Goal: Task Accomplishment & Management: Manage account settings

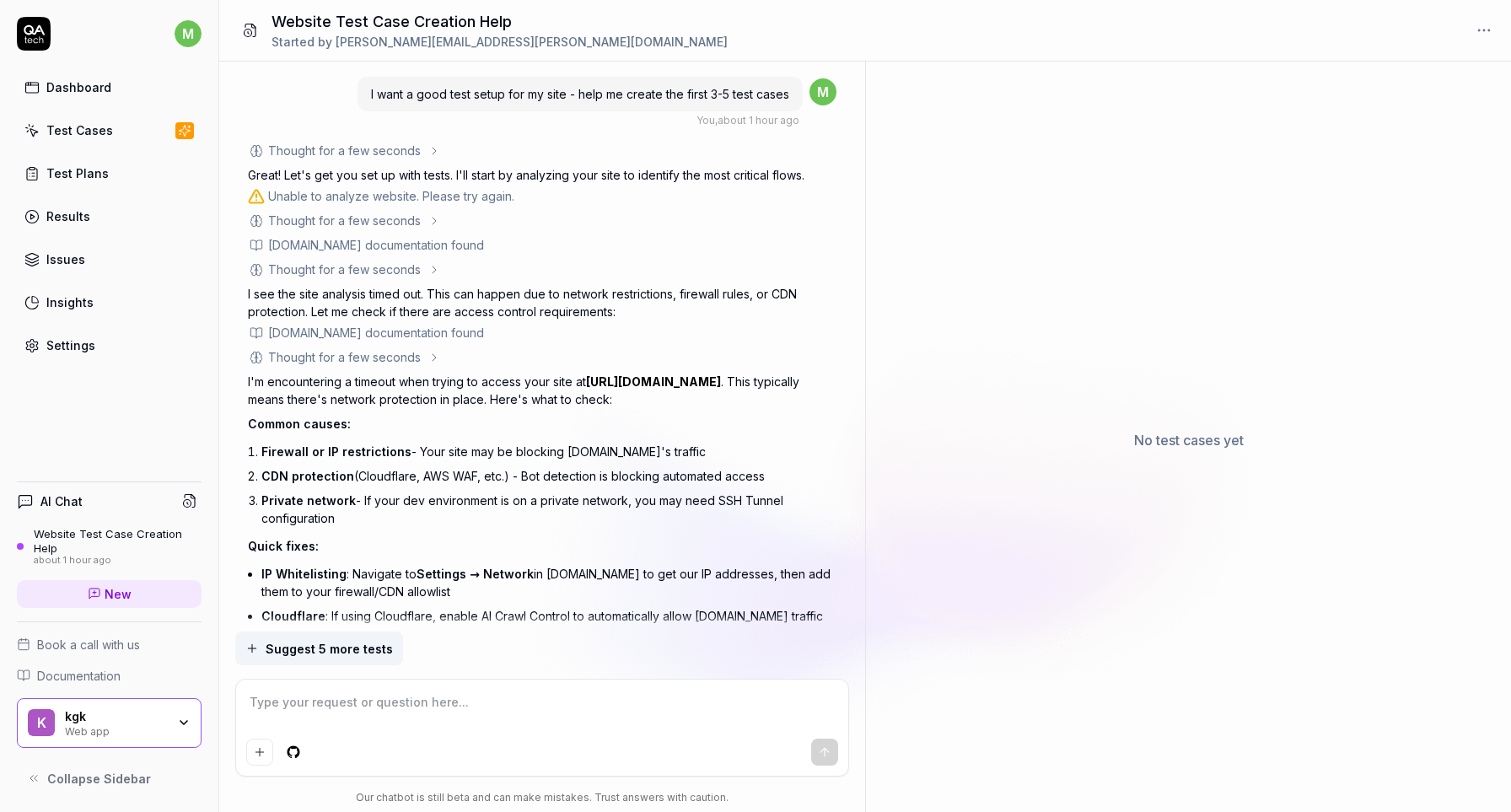
click at [100, 146] on div "Dashboard Test Cases Test Plans Results Issues Insights Settings" at bounding box center [109, 216] width 185 height 291
click at [102, 135] on div "Test Cases" at bounding box center [80, 130] width 67 height 17
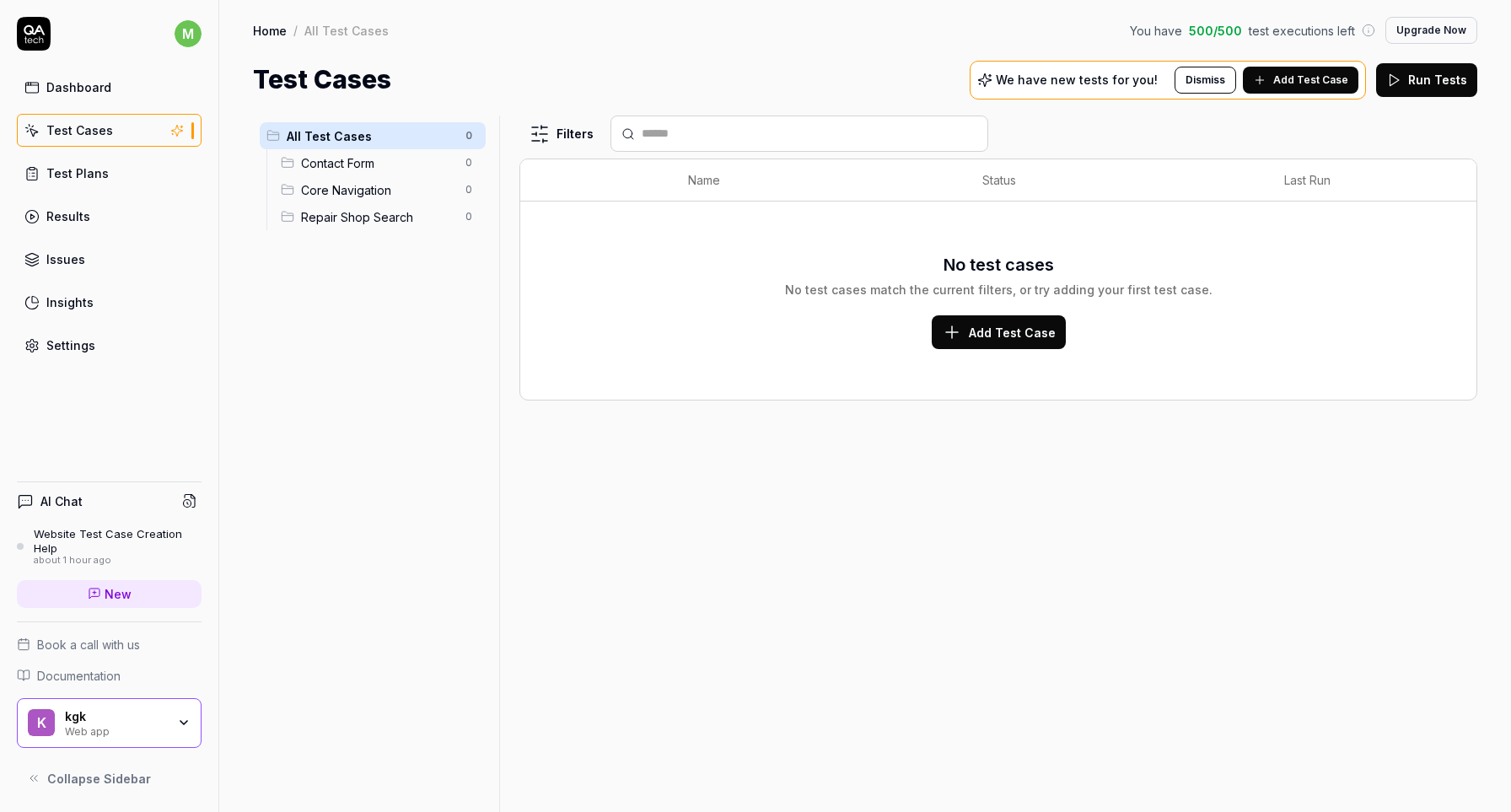
click at [1271, 69] on button "Add Test Case" at bounding box center [1300, 80] width 115 height 27
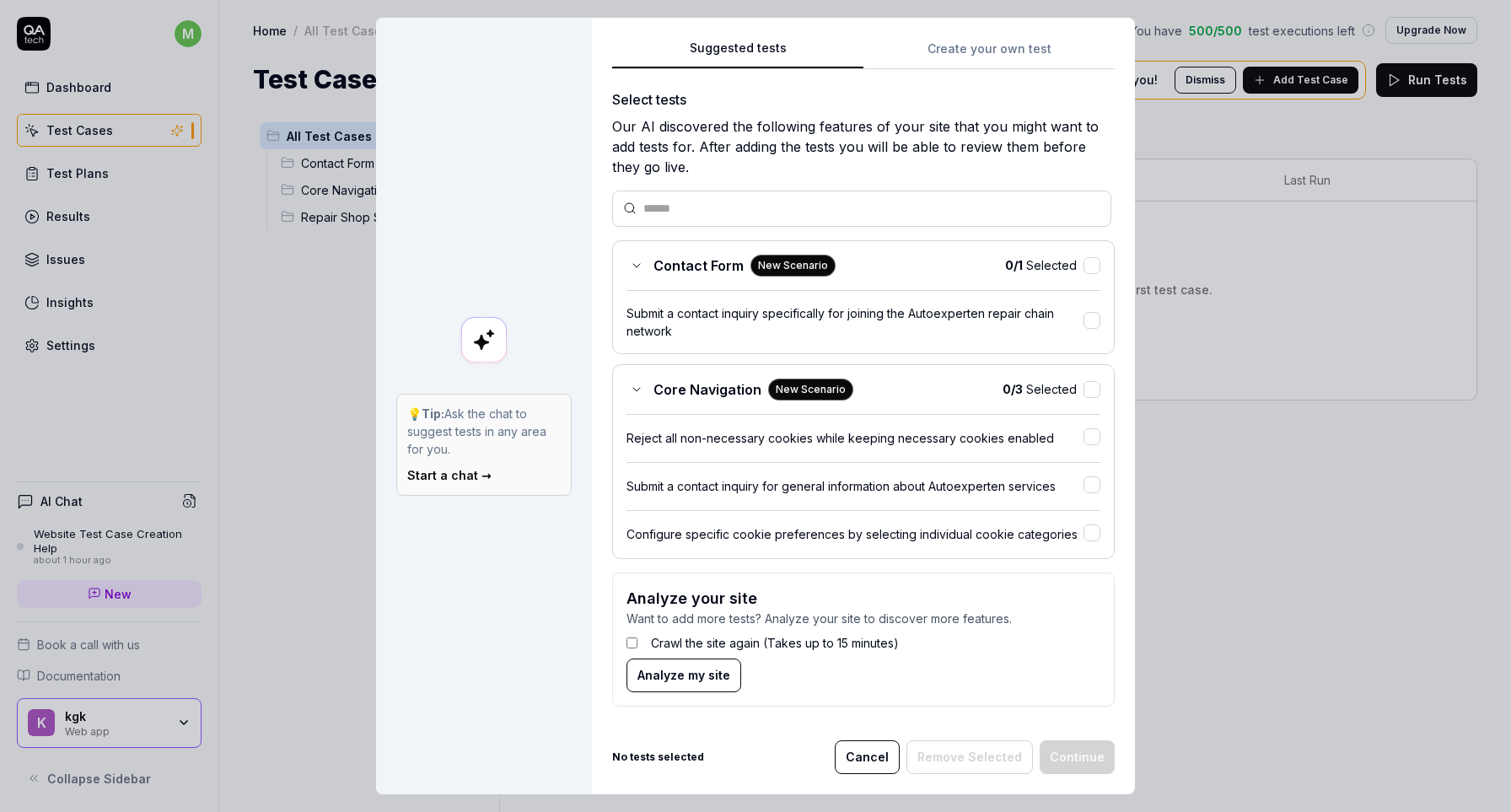
click at [1093, 443] on div at bounding box center [1092, 438] width 16 height 20
click at [1093, 761] on button "Continue" at bounding box center [1077, 755] width 75 height 34
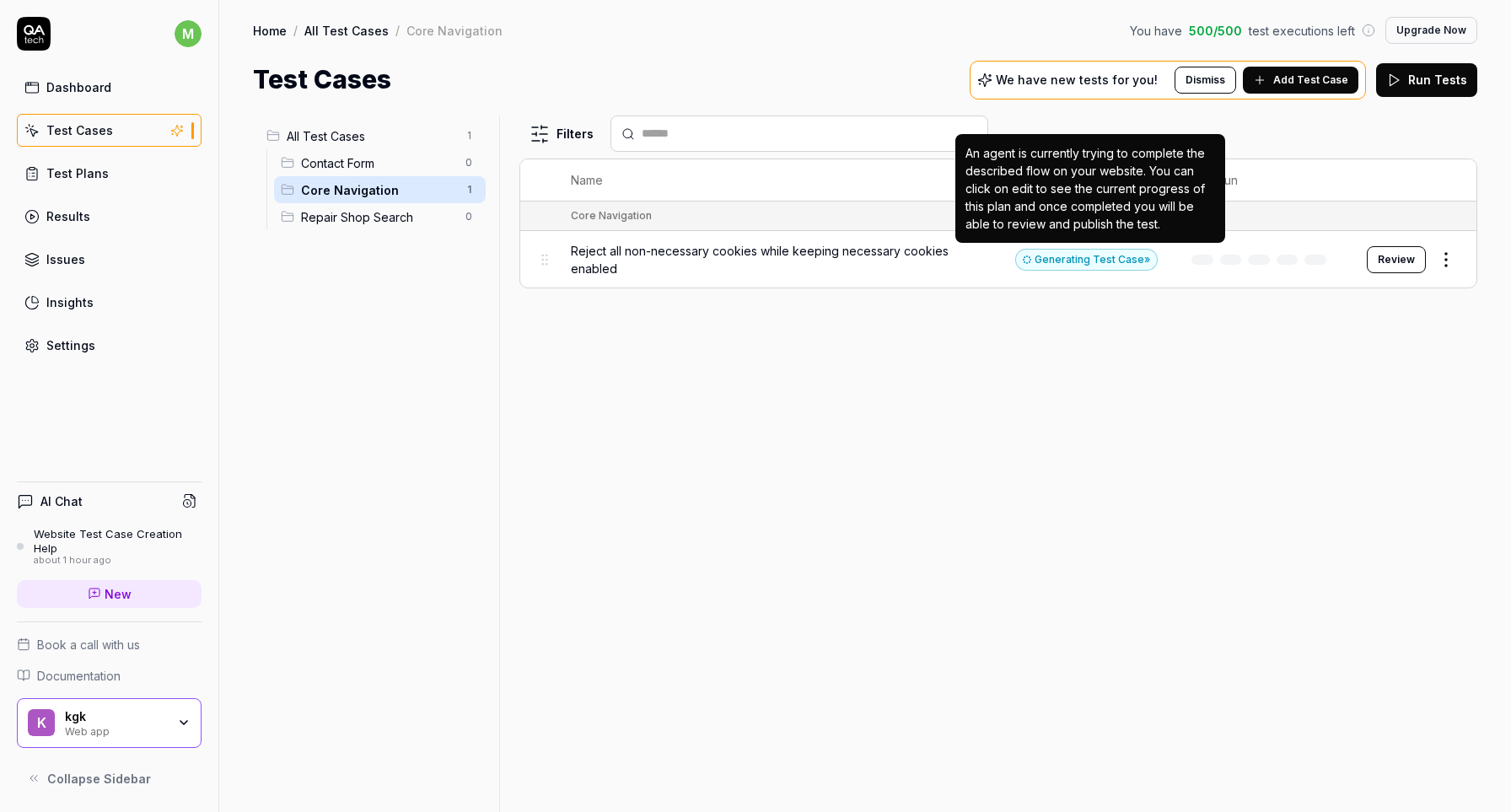
click at [1087, 230] on div "An agent is currently trying to complete the described flow on your website. Yo…" at bounding box center [1090, 188] width 250 height 89
click at [1082, 257] on div "Generating Test Case »" at bounding box center [1086, 260] width 143 height 22
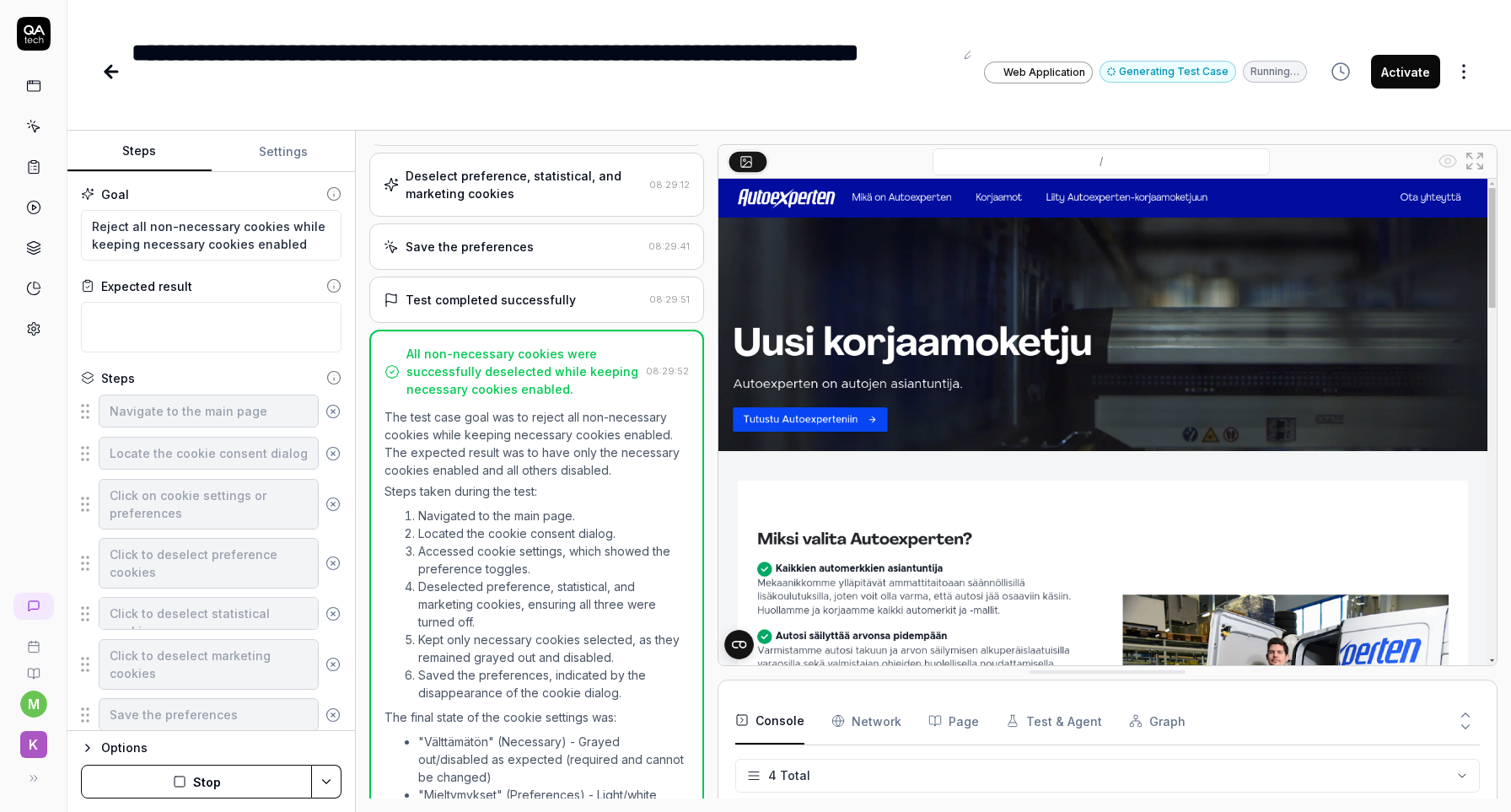
type textarea "*"
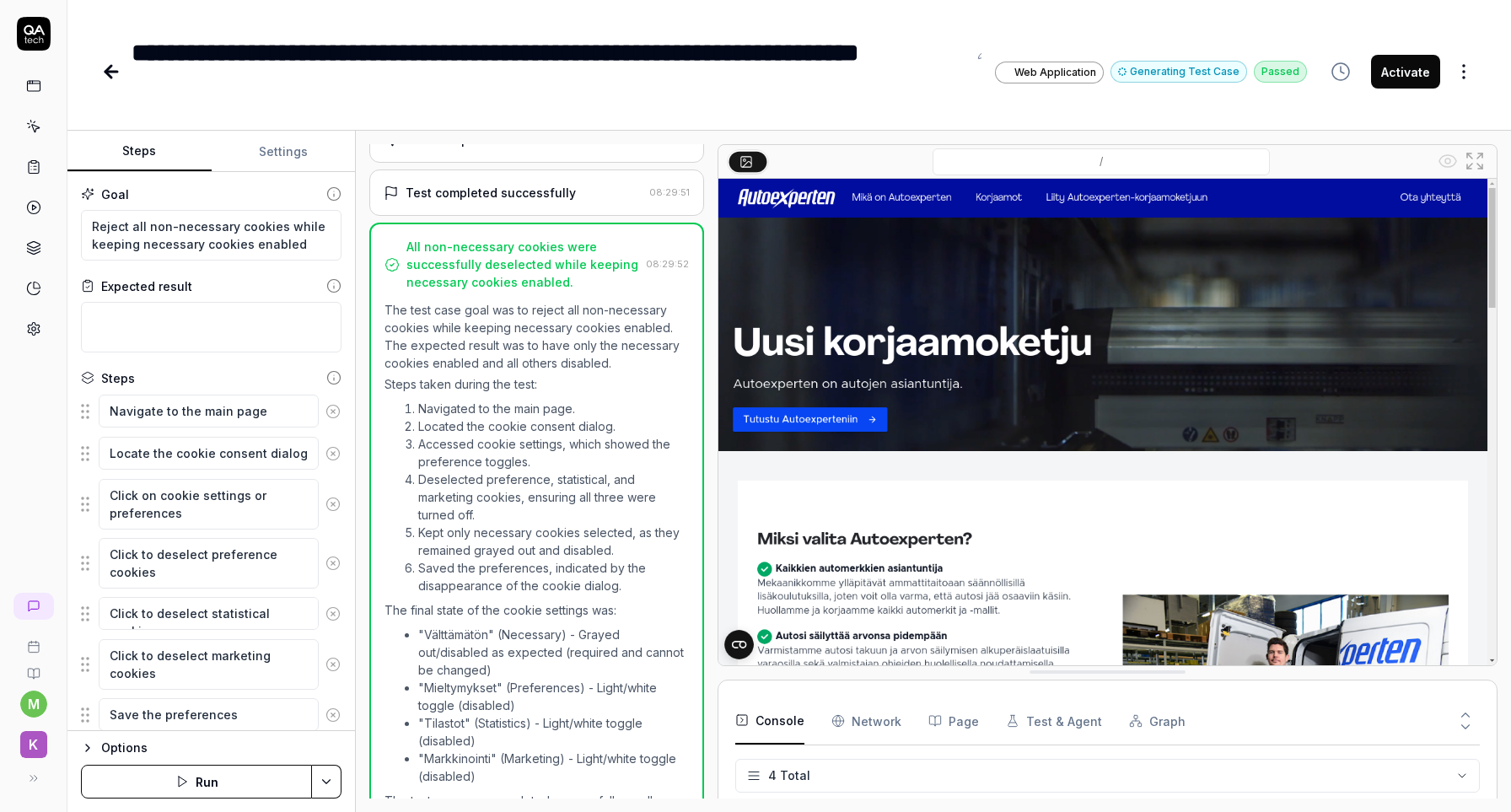
scroll to position [260, 0]
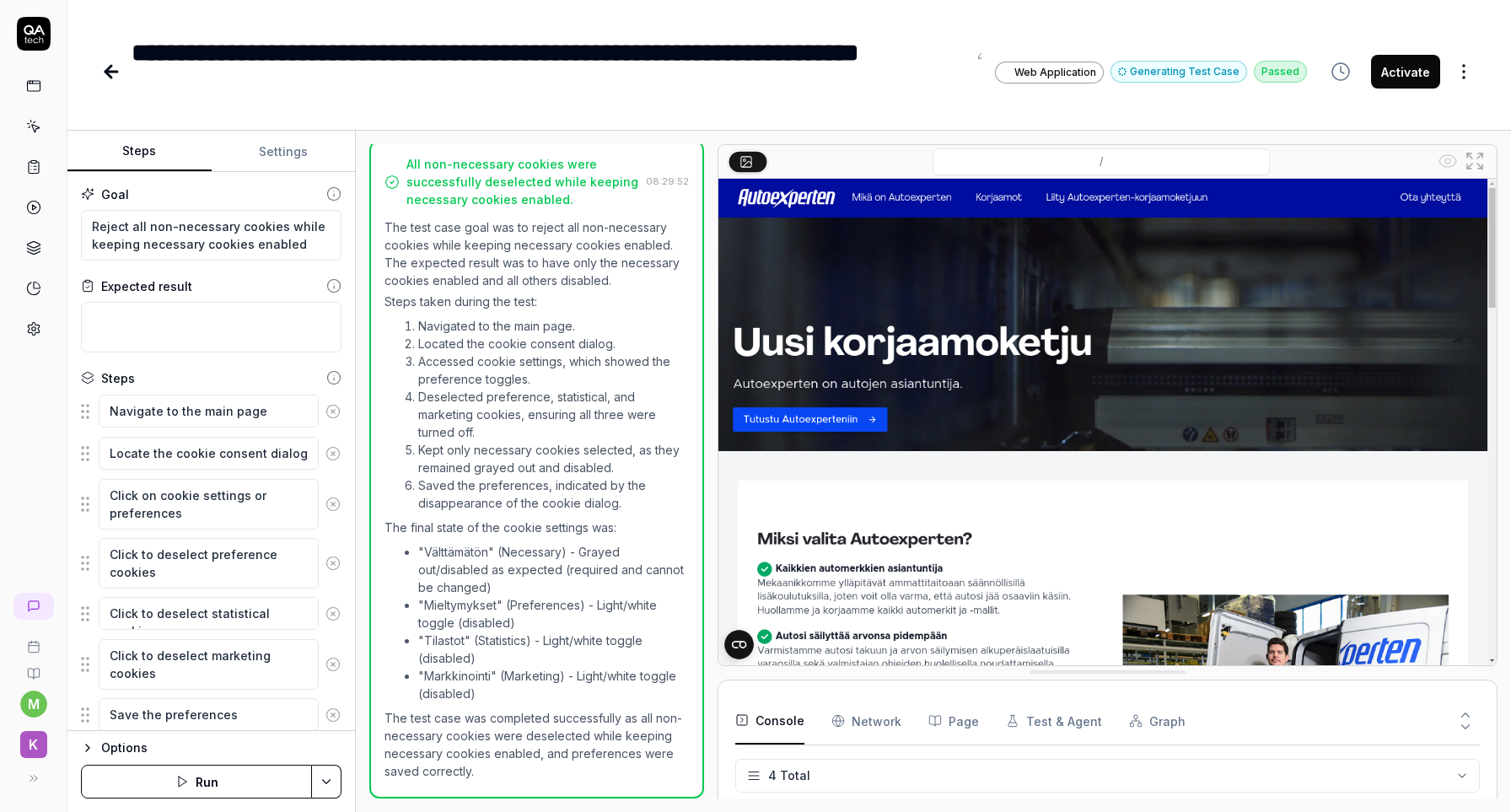
click at [108, 66] on icon at bounding box center [111, 71] width 20 height 20
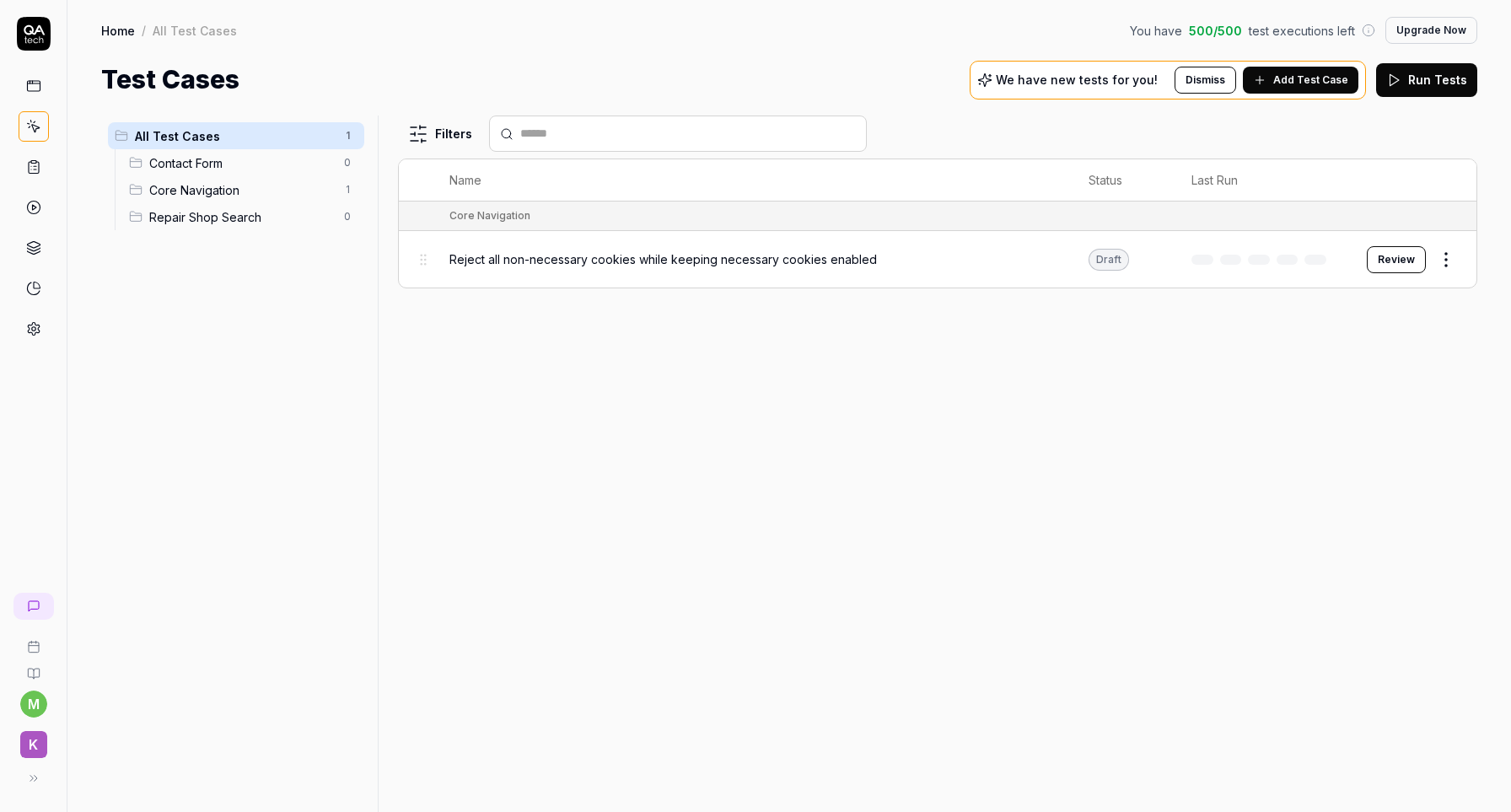
click at [994, 256] on div "Reject all non-necessary cookies while keeping necessary cookies enabled" at bounding box center [752, 258] width 605 height 17
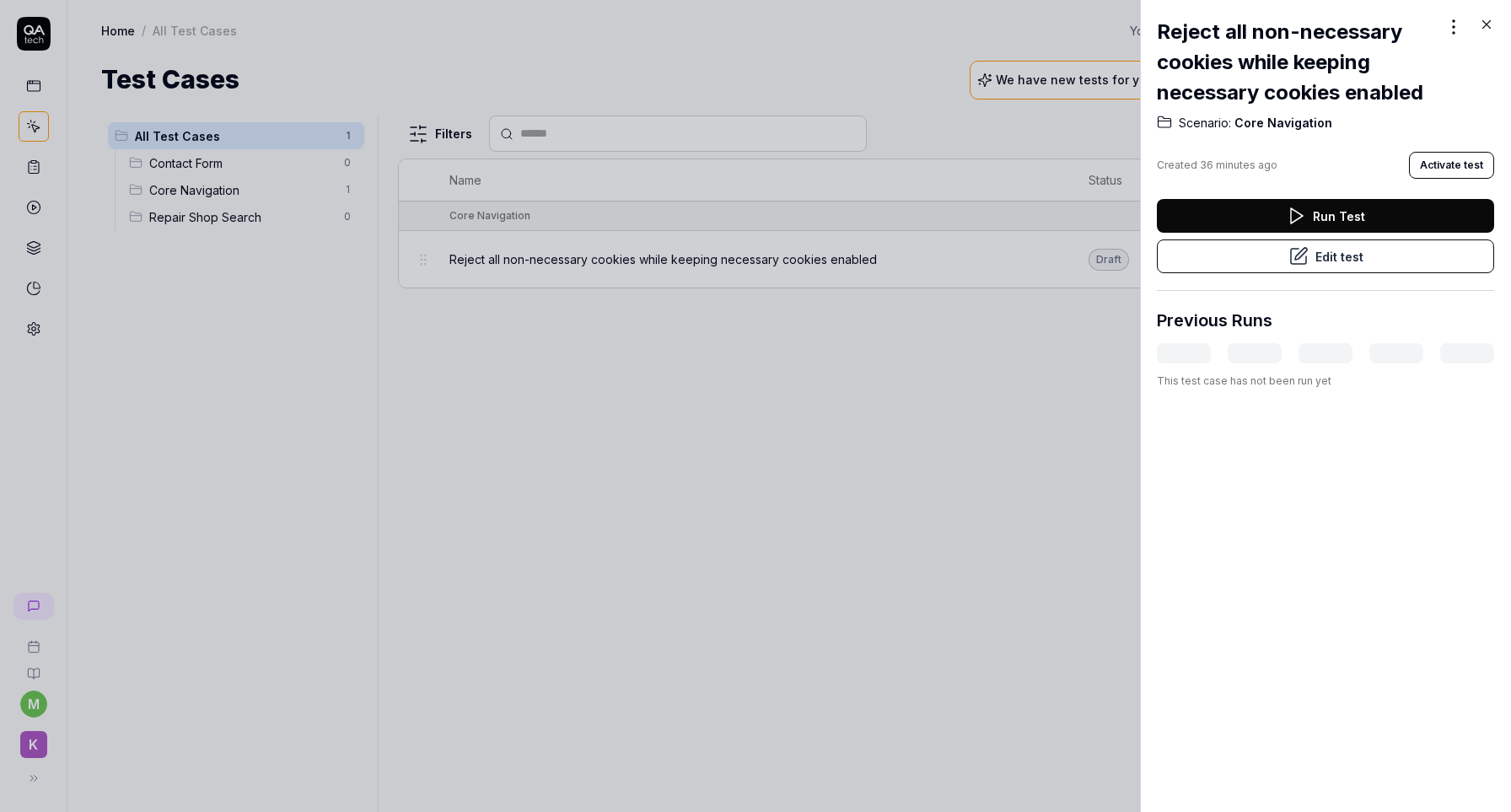
click at [1315, 215] on button "Run Test" at bounding box center [1325, 215] width 337 height 34
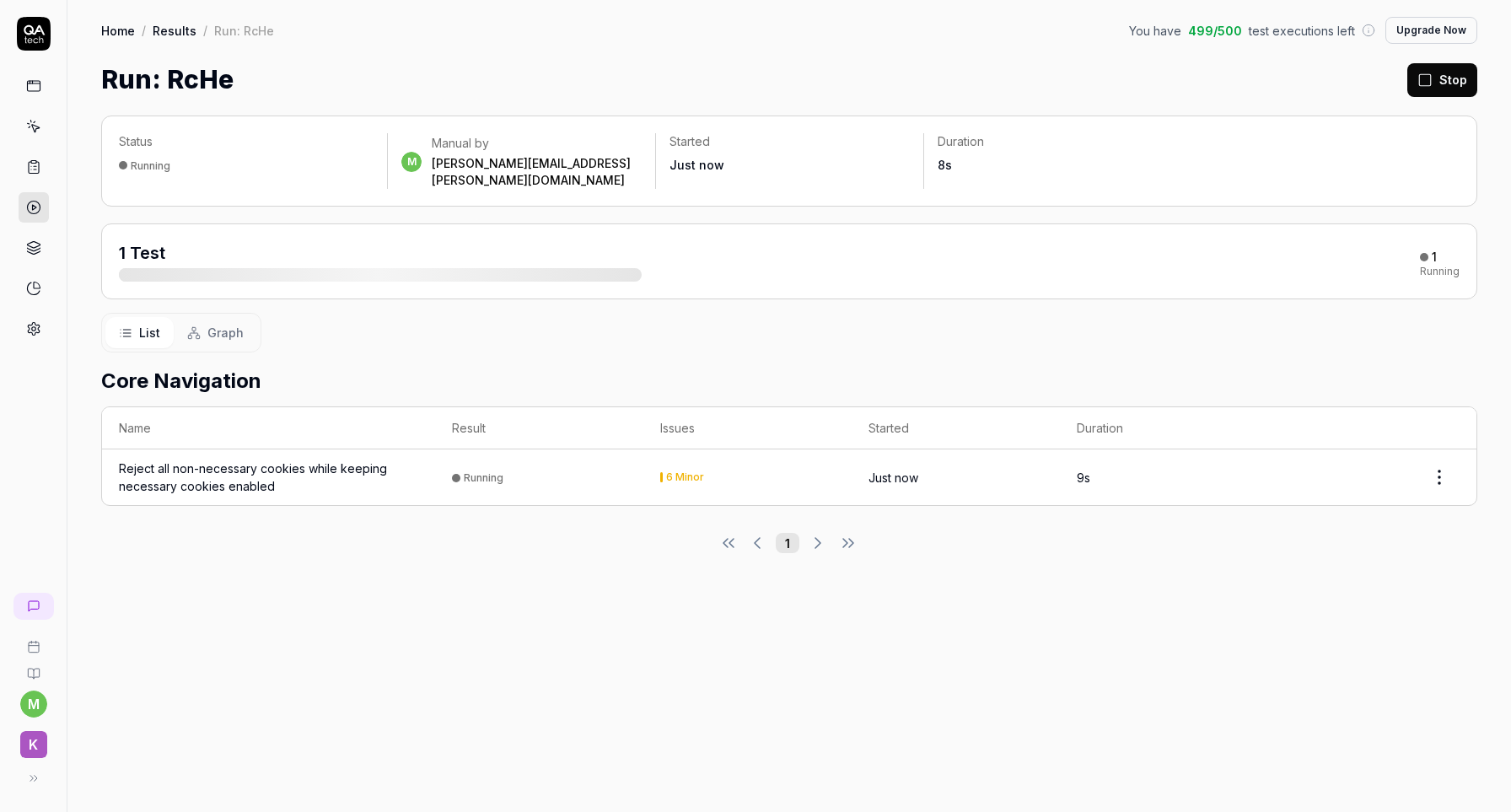
click at [679, 472] on div "6 Minor" at bounding box center [684, 477] width 38 height 10
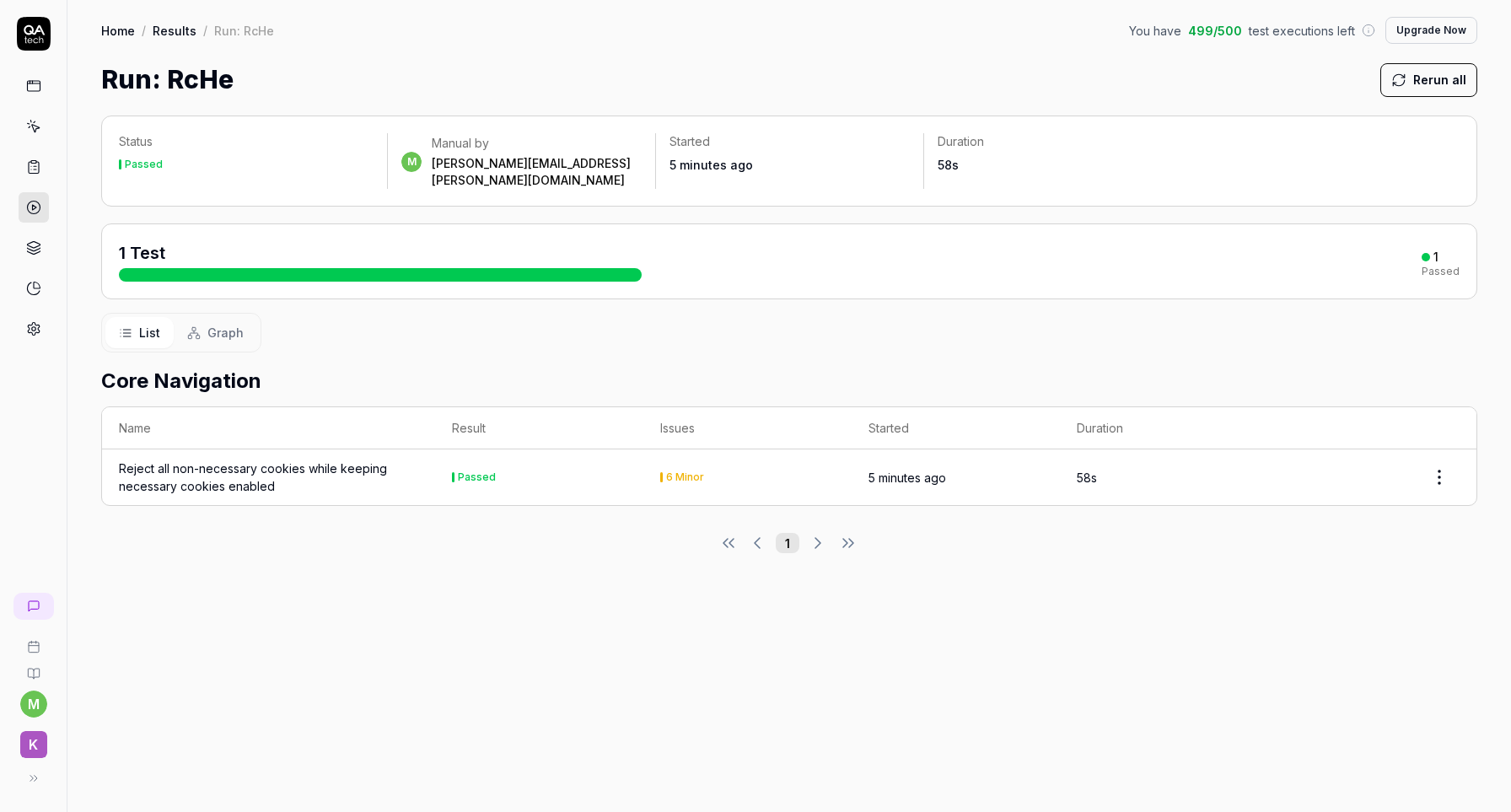
click at [667, 472] on div "6 Minor" at bounding box center [684, 477] width 38 height 10
click at [335, 461] on div "Reject all non-necessary cookies while keeping necessary cookies enabled" at bounding box center [268, 477] width 299 height 36
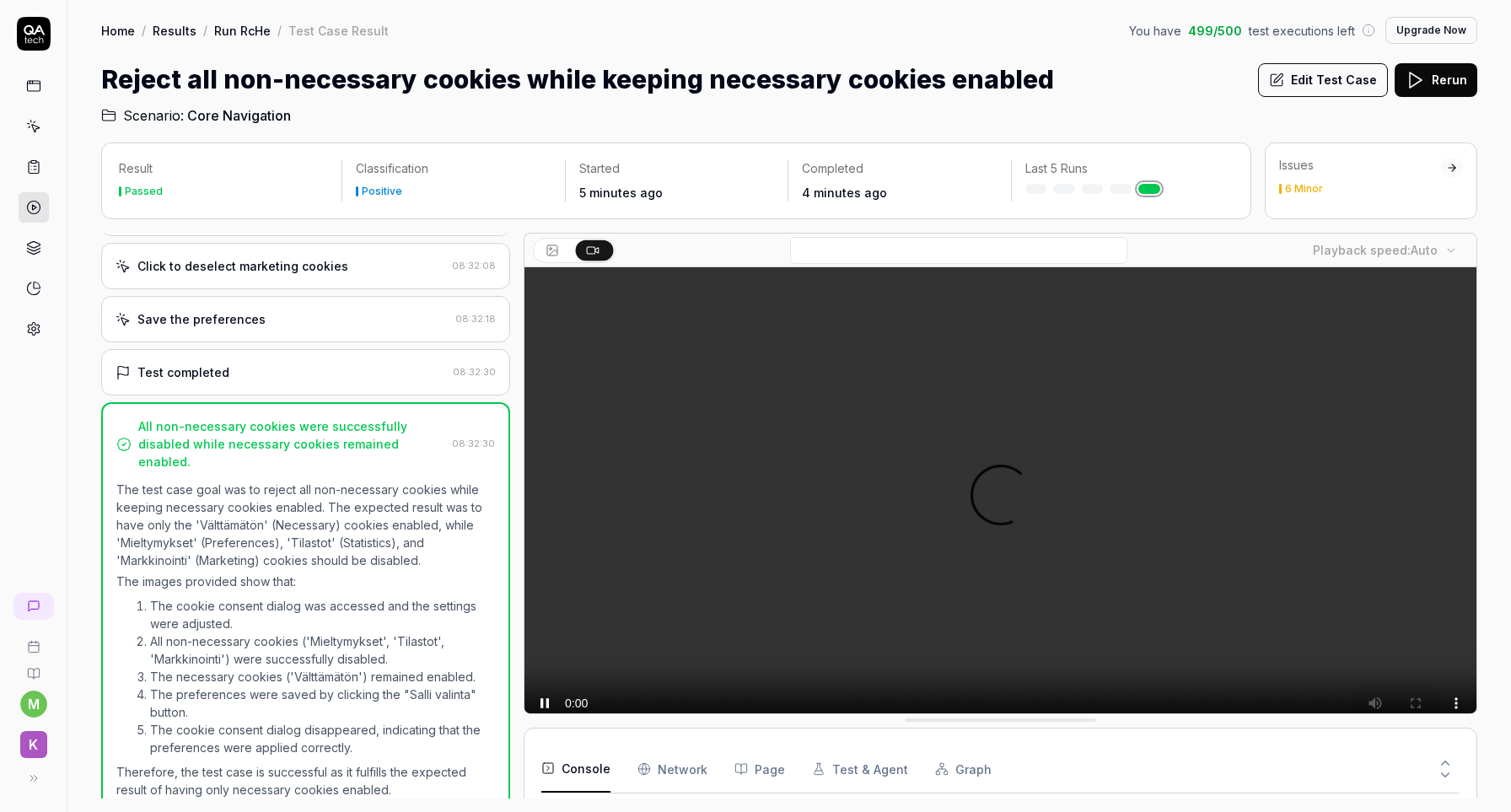
scroll to position [13, 0]
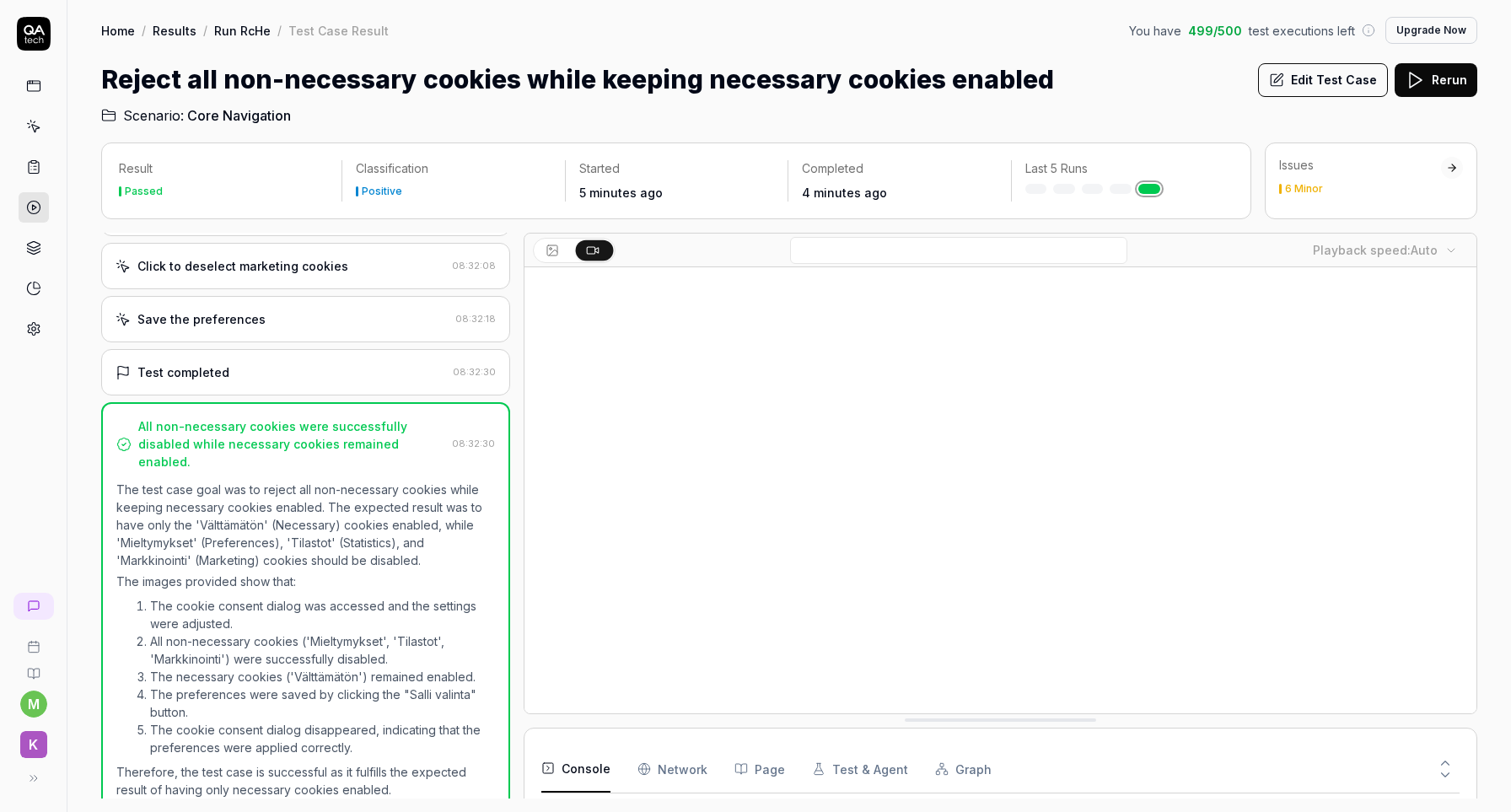
click at [1360, 189] on div "6 Minor" at bounding box center [1360, 189] width 162 height 10
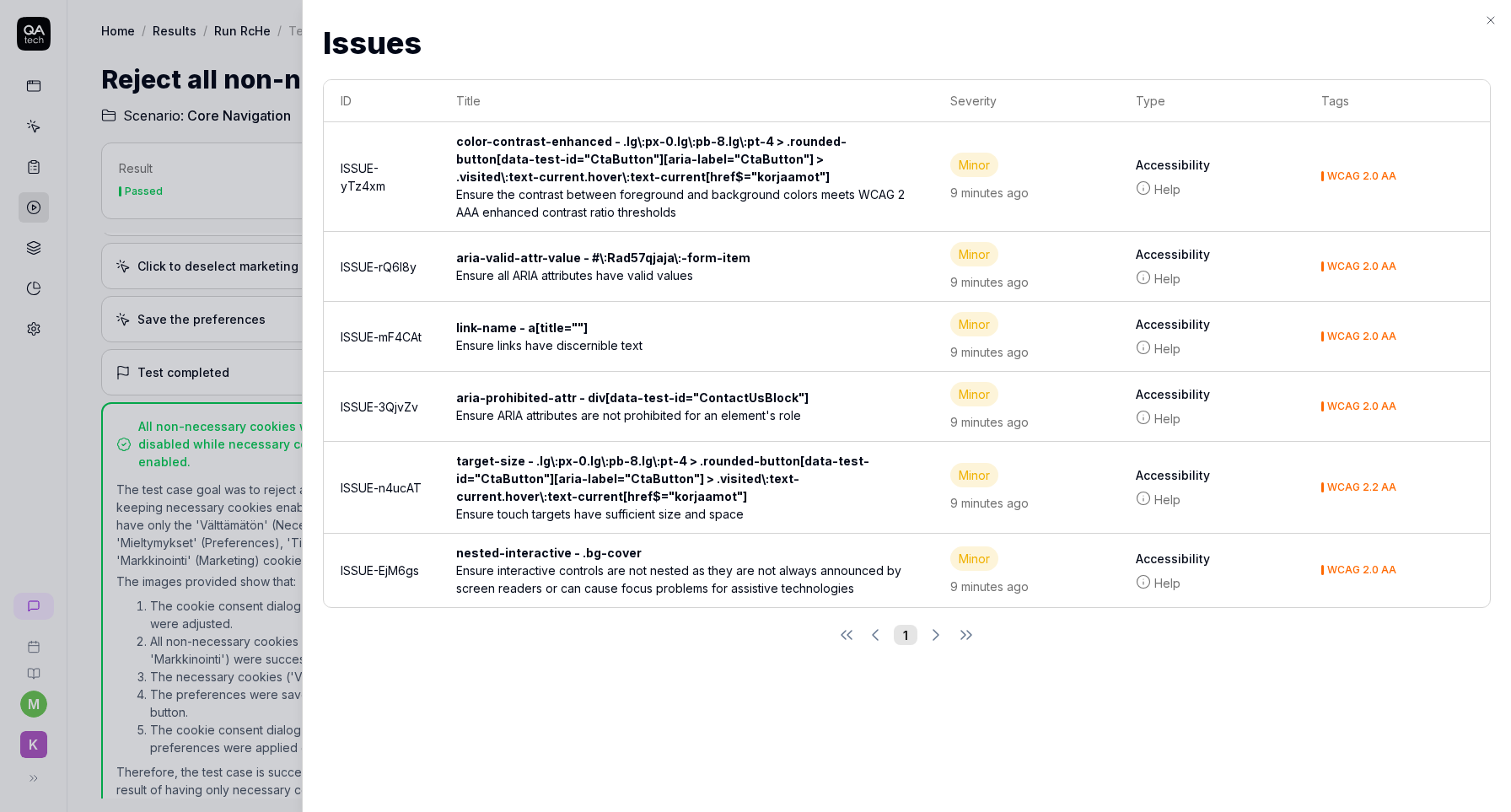
click at [177, 120] on div at bounding box center [756, 406] width 1511 height 812
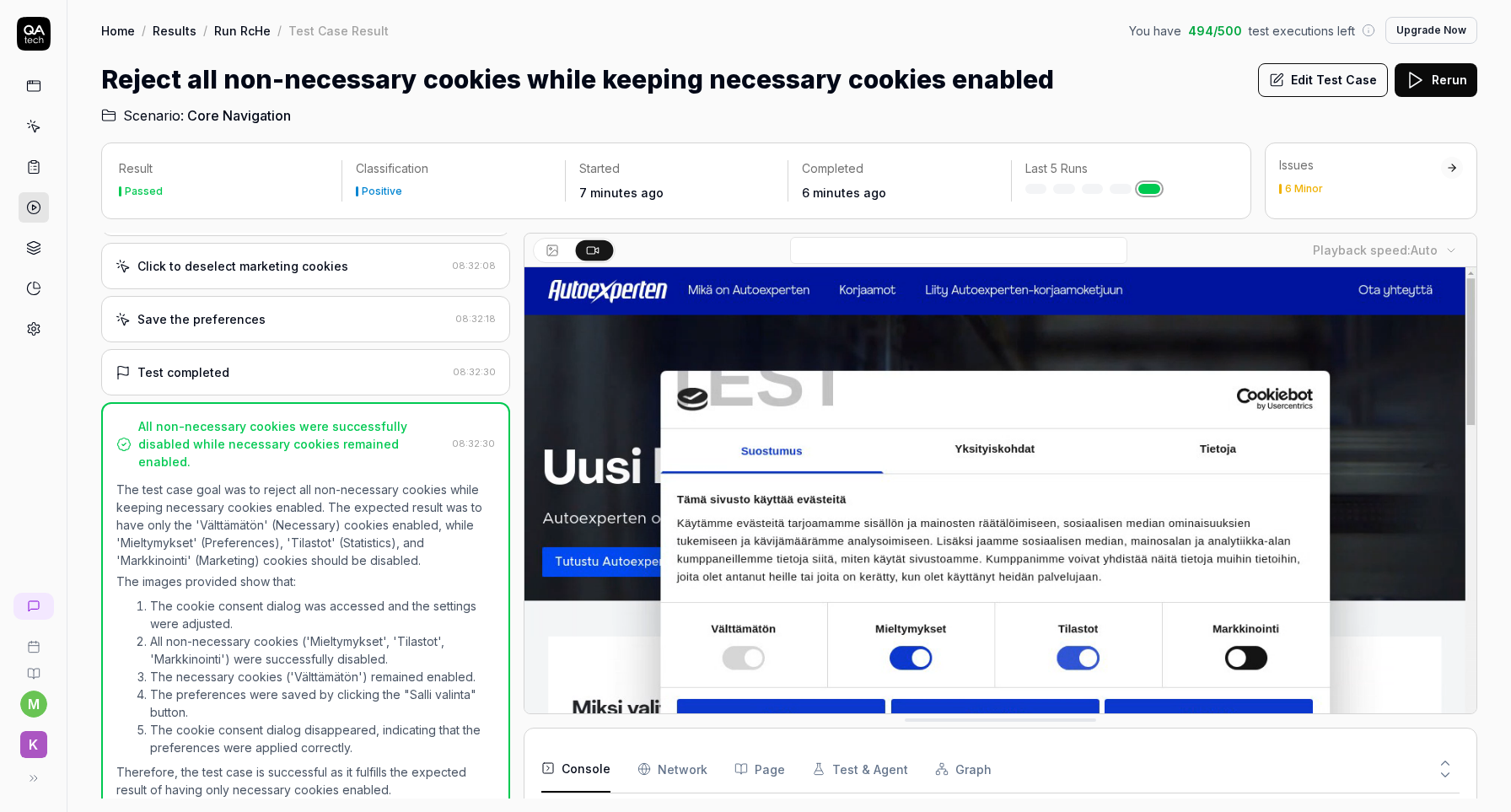
click at [119, 32] on link "Home" at bounding box center [117, 30] width 34 height 16
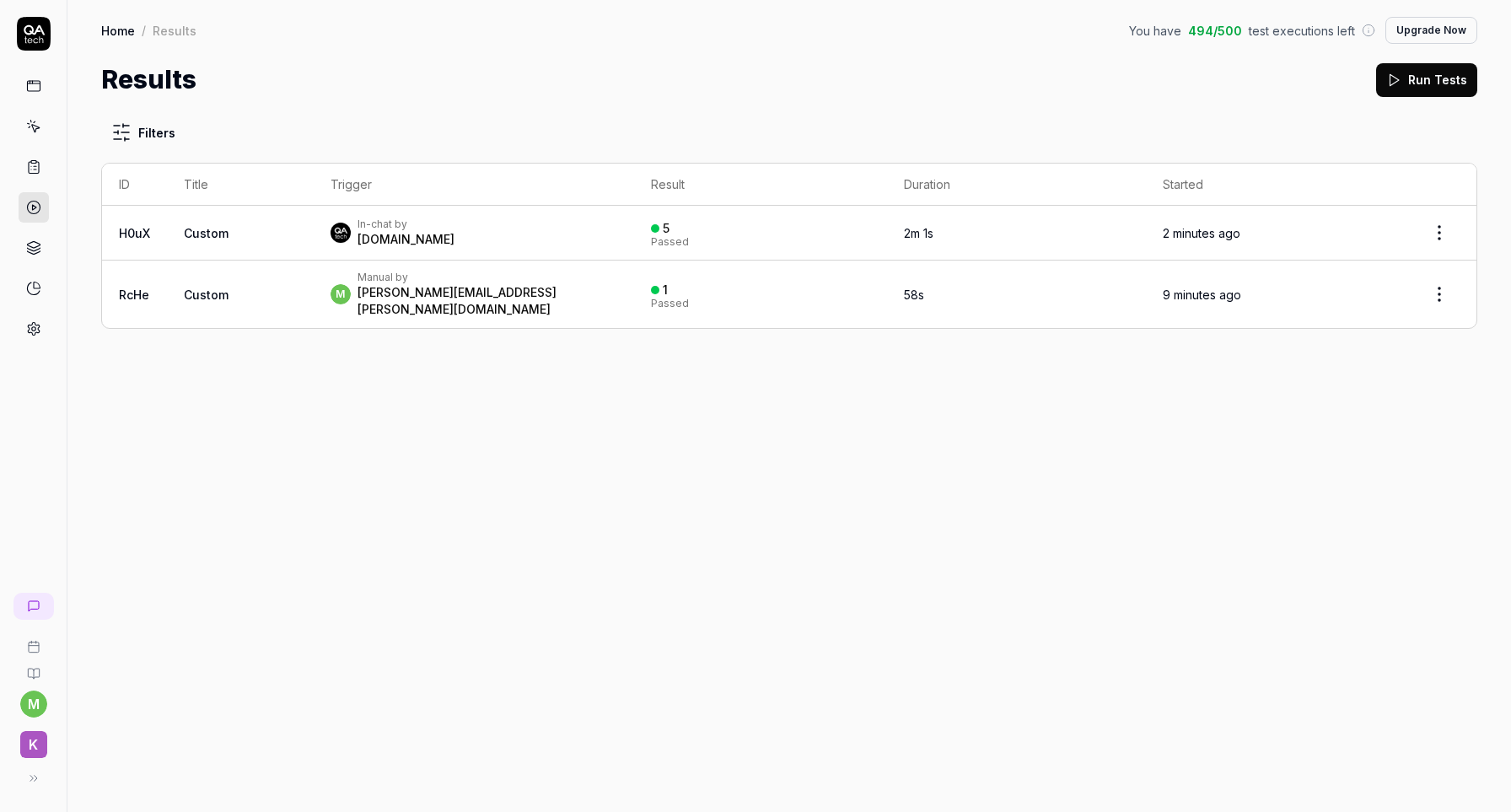
click at [35, 92] on icon at bounding box center [34, 86] width 16 height 16
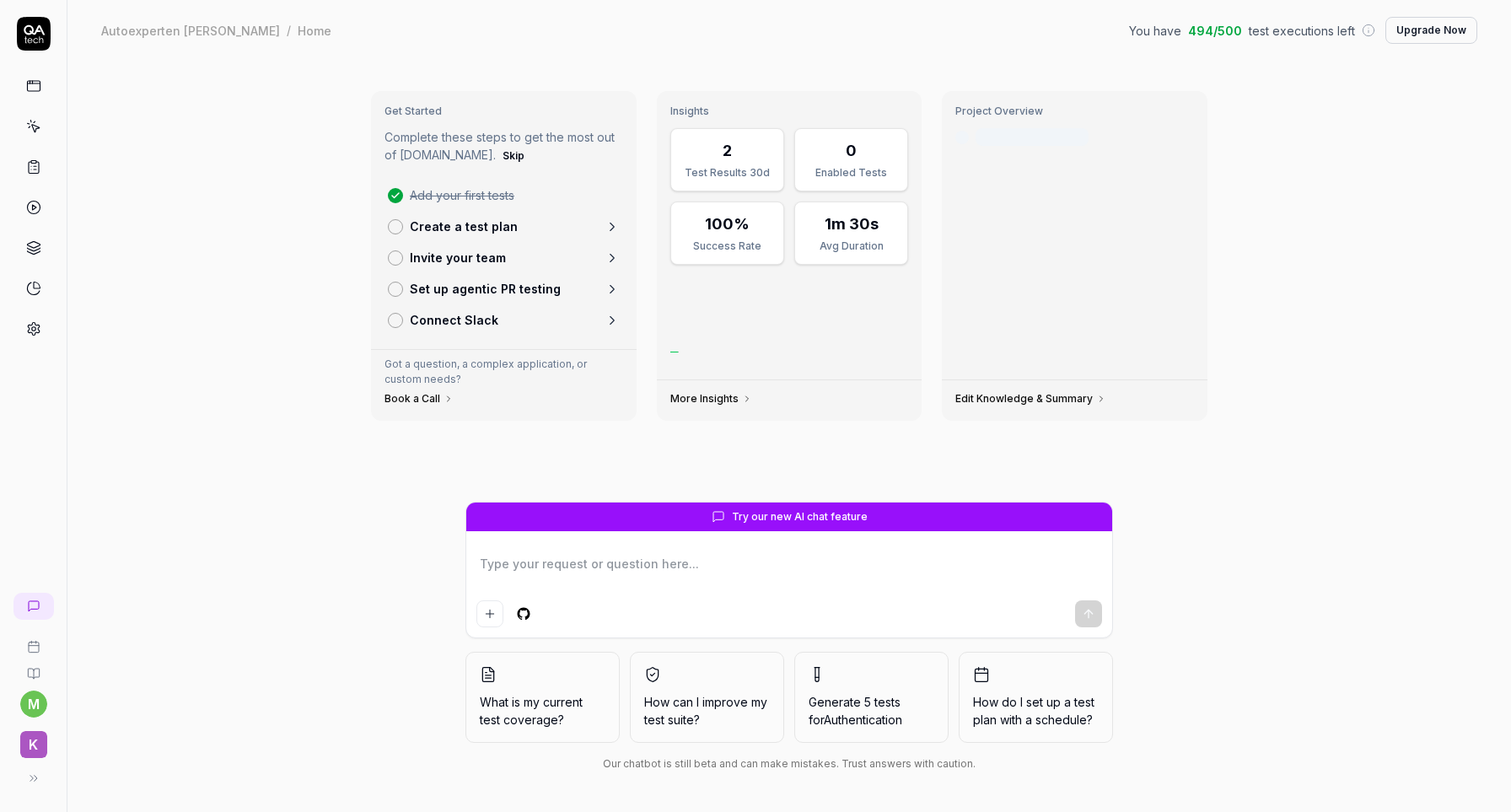
click at [21, 611] on link at bounding box center [34, 605] width 40 height 27
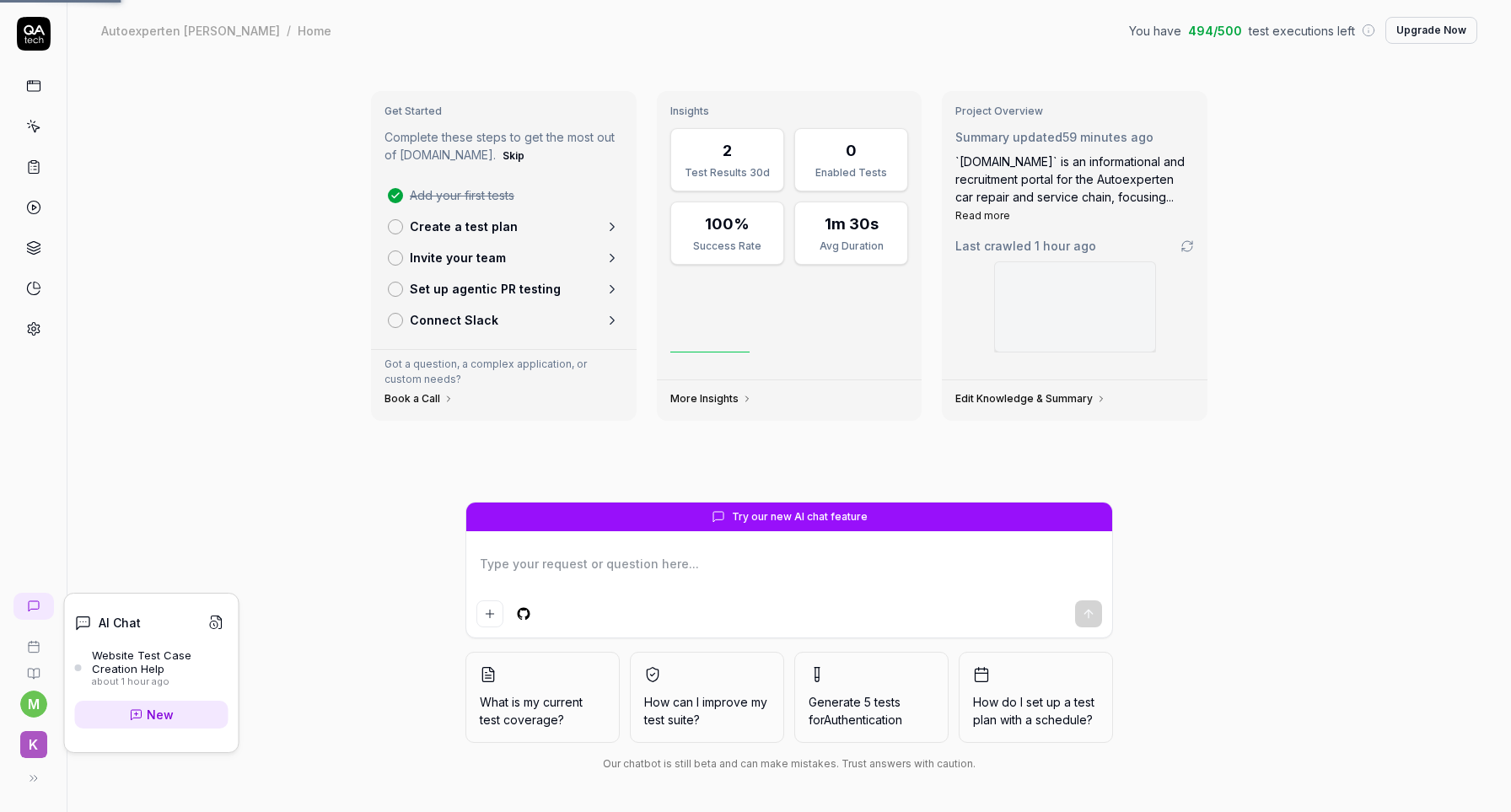
type textarea "*"
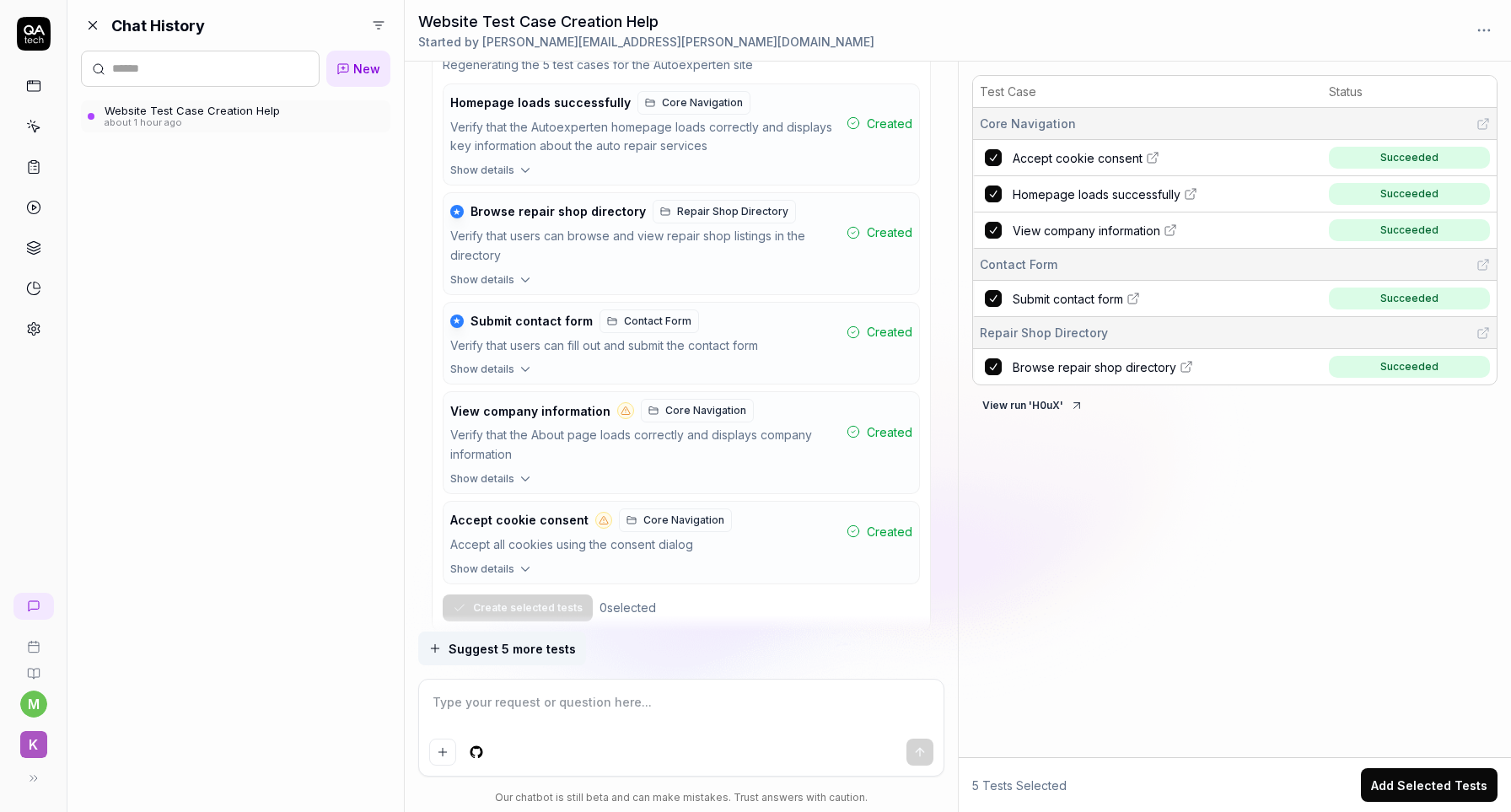
scroll to position [2247, 0]
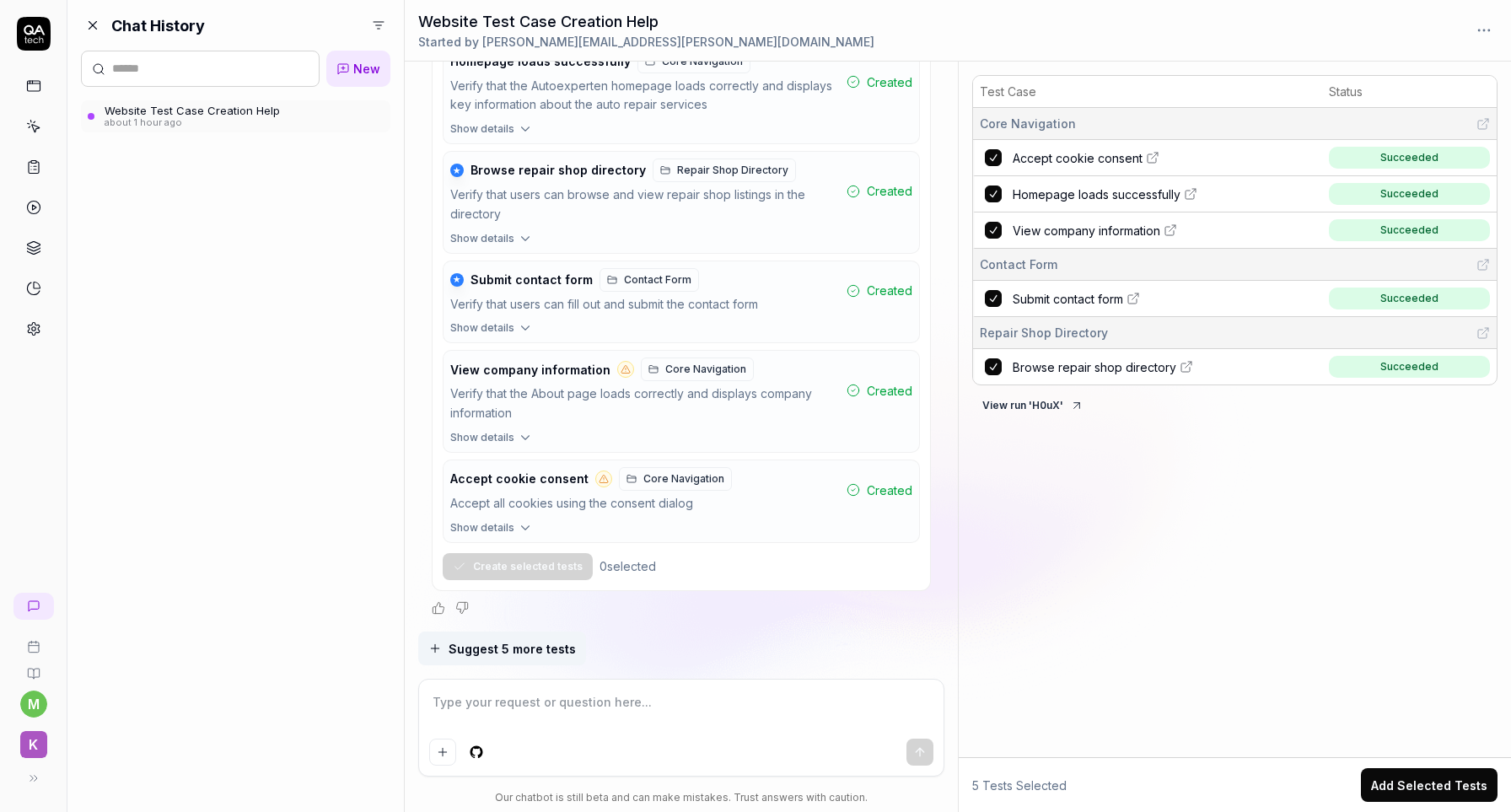
click at [25, 89] on link at bounding box center [33, 85] width 30 height 30
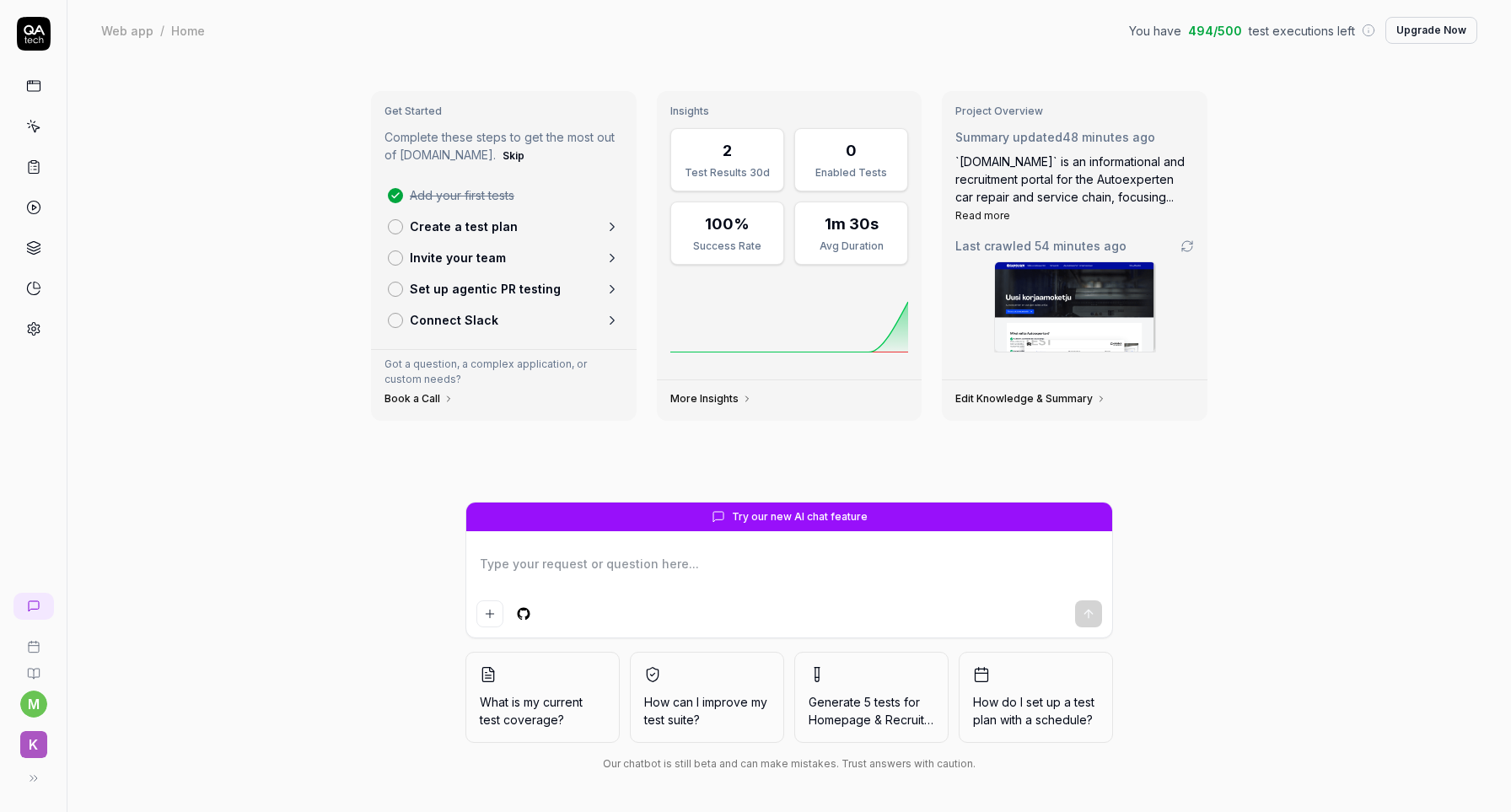
click at [465, 227] on p "Create a test plan" at bounding box center [463, 226] width 108 height 17
click at [48, 92] on link at bounding box center [33, 85] width 30 height 30
click at [31, 125] on icon at bounding box center [35, 128] width 7 height 7
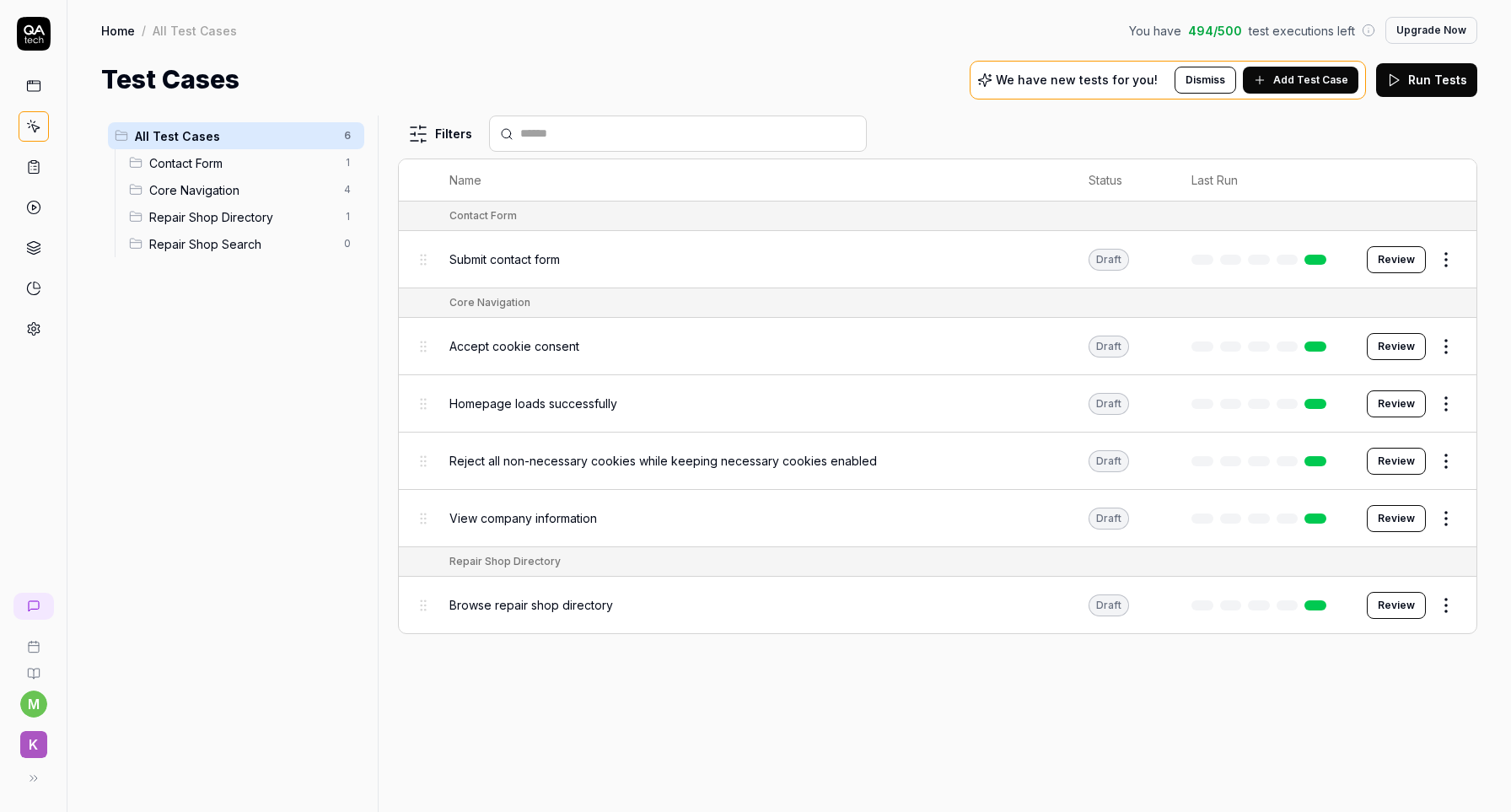
click at [528, 406] on span "Homepage loads successfully" at bounding box center [533, 403] width 168 height 17
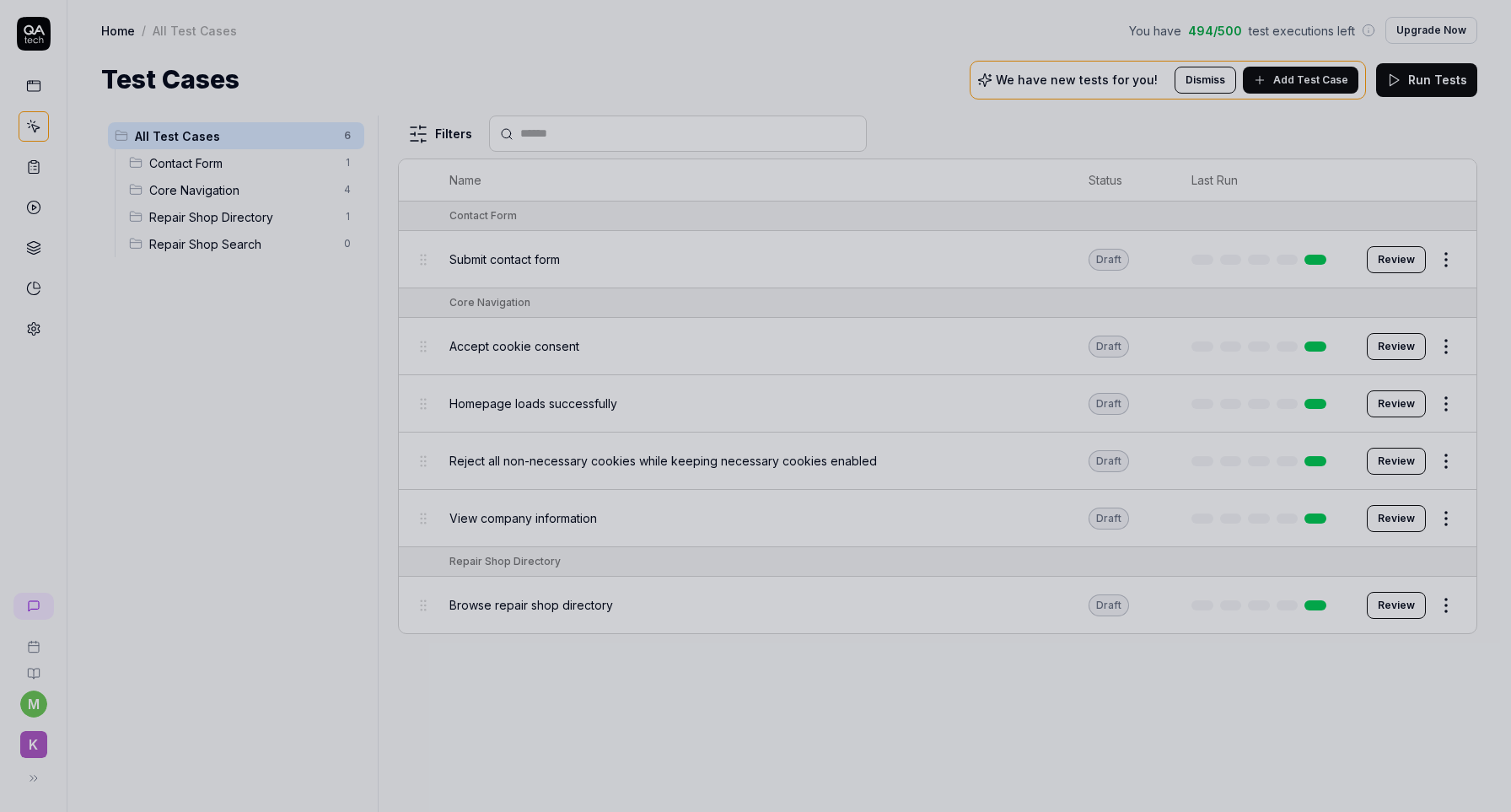
click at [250, 430] on div at bounding box center [756, 406] width 1511 height 812
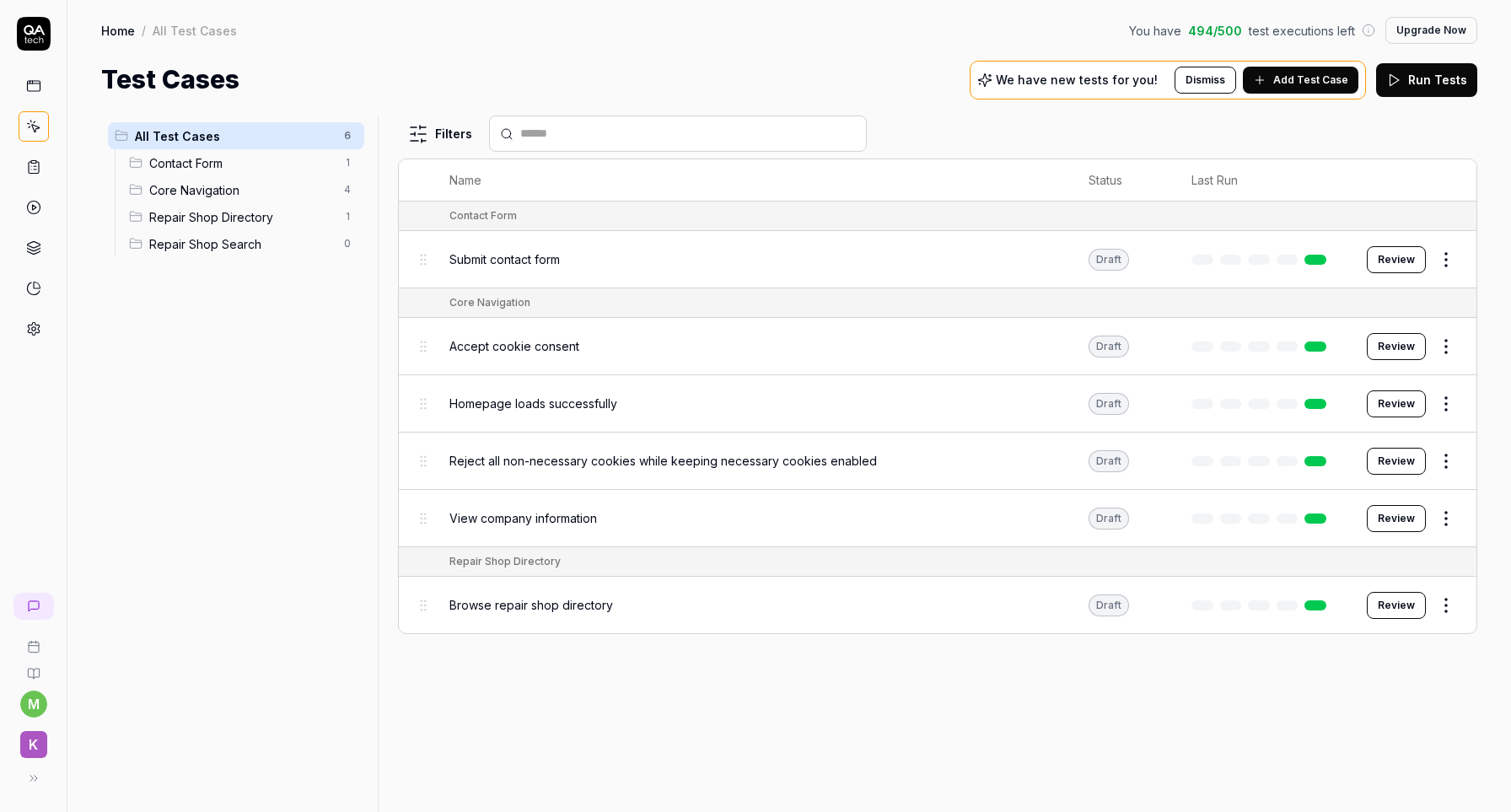
click at [41, 91] on link at bounding box center [33, 85] width 30 height 30
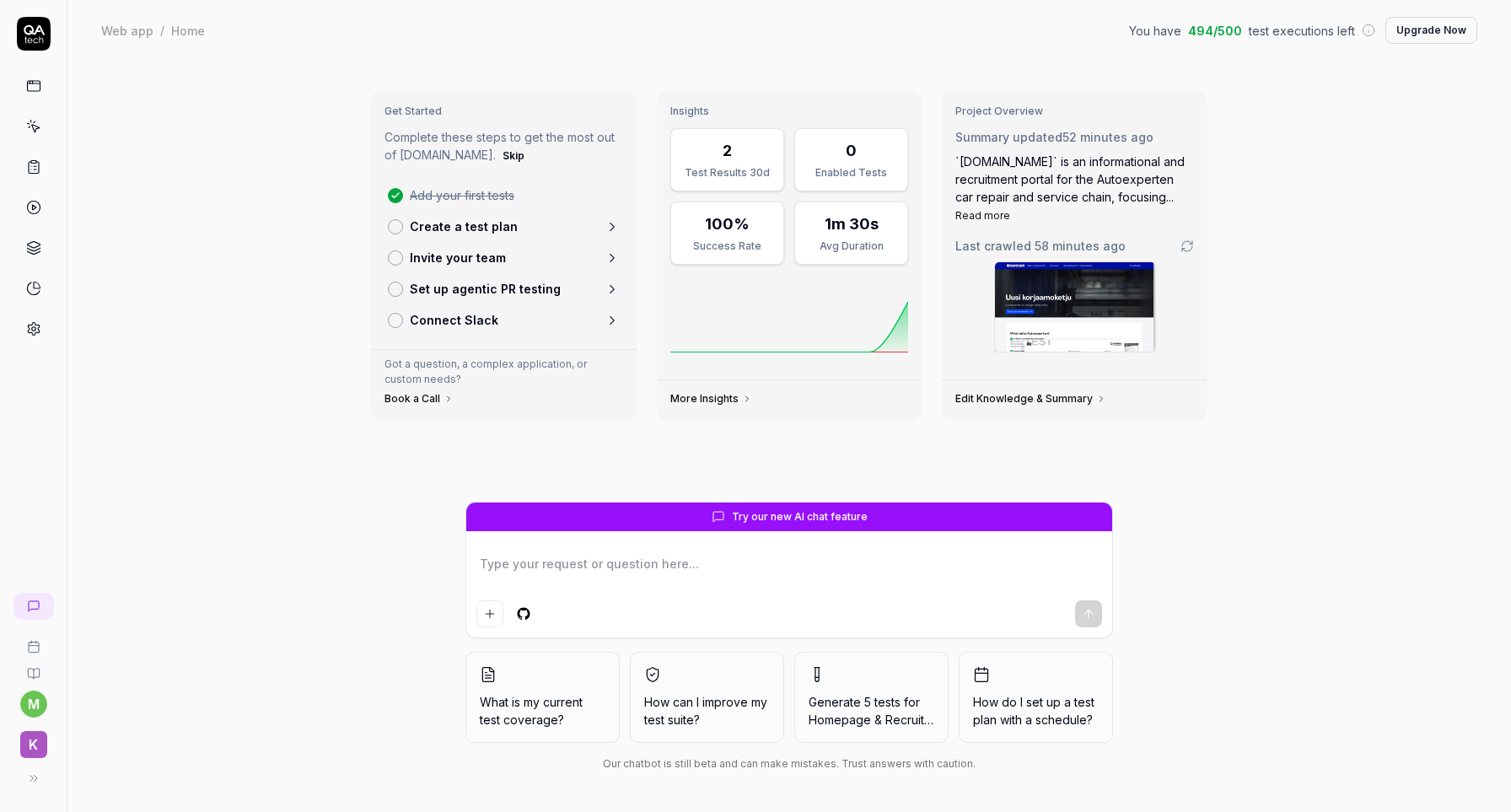
type textarea "*"
click at [495, 287] on p "Set up agentic PR testing" at bounding box center [484, 288] width 151 height 17
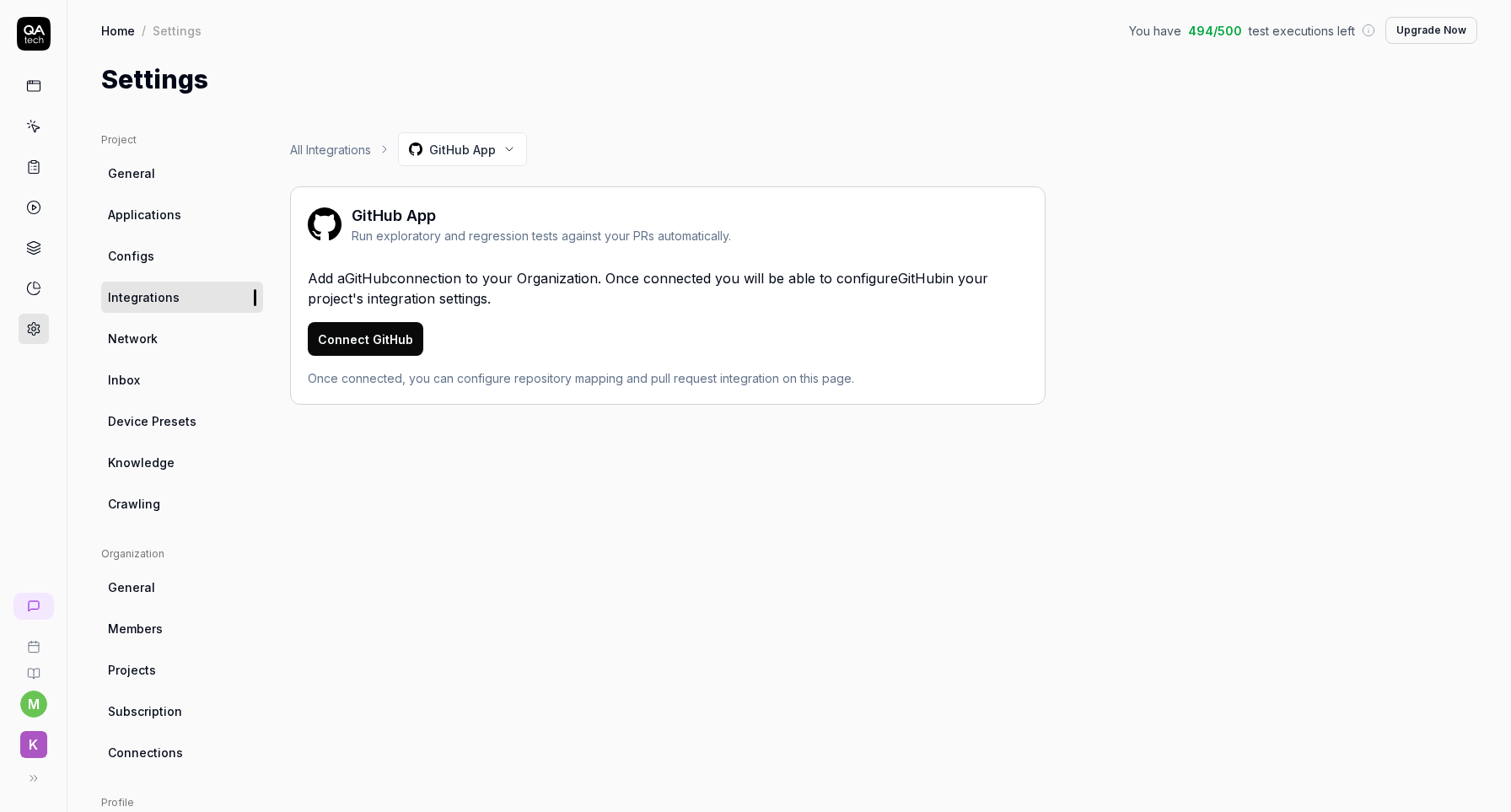
click at [1006, 530] on div "All Integrations GitHub App GitHub App Run exploratory and regression tests aga…" at bounding box center [668, 554] width 756 height 843
click at [216, 349] on link "Network" at bounding box center [181, 339] width 162 height 31
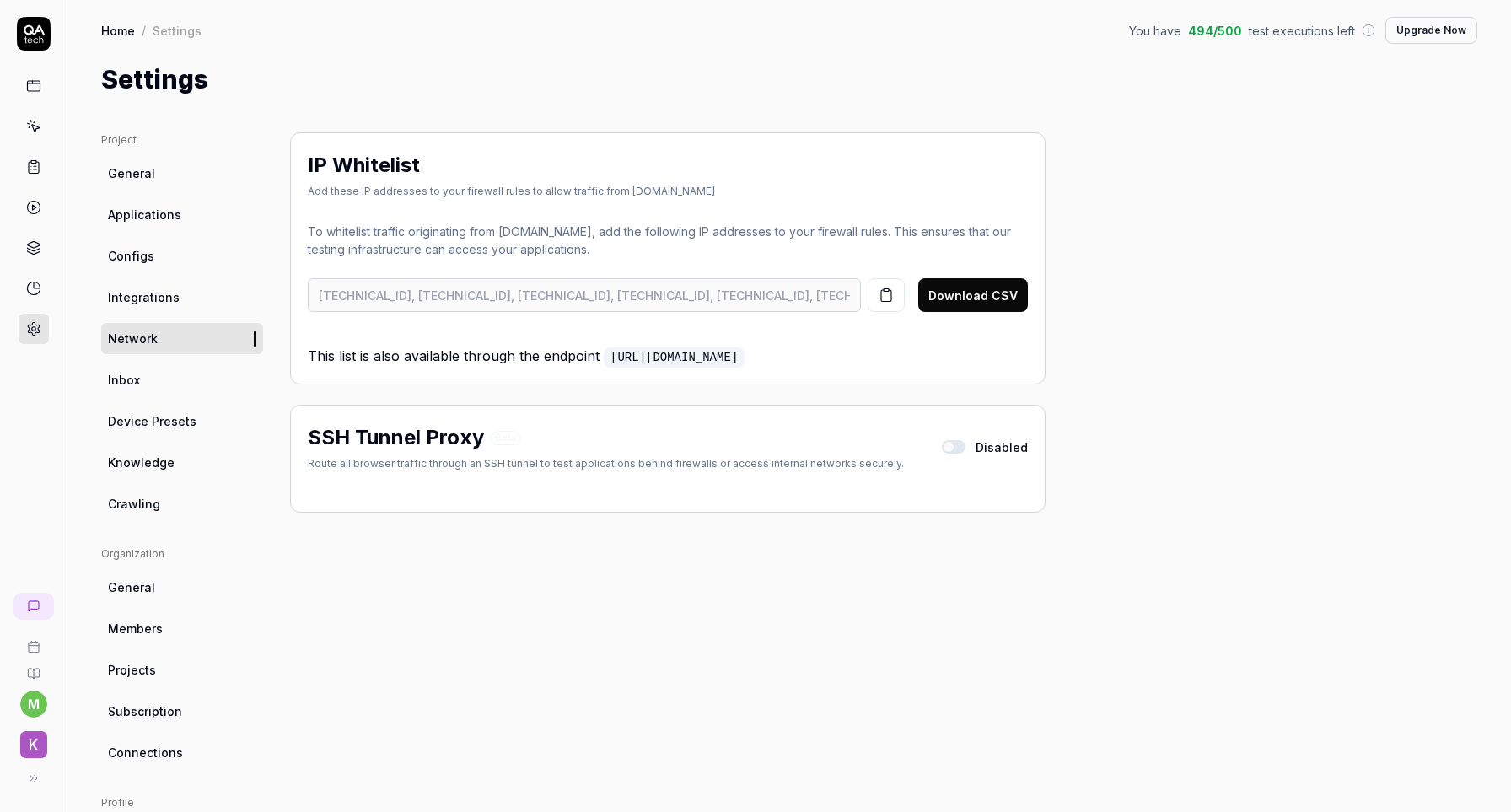
click at [186, 382] on link "Inbox" at bounding box center [181, 380] width 162 height 31
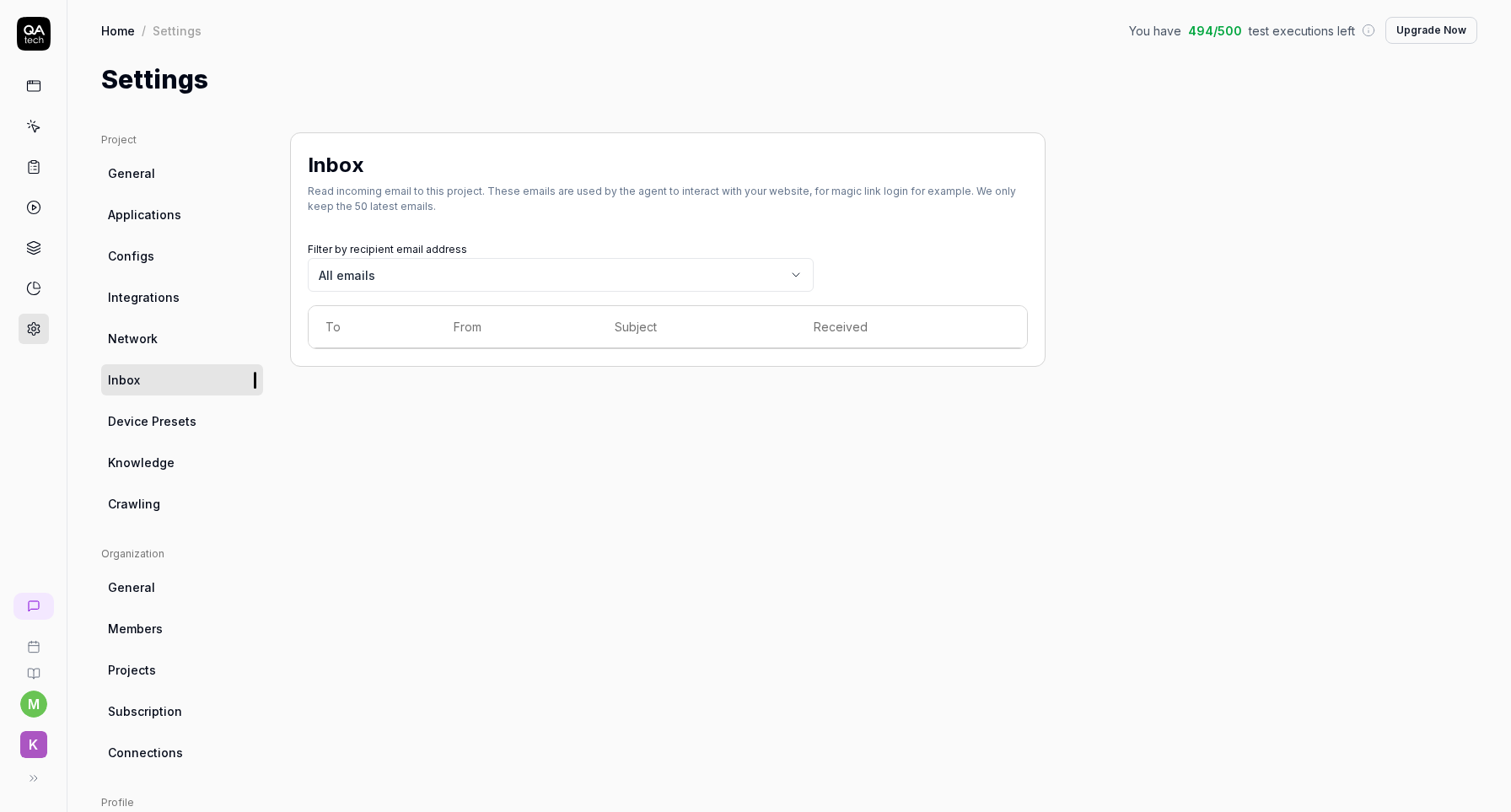
click at [143, 184] on link "General" at bounding box center [181, 173] width 162 height 31
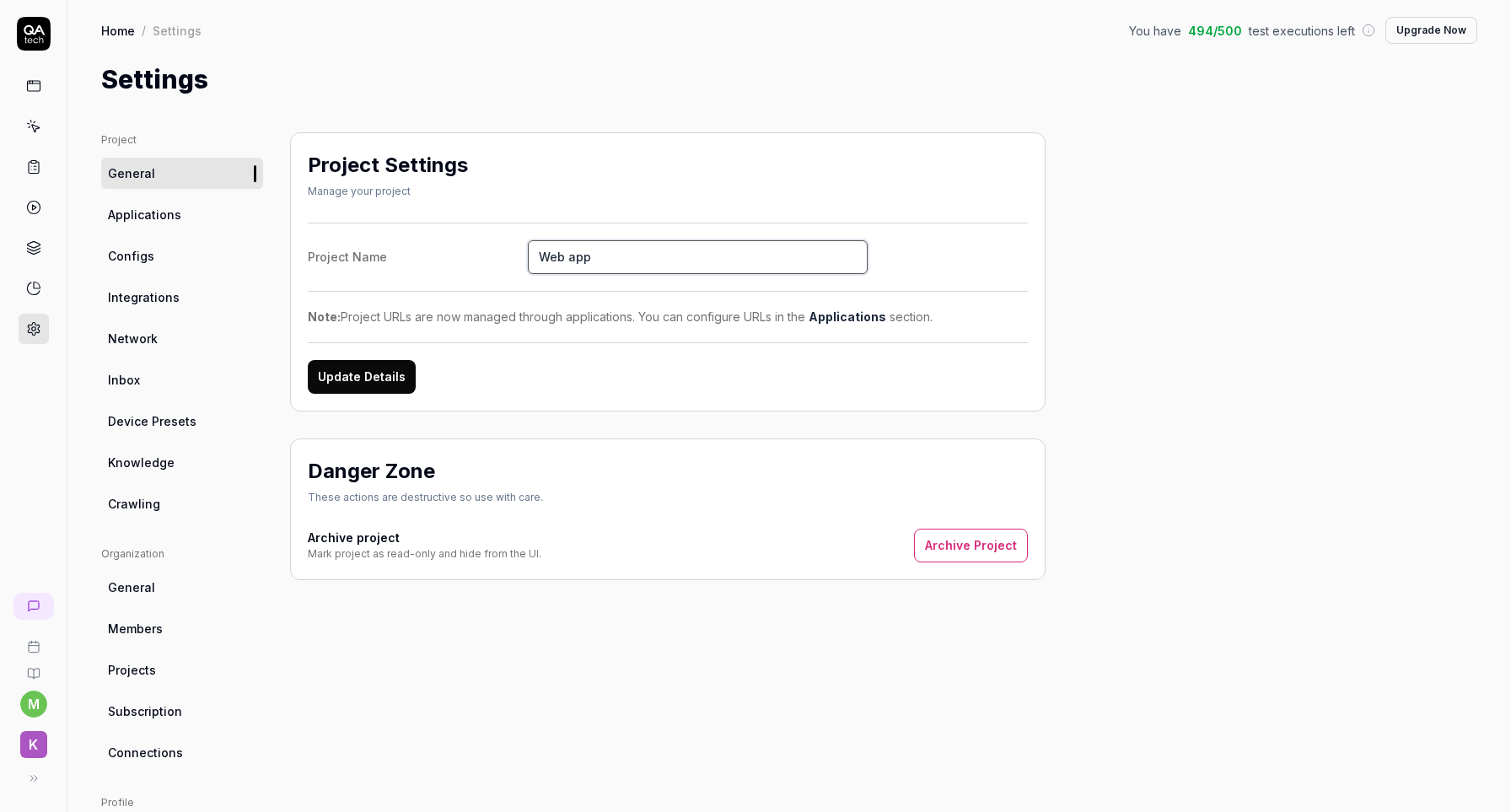
click at [563, 255] on input "Web app" at bounding box center [697, 256] width 340 height 34
type input "Autoexperten [PERSON_NAME]"
click at [384, 374] on button "Update Details" at bounding box center [362, 376] width 108 height 34
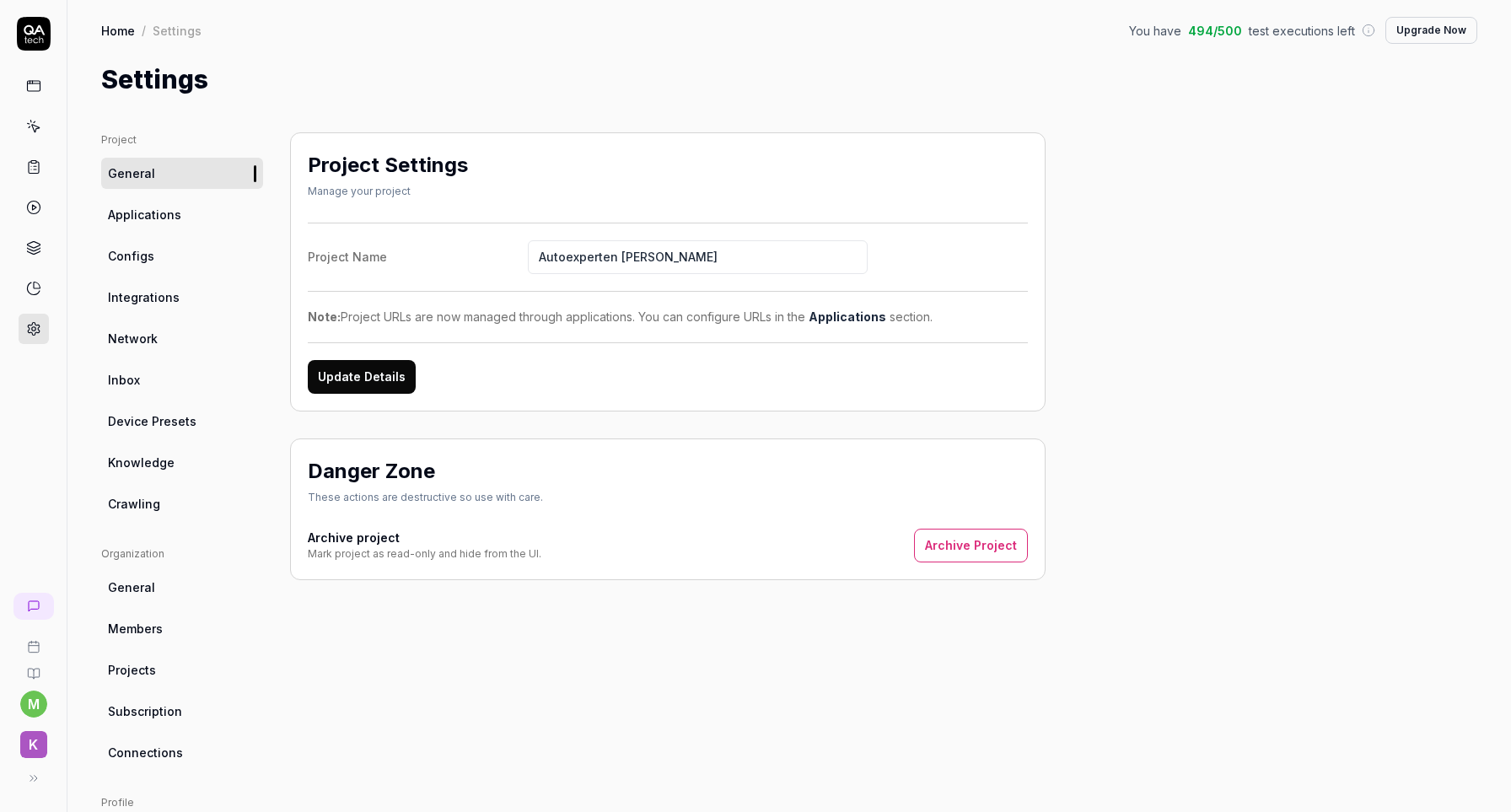
click at [179, 179] on link "General" at bounding box center [181, 173] width 162 height 31
click at [47, 91] on link at bounding box center [33, 85] width 30 height 30
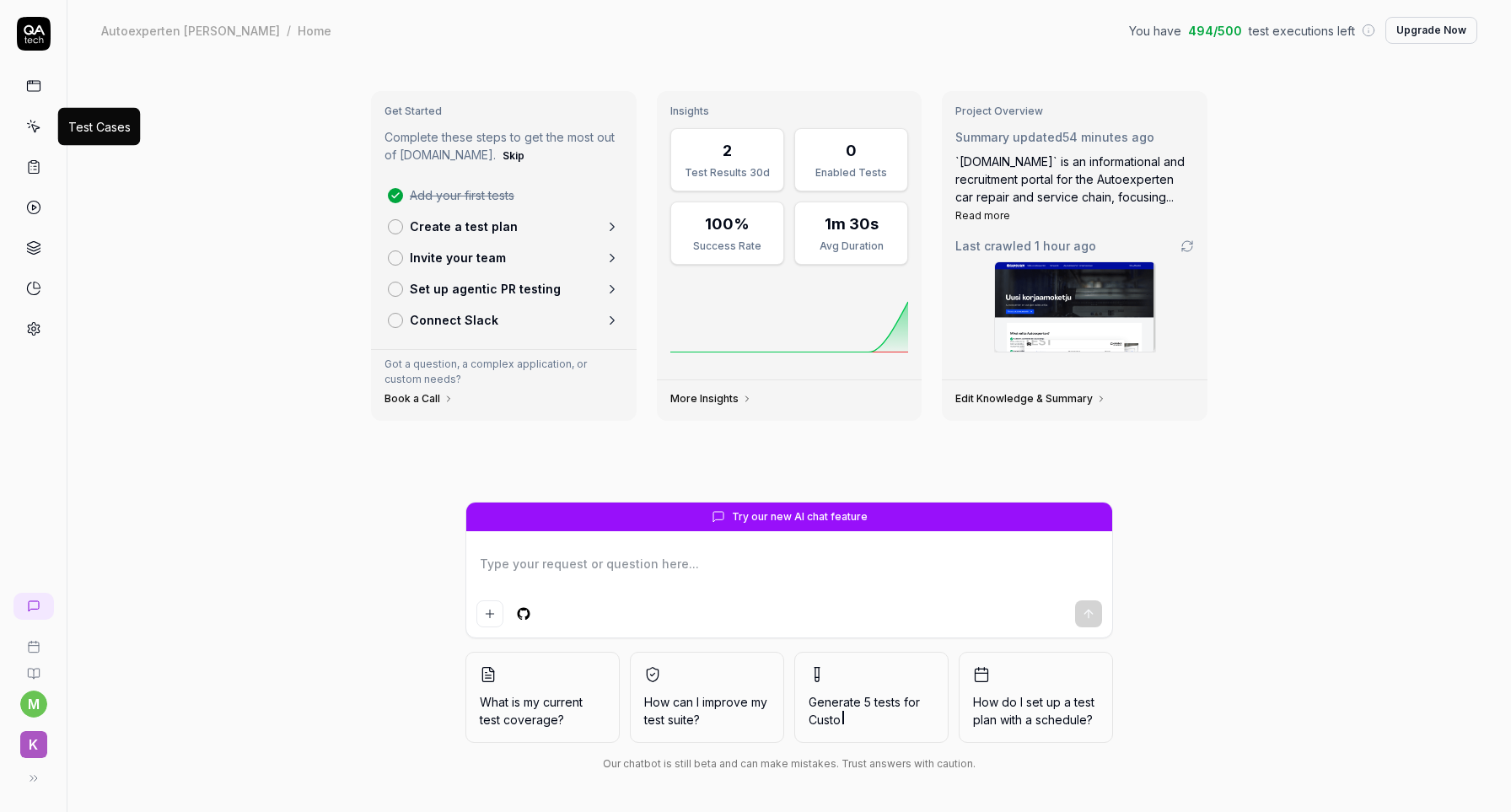
type textarea "*"
click at [38, 127] on icon at bounding box center [35, 128] width 7 height 7
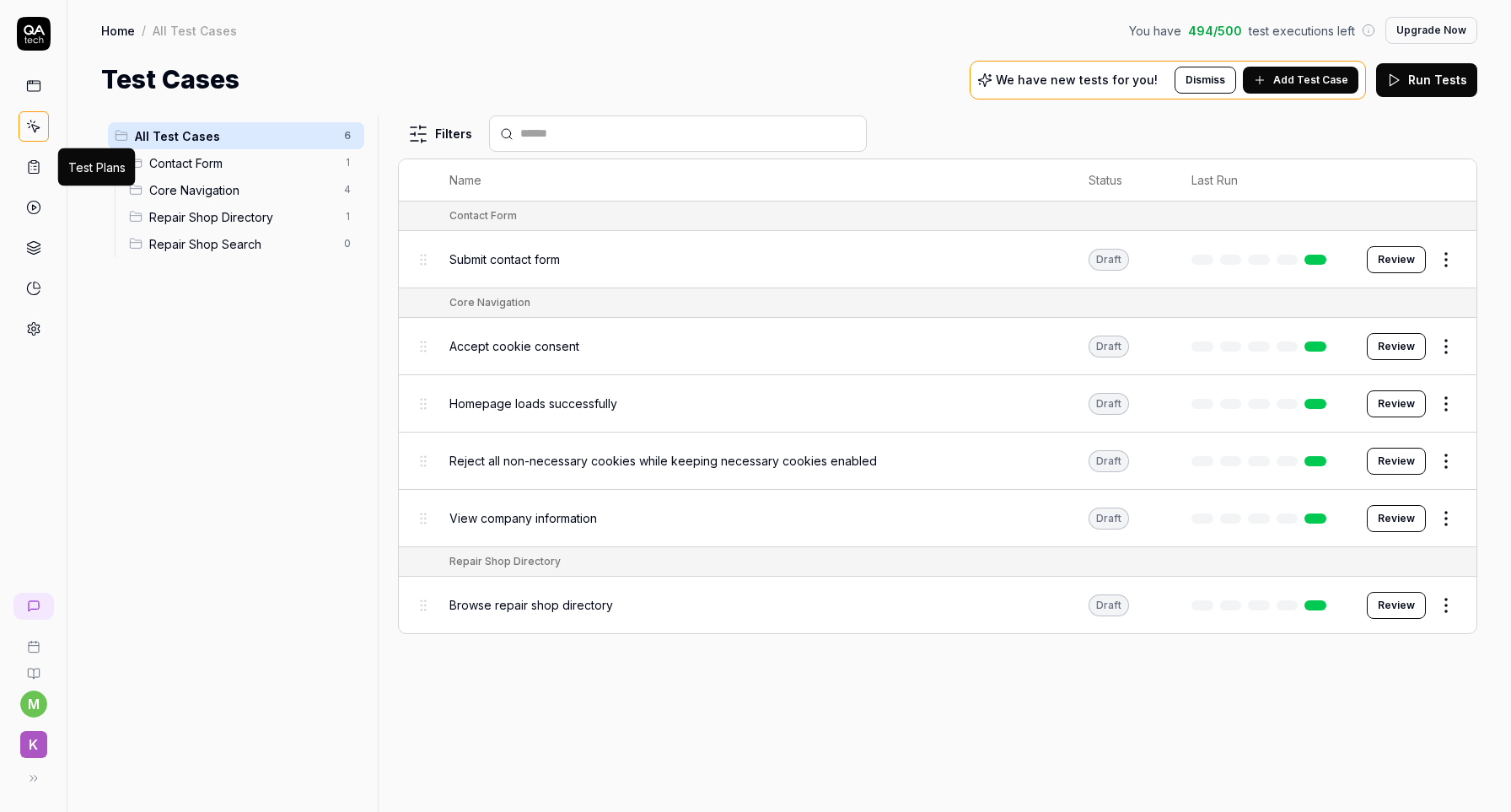
click at [28, 169] on icon at bounding box center [33, 168] width 10 height 12
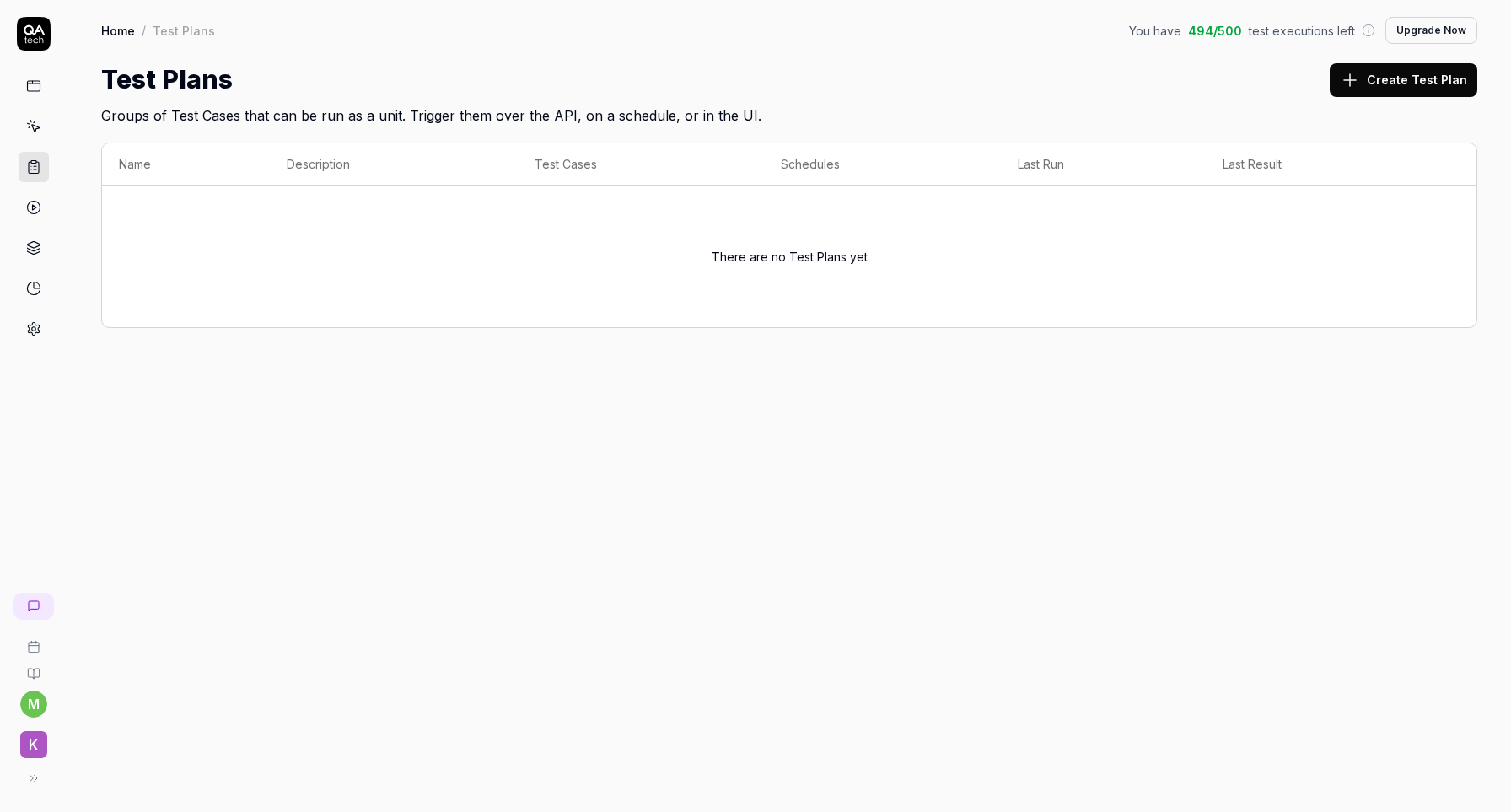
click at [37, 213] on icon at bounding box center [34, 207] width 16 height 16
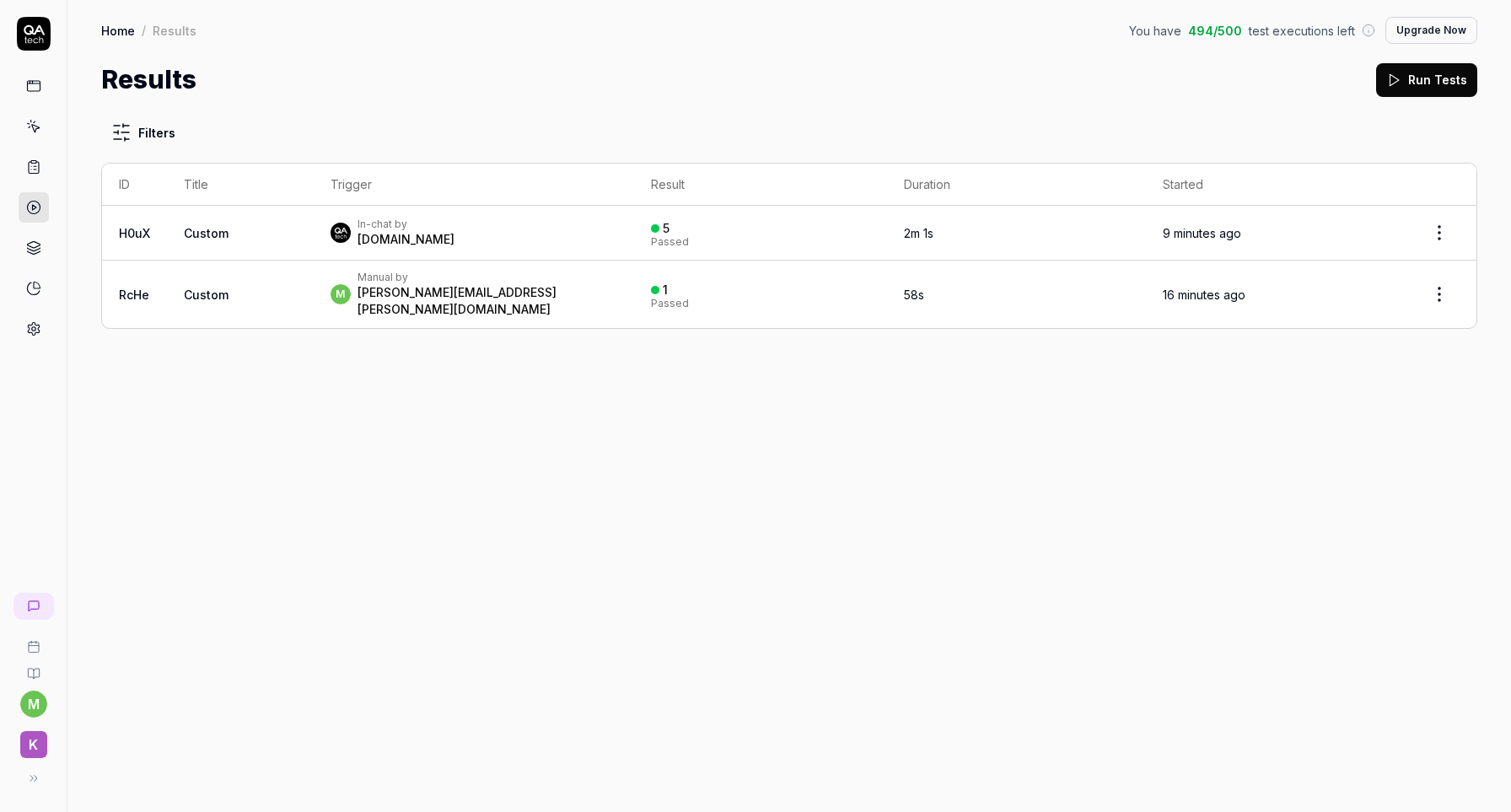
click at [592, 240] on div "In-chat by QA.tech" at bounding box center [473, 233] width 287 height 30
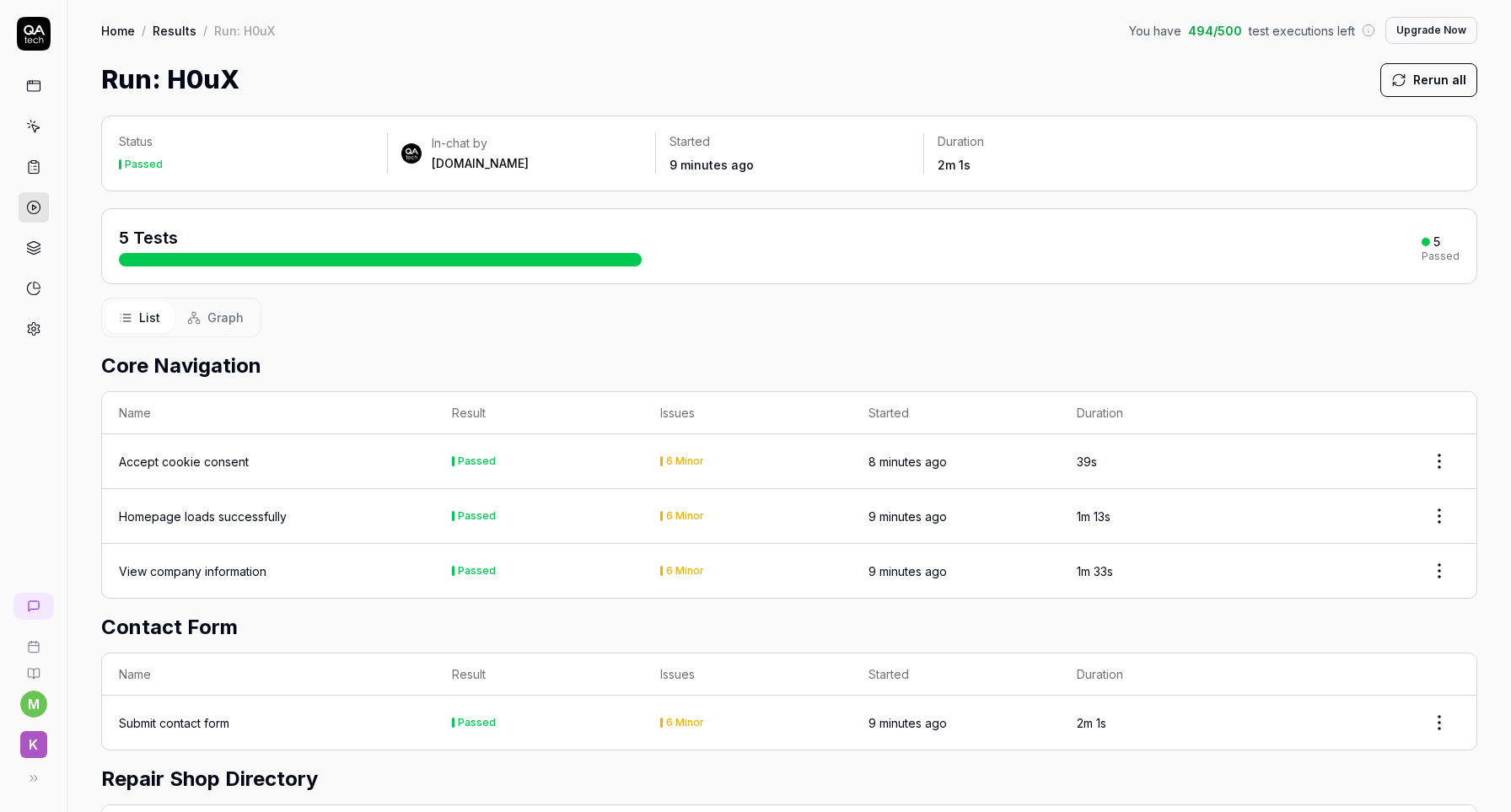
scroll to position [165, 0]
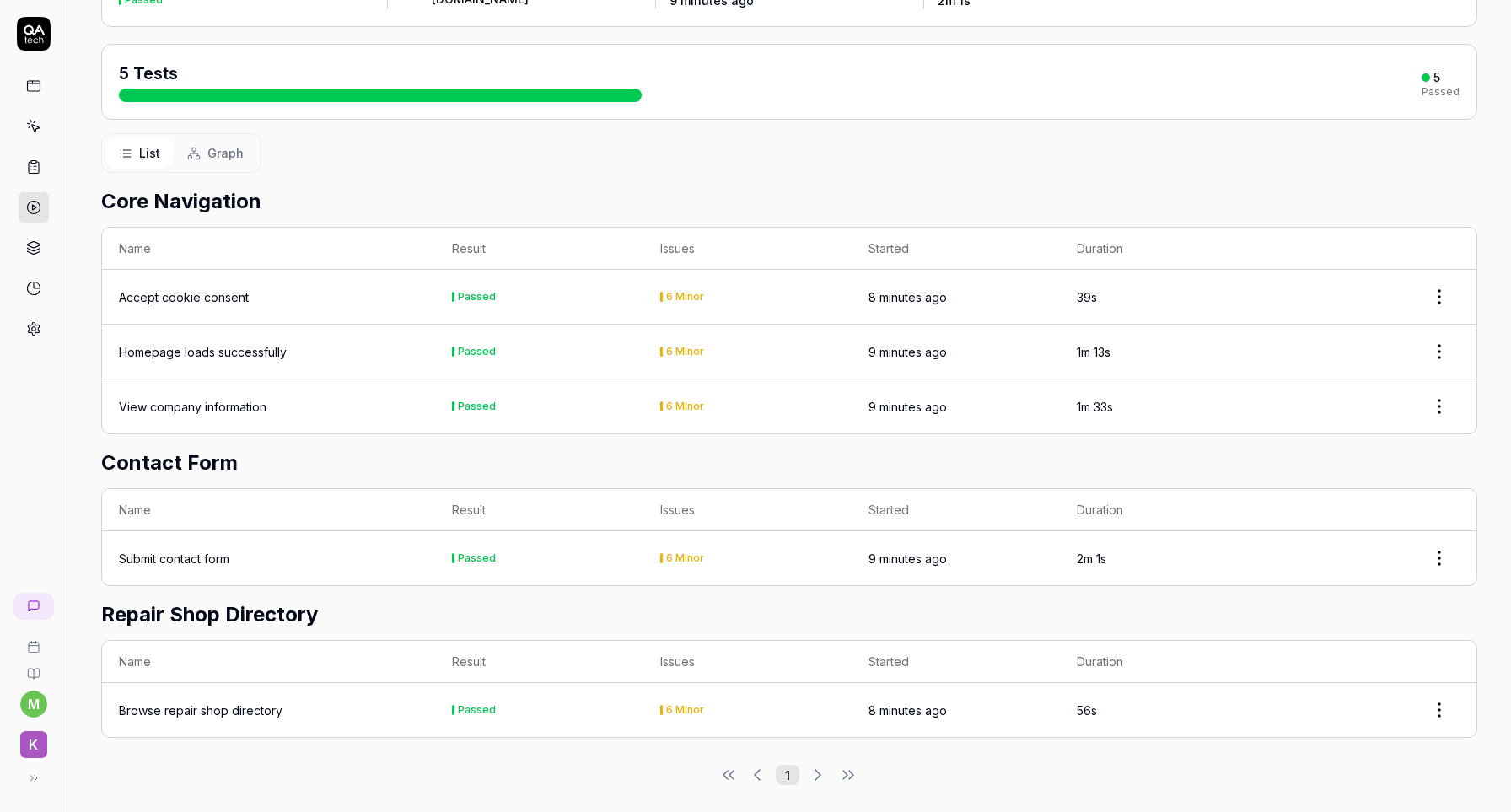
click at [1452, 557] on html "m k Home / Results / Run: H0uX You have 494 / 500 test executions left Upgrade …" at bounding box center [756, 406] width 1511 height 812
click at [473, 530] on html "m k Home / Results / Run: H0uX You have 494 / 500 test executions left Upgrade …" at bounding box center [756, 406] width 1511 height 812
click at [158, 558] on div "Submit contact form" at bounding box center [174, 558] width 111 height 17
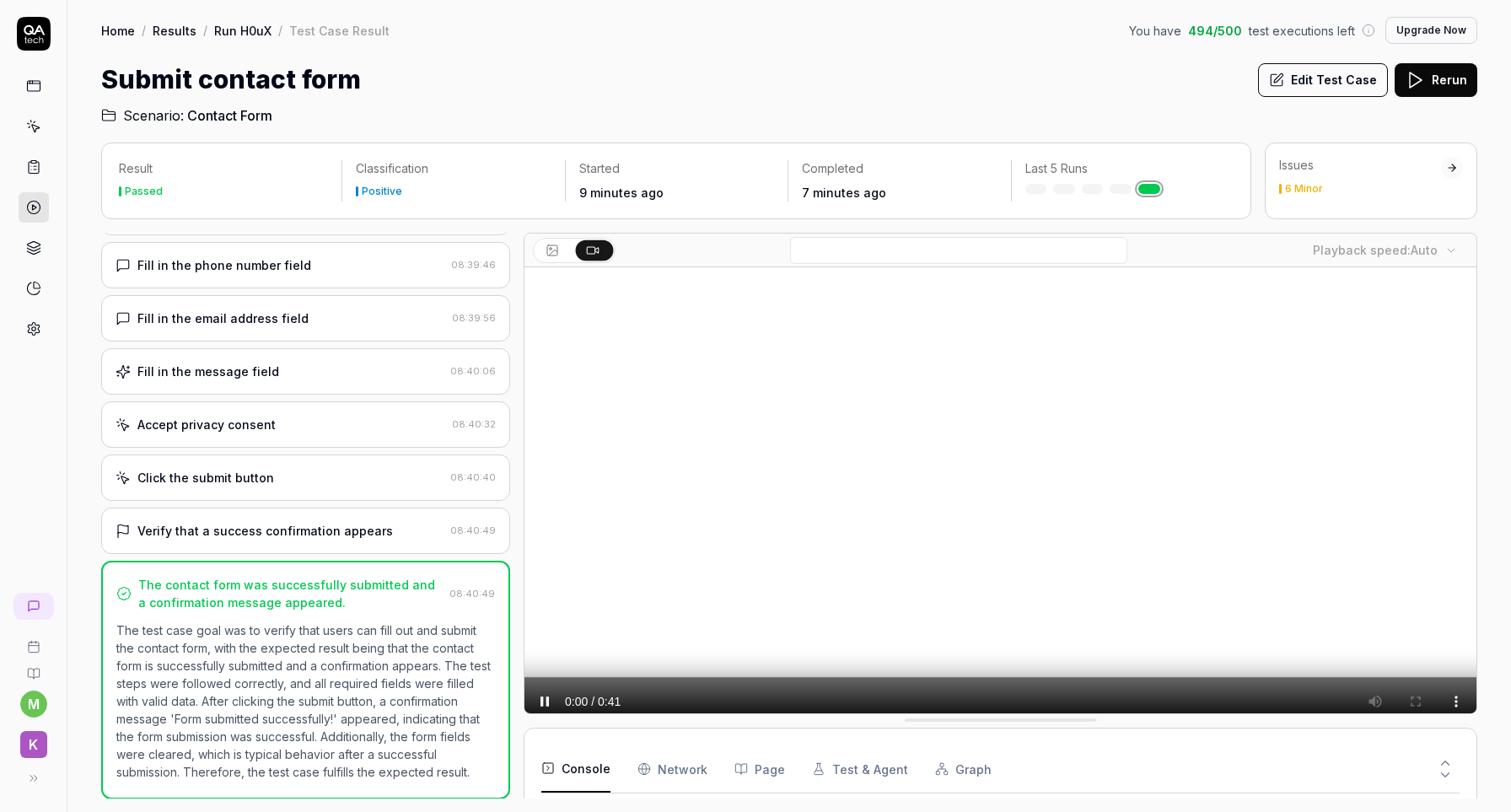
scroll to position [148, 0]
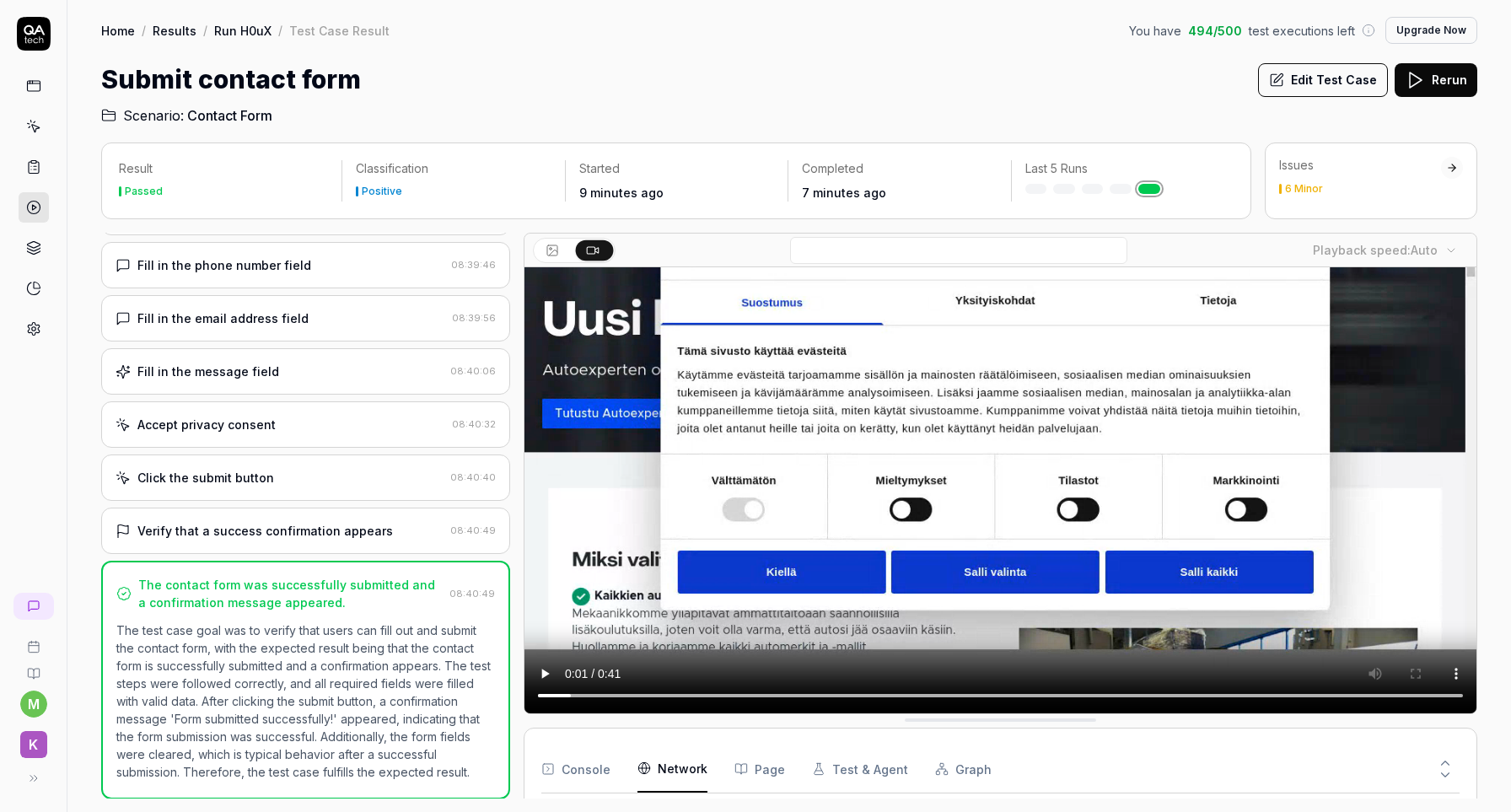
click at [684, 764] on Requests "Network" at bounding box center [672, 769] width 70 height 48
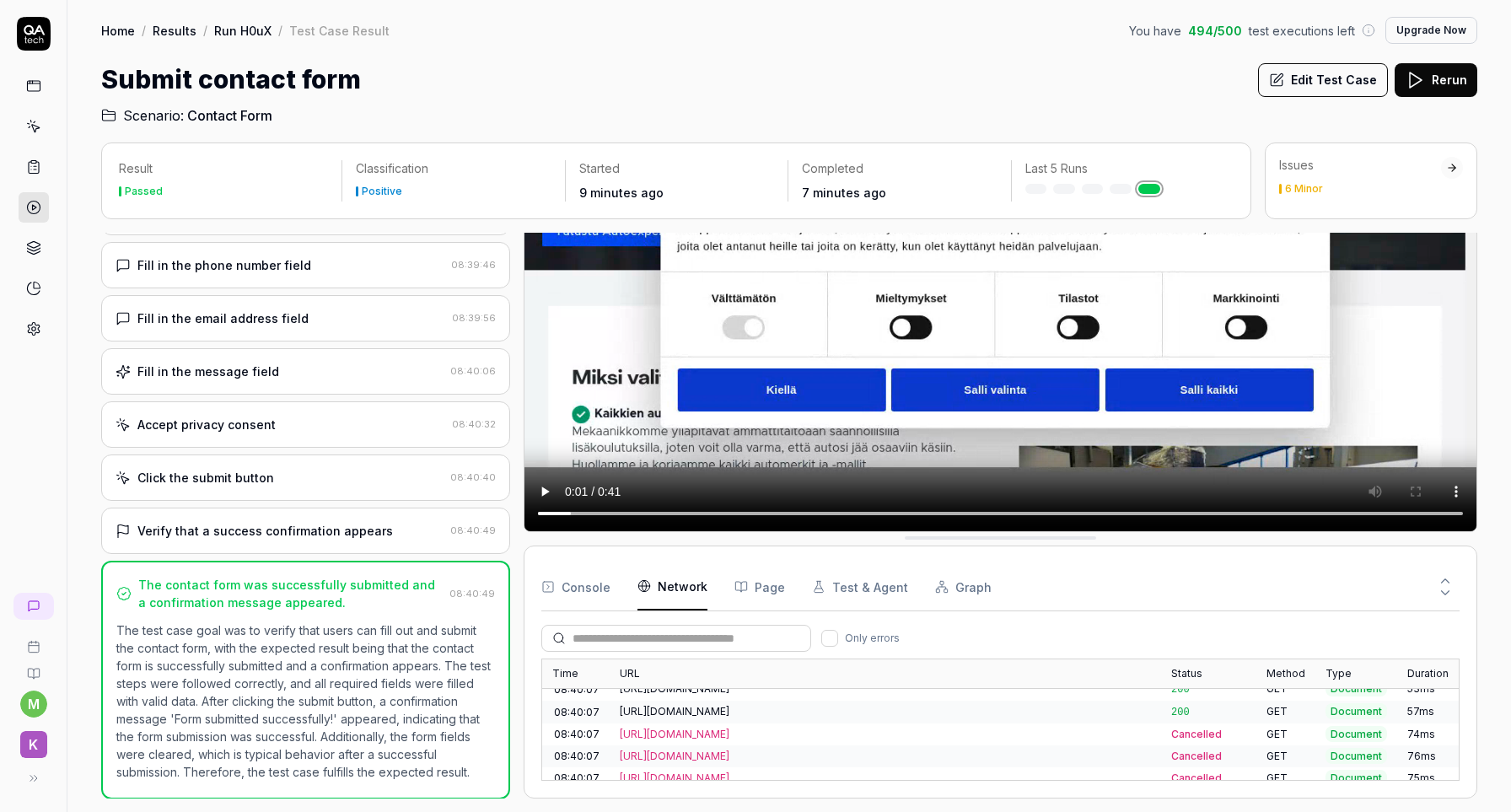
scroll to position [324, 0]
click at [593, 589] on button "Console" at bounding box center [575, 587] width 69 height 48
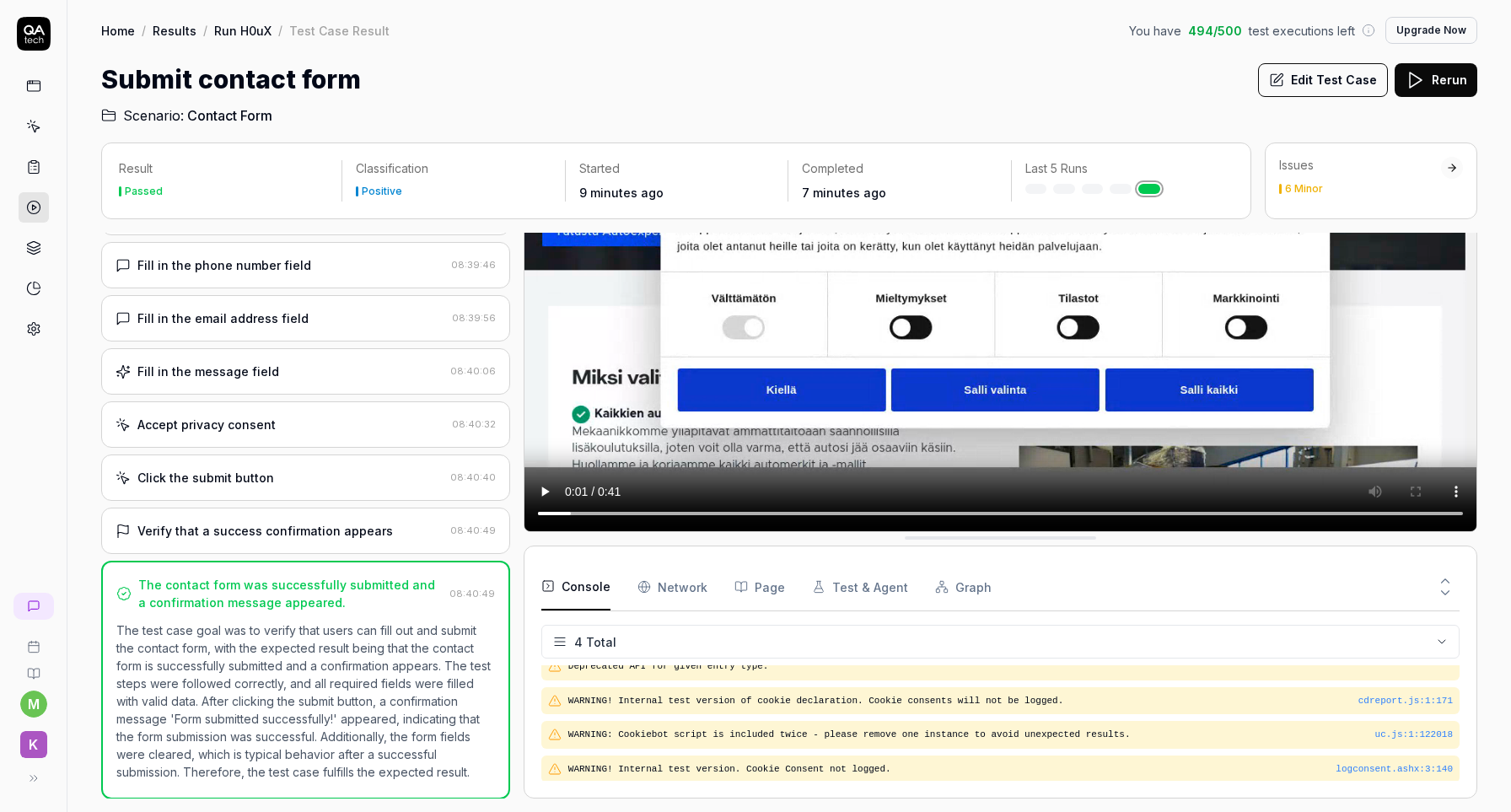
scroll to position [0, 0]
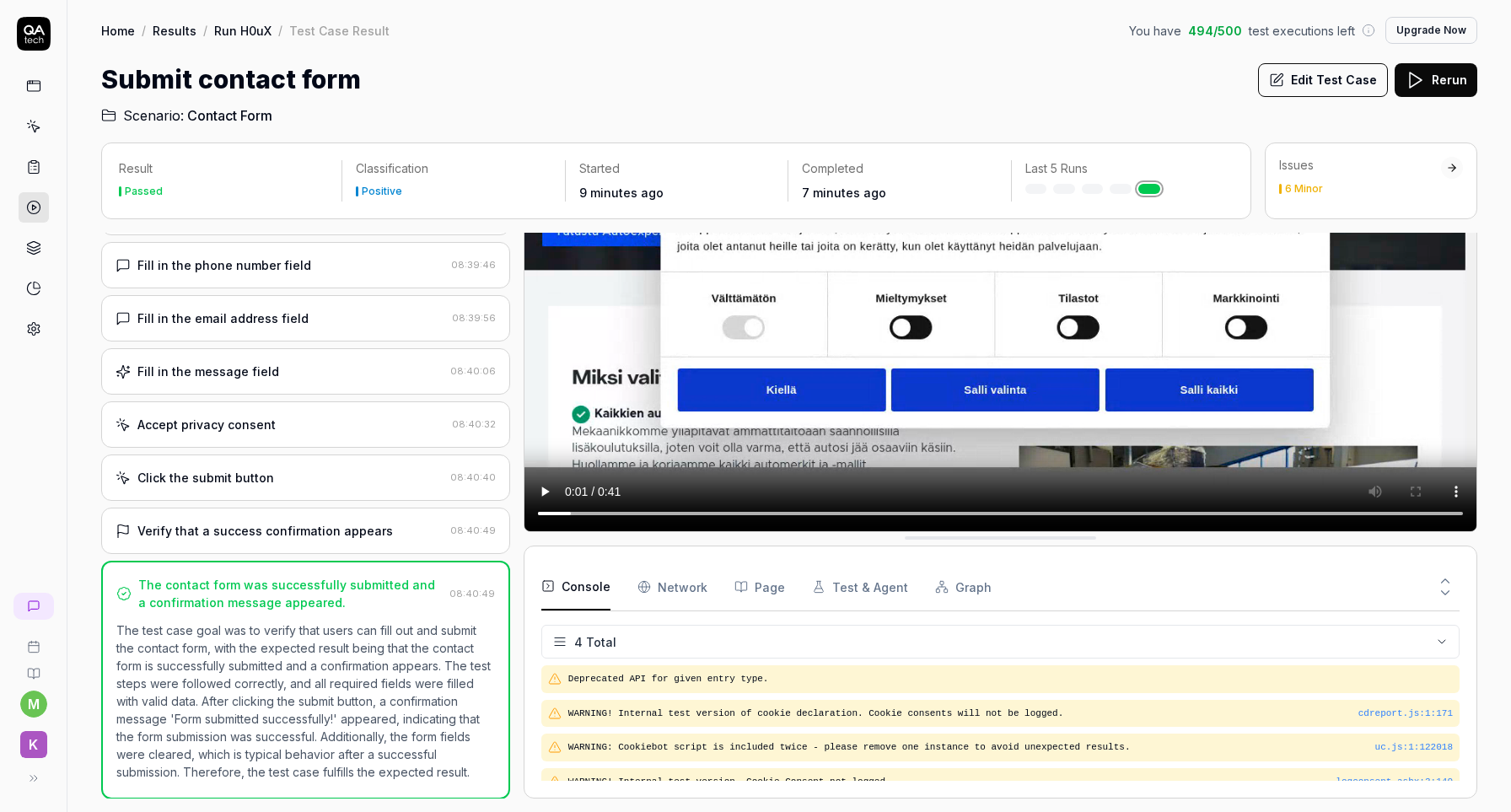
click at [861, 577] on button "Test & Agent" at bounding box center [860, 587] width 96 height 48
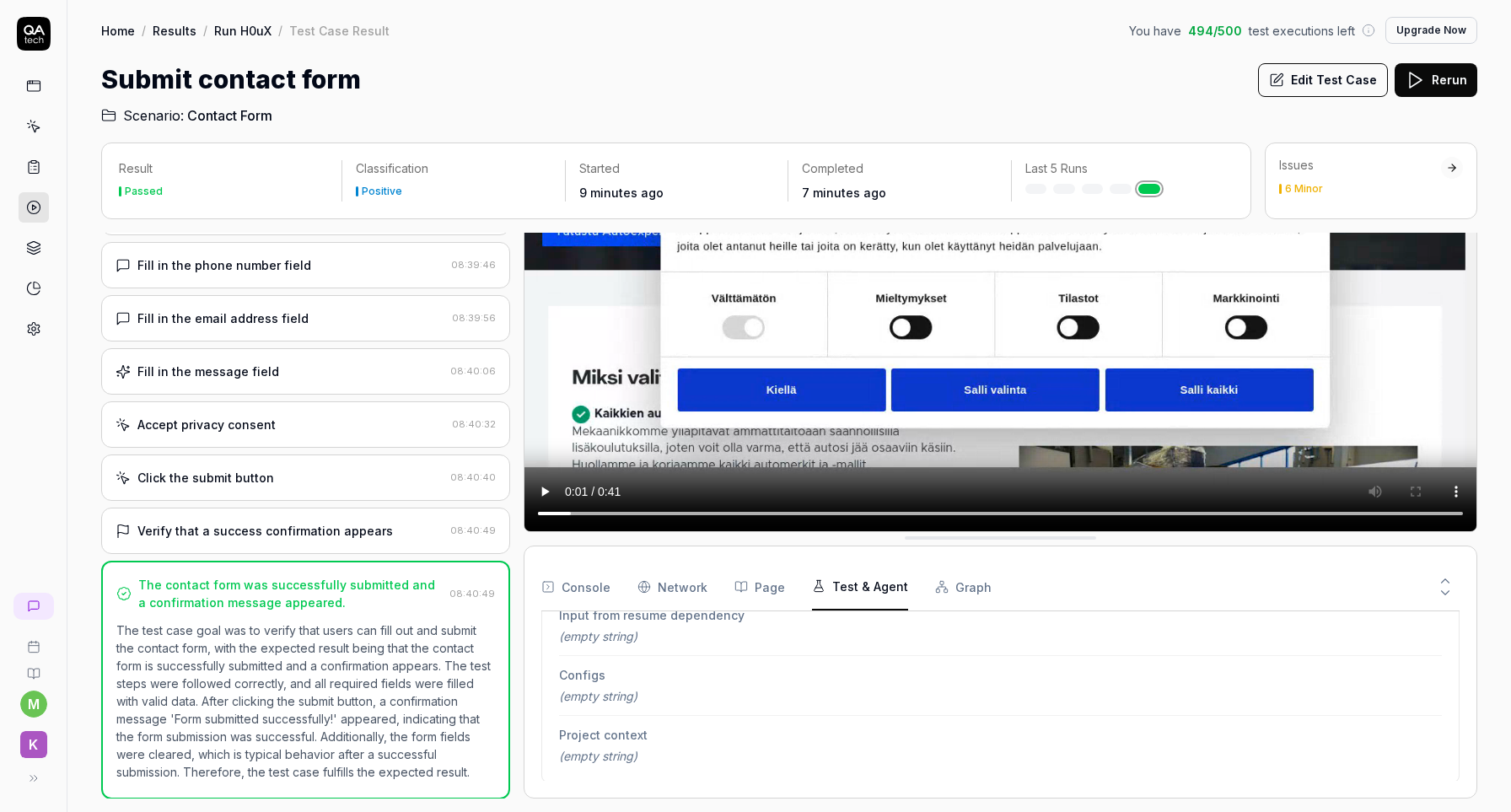
scroll to position [568, 0]
click at [951, 590] on button "Graph" at bounding box center [963, 587] width 57 height 48
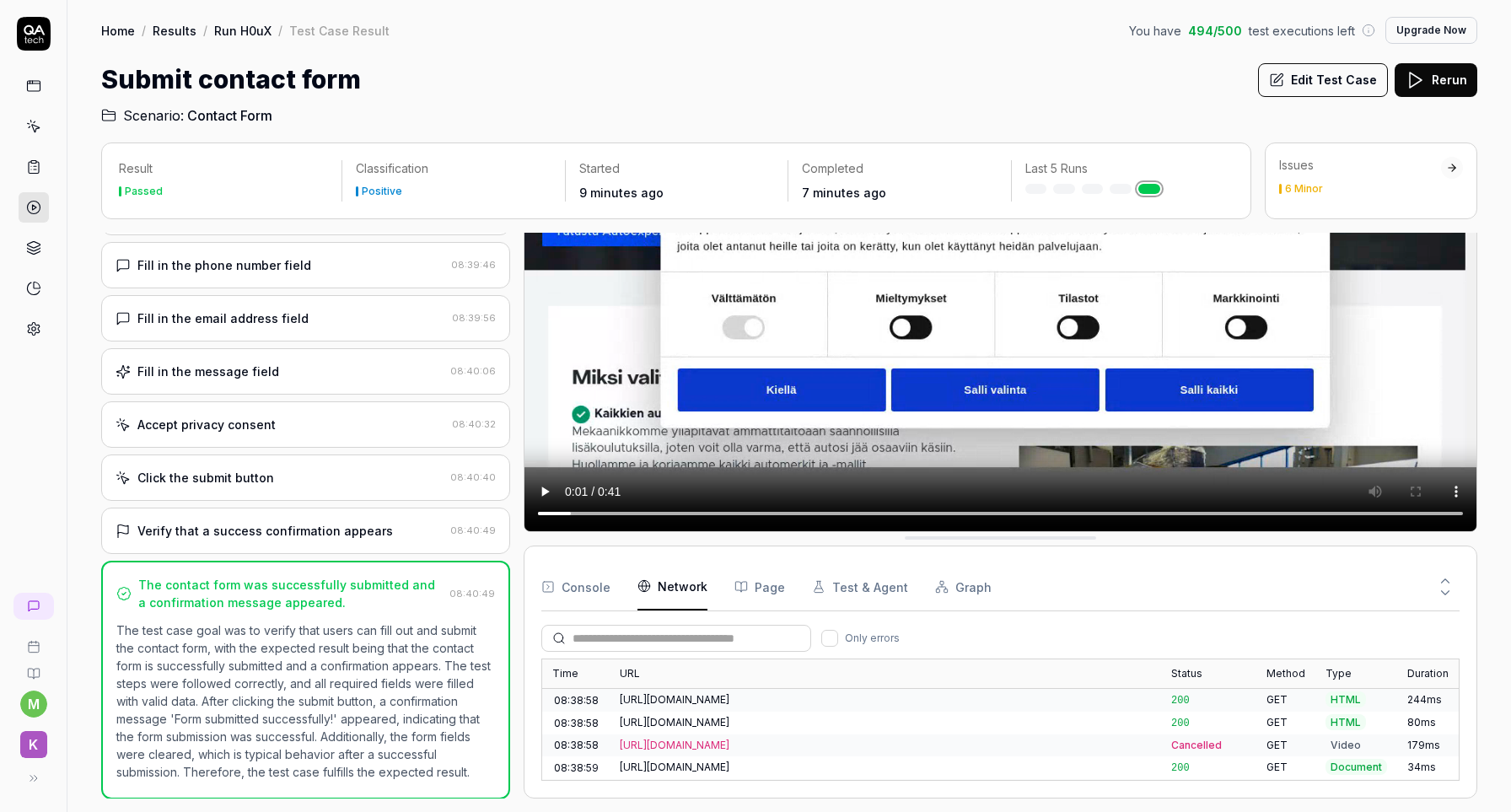
scroll to position [324, 0]
click at [686, 583] on Requests "Network" at bounding box center [672, 587] width 70 height 48
click at [945, 592] on button "Graph" at bounding box center [963, 587] width 57 height 48
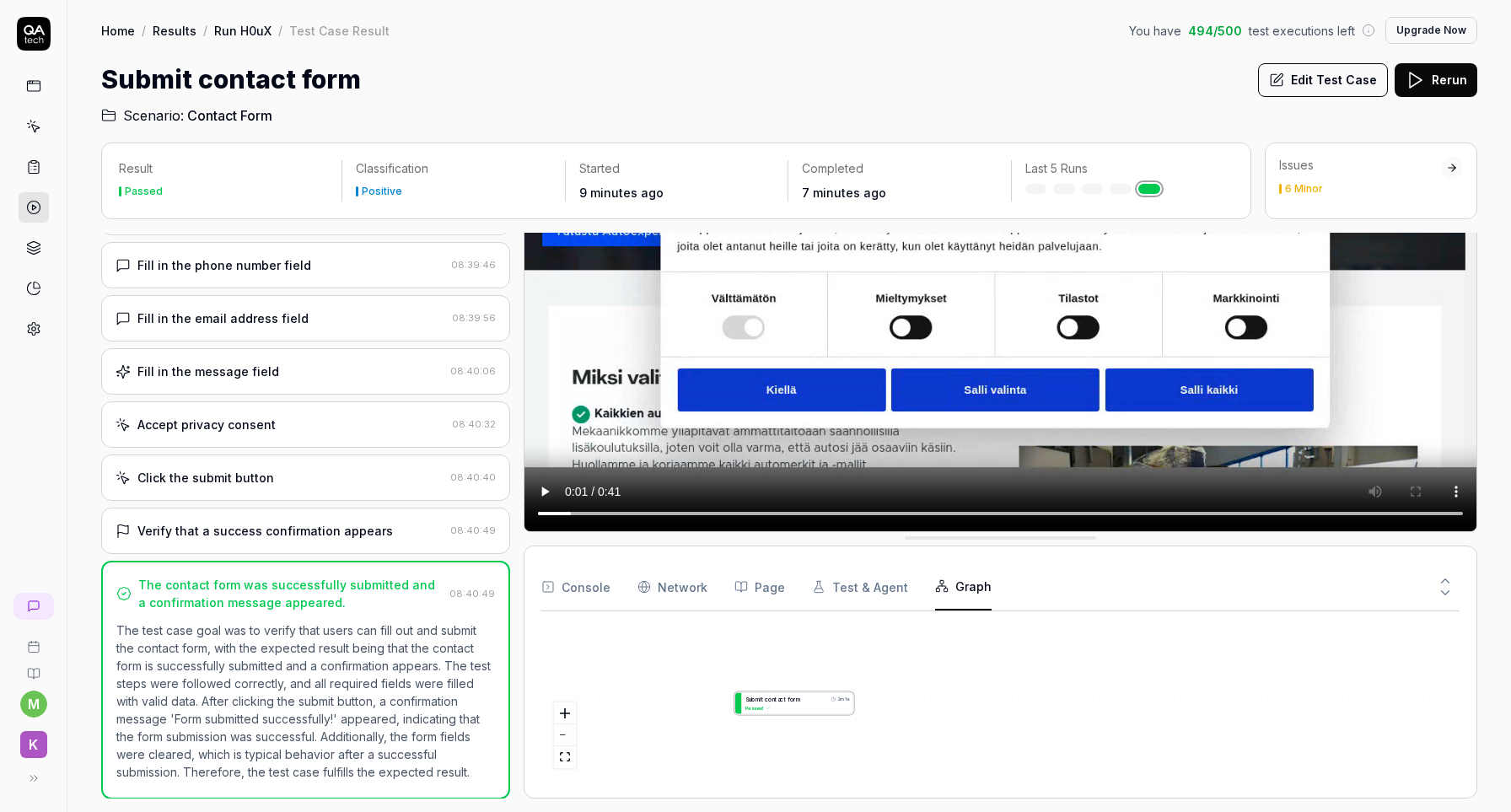
drag, startPoint x: 1128, startPoint y: 687, endPoint x: 911, endPoint y: 707, distance: 217.9
click at [911, 707] on div "S u b m i t c o n t a c t f o r m 2m 1s Passed" at bounding box center [1000, 702] width 919 height 156
click at [862, 595] on button "Test & Agent" at bounding box center [860, 587] width 96 height 48
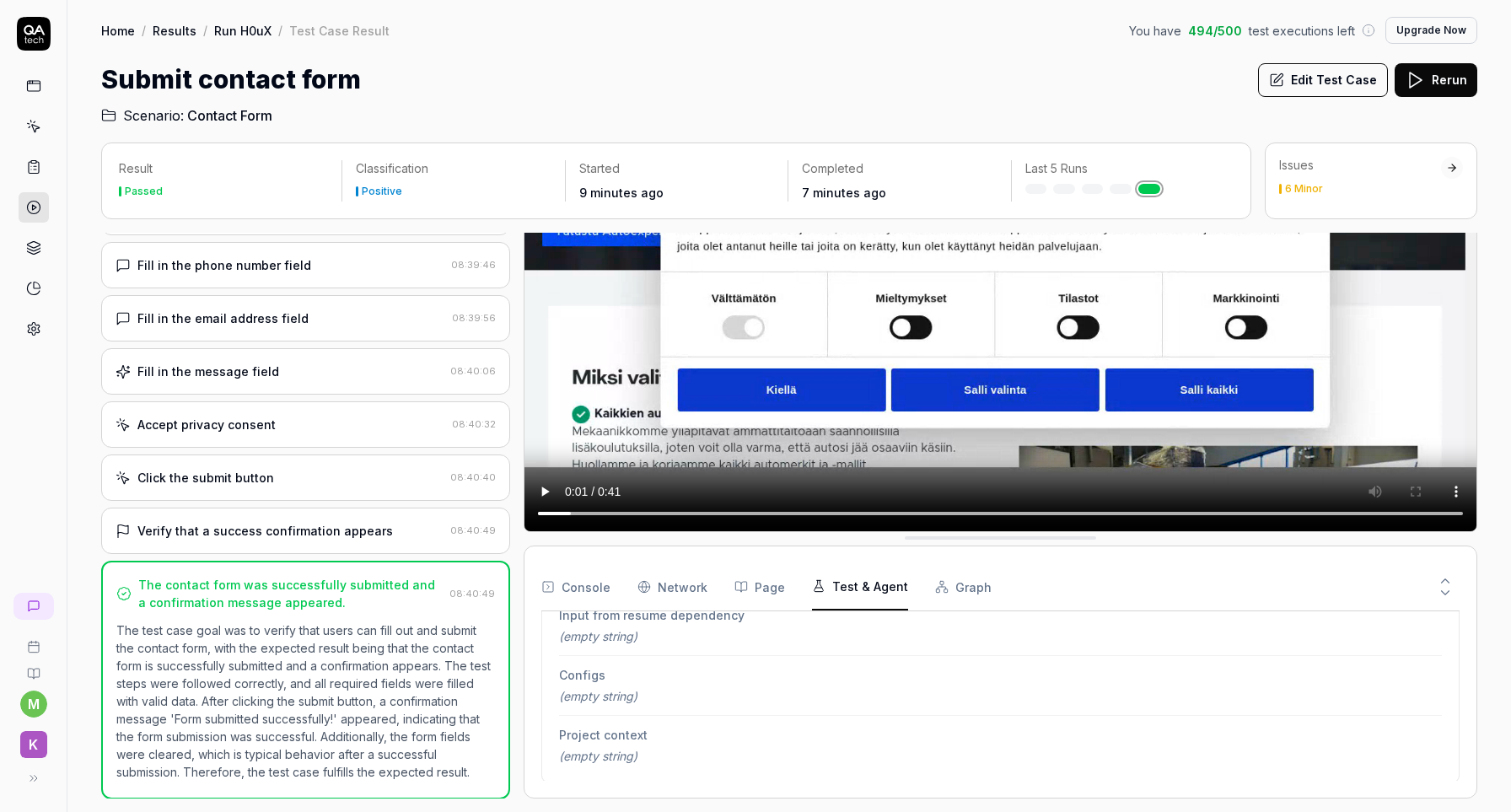
click at [574, 580] on button "Console" at bounding box center [575, 587] width 69 height 48
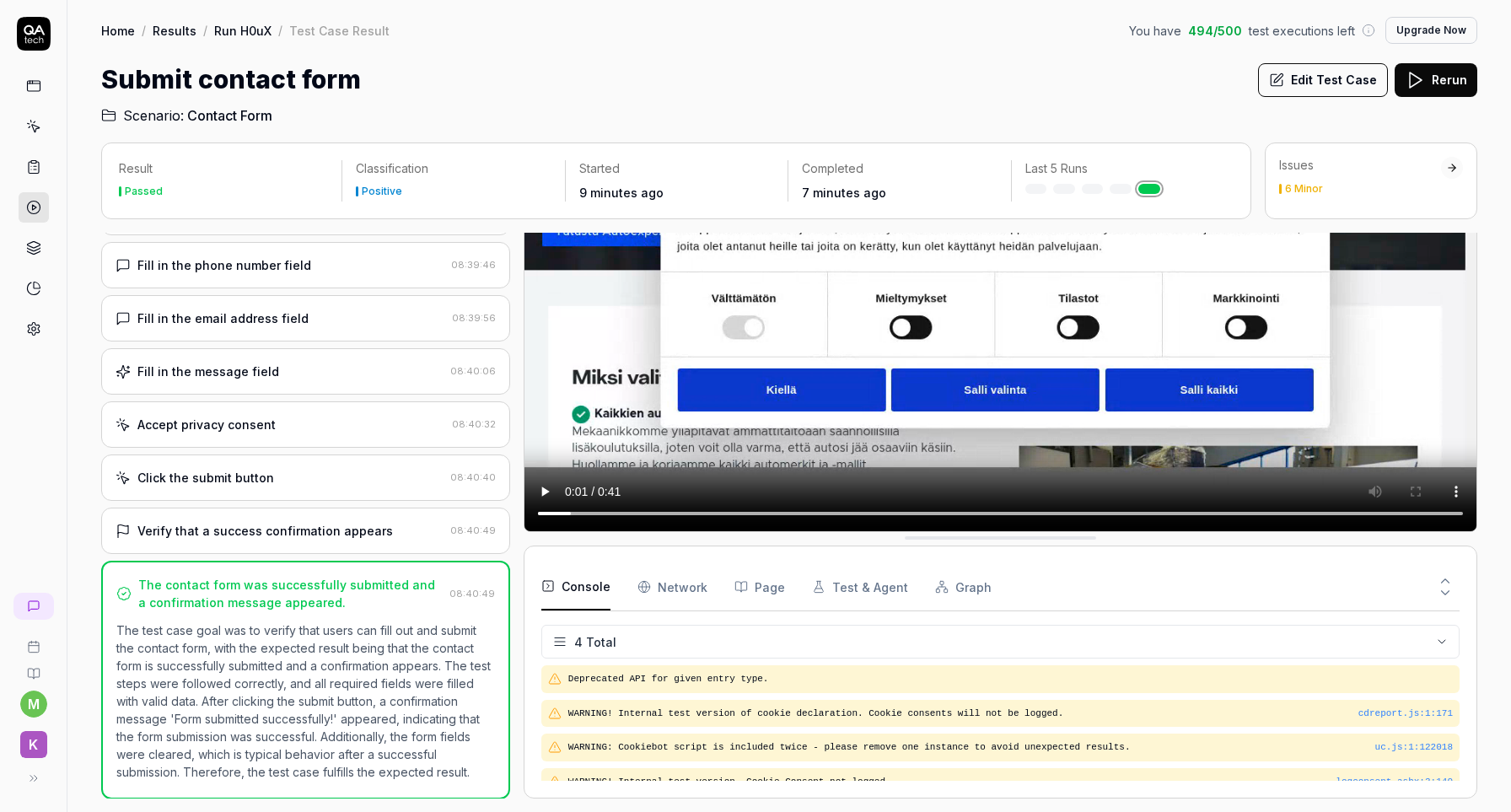
scroll to position [13, 0]
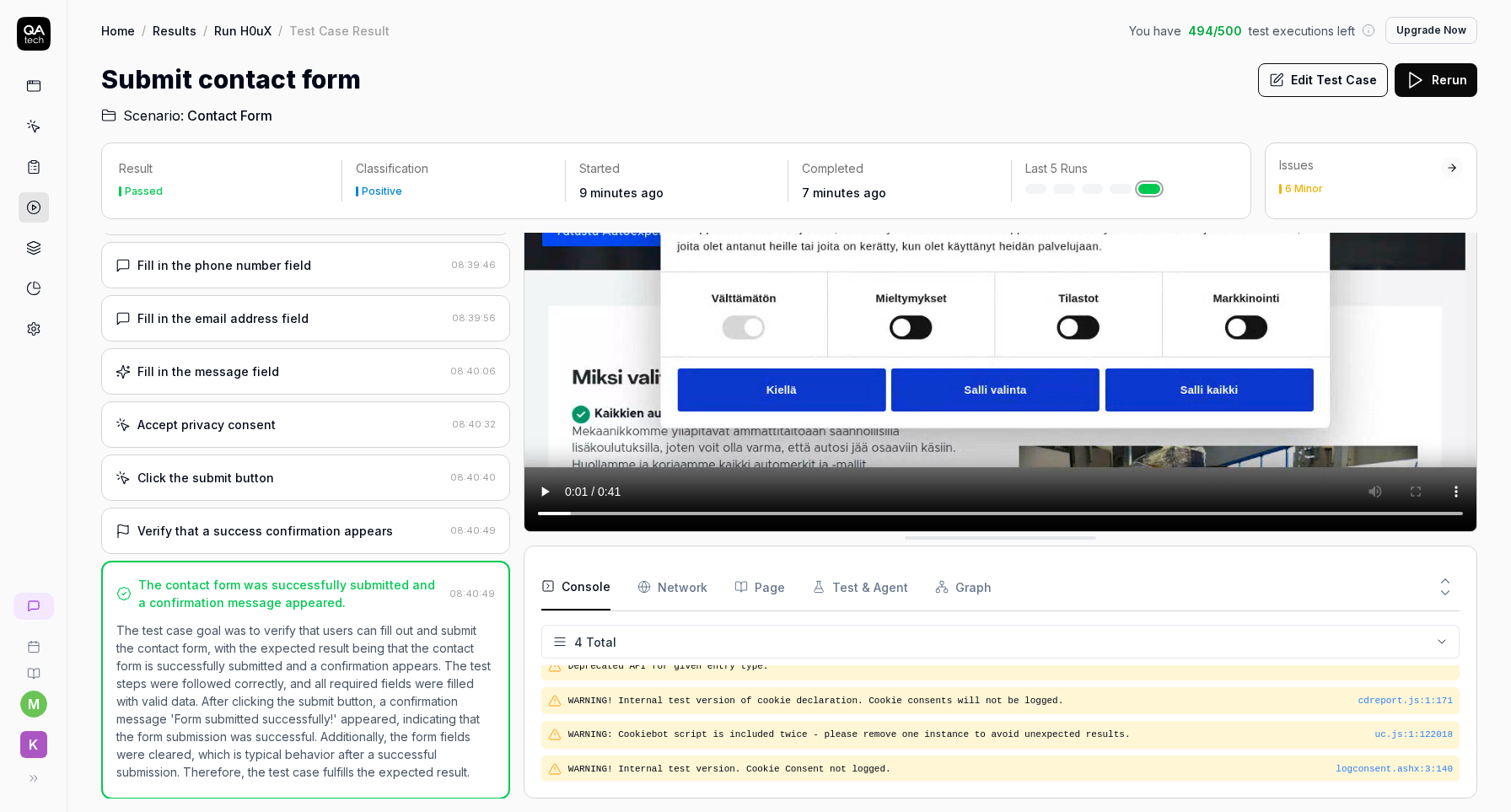
click at [1451, 579] on icon at bounding box center [1445, 580] width 16 height 16
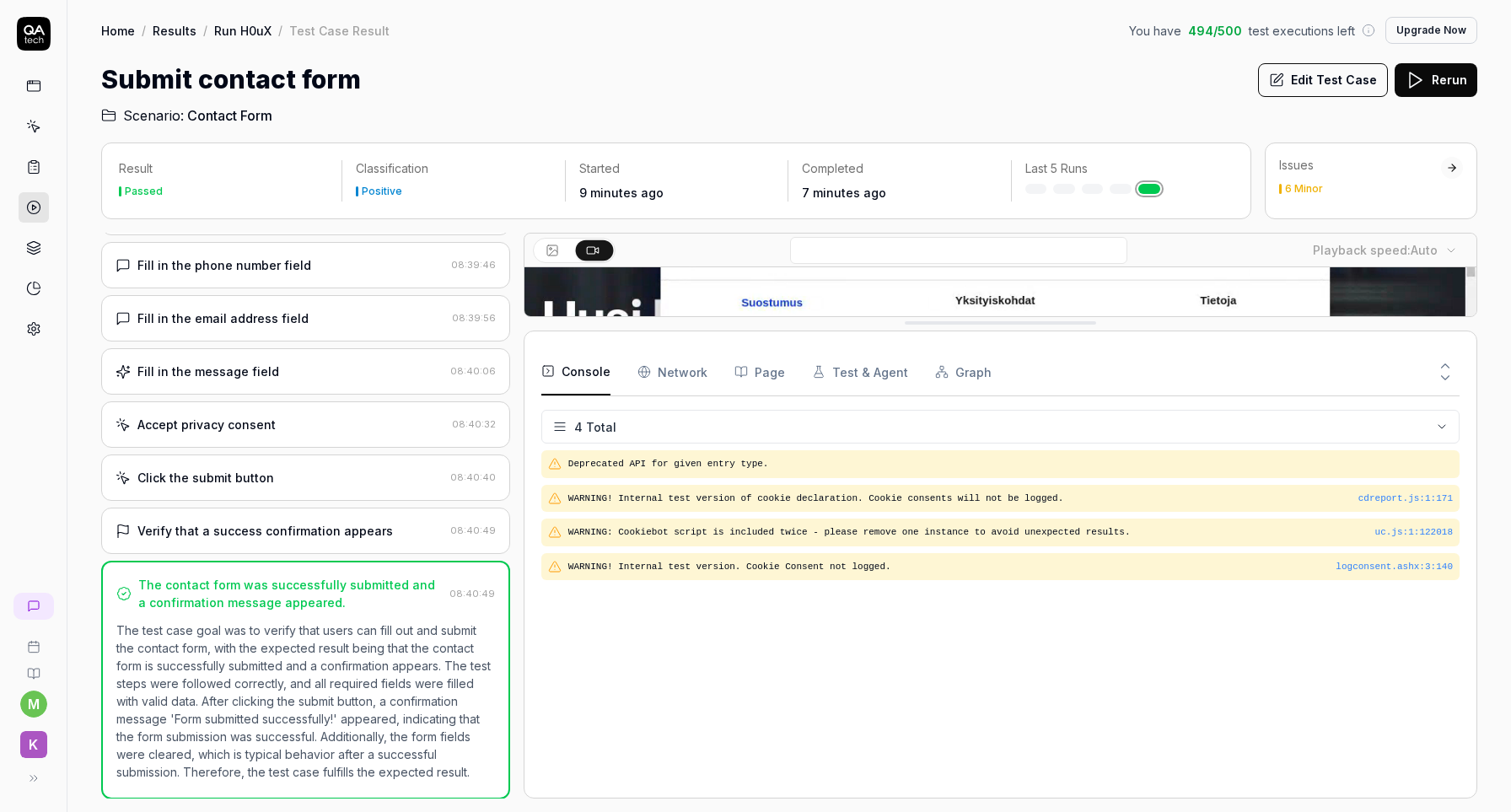
scroll to position [0, 0]
click at [1446, 378] on icon at bounding box center [1445, 377] width 16 height 16
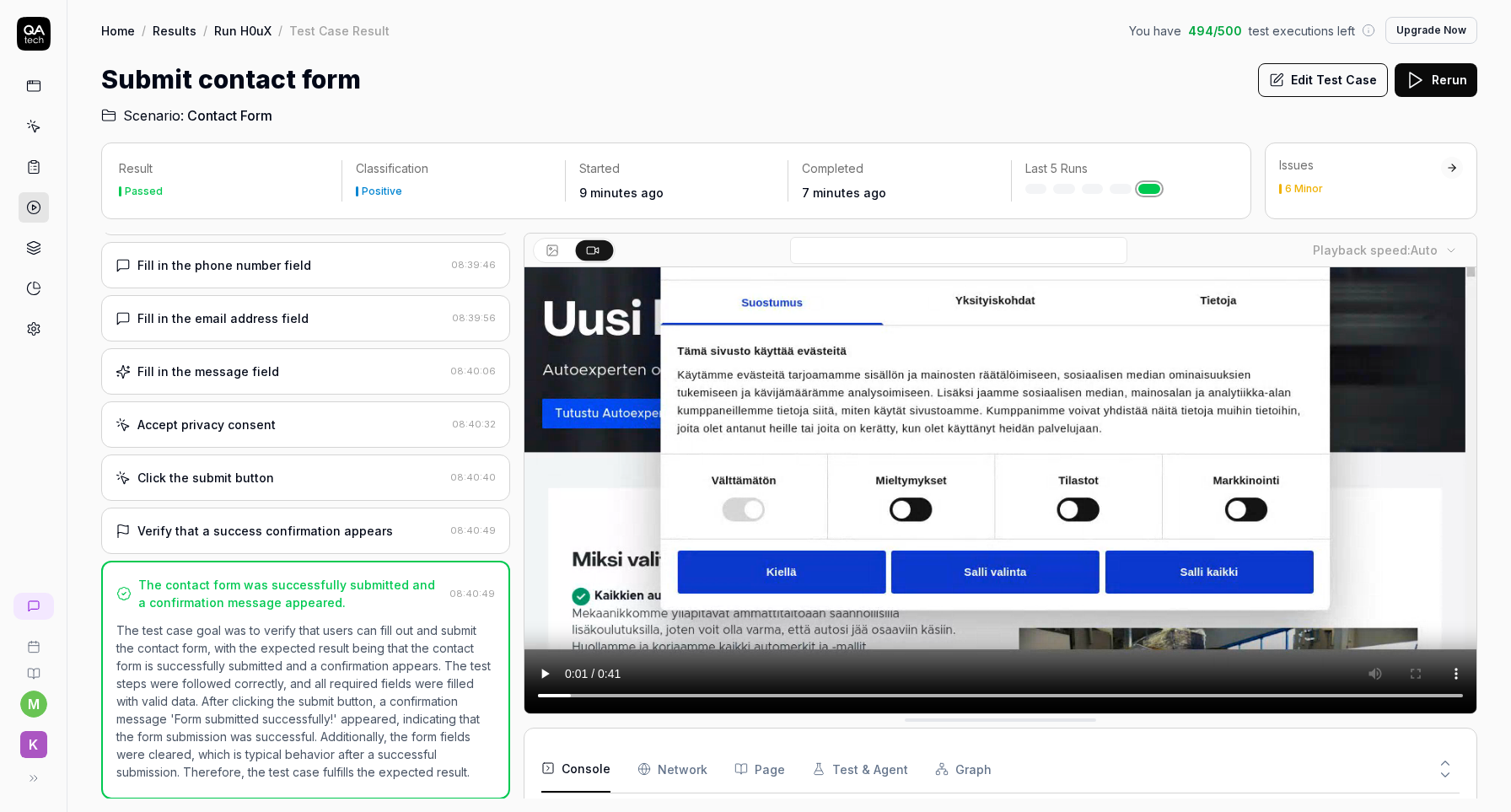
scroll to position [13, 0]
drag, startPoint x: 734, startPoint y: 731, endPoint x: 756, endPoint y: 482, distance: 250.0
click at [756, 482] on div "Playback speed: Auto Console Network Page Test & Agent Graph 4 Total Deprecated…" at bounding box center [1000, 515] width 953 height 566
click at [592, 764] on button "Console" at bounding box center [575, 769] width 69 height 48
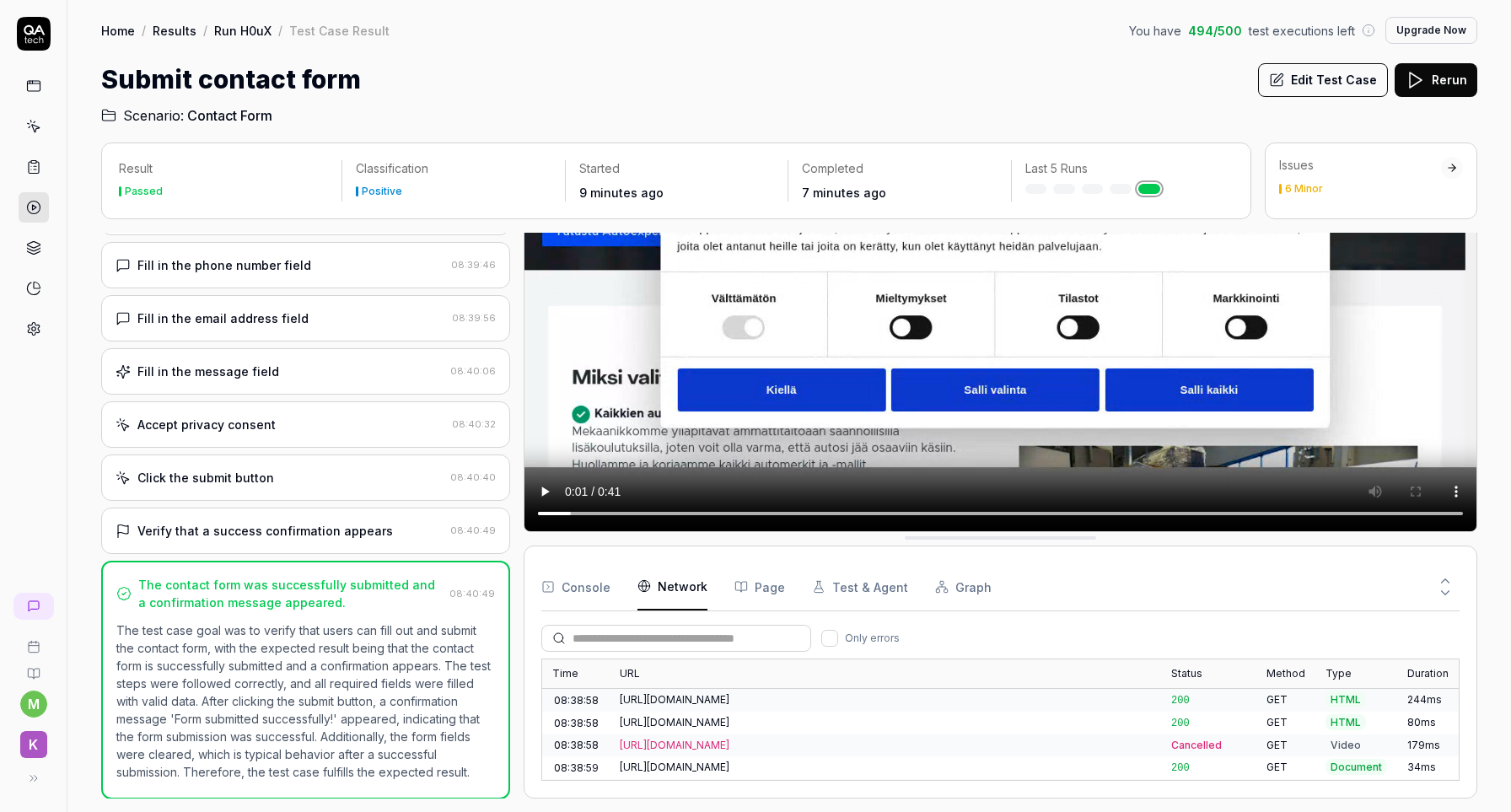
scroll to position [324, 0]
click at [580, 578] on button "Console" at bounding box center [575, 587] width 69 height 48
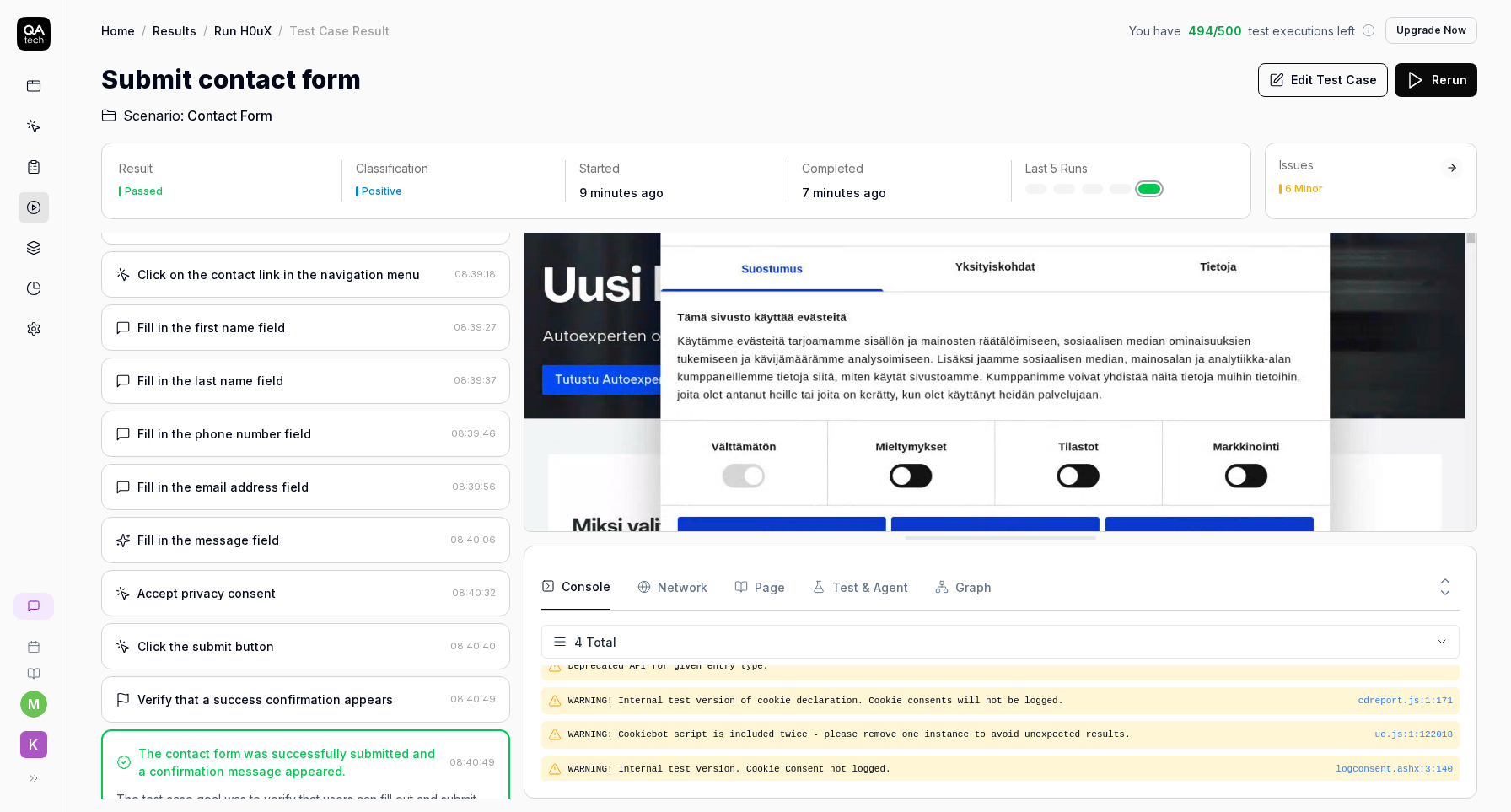
scroll to position [79, 0]
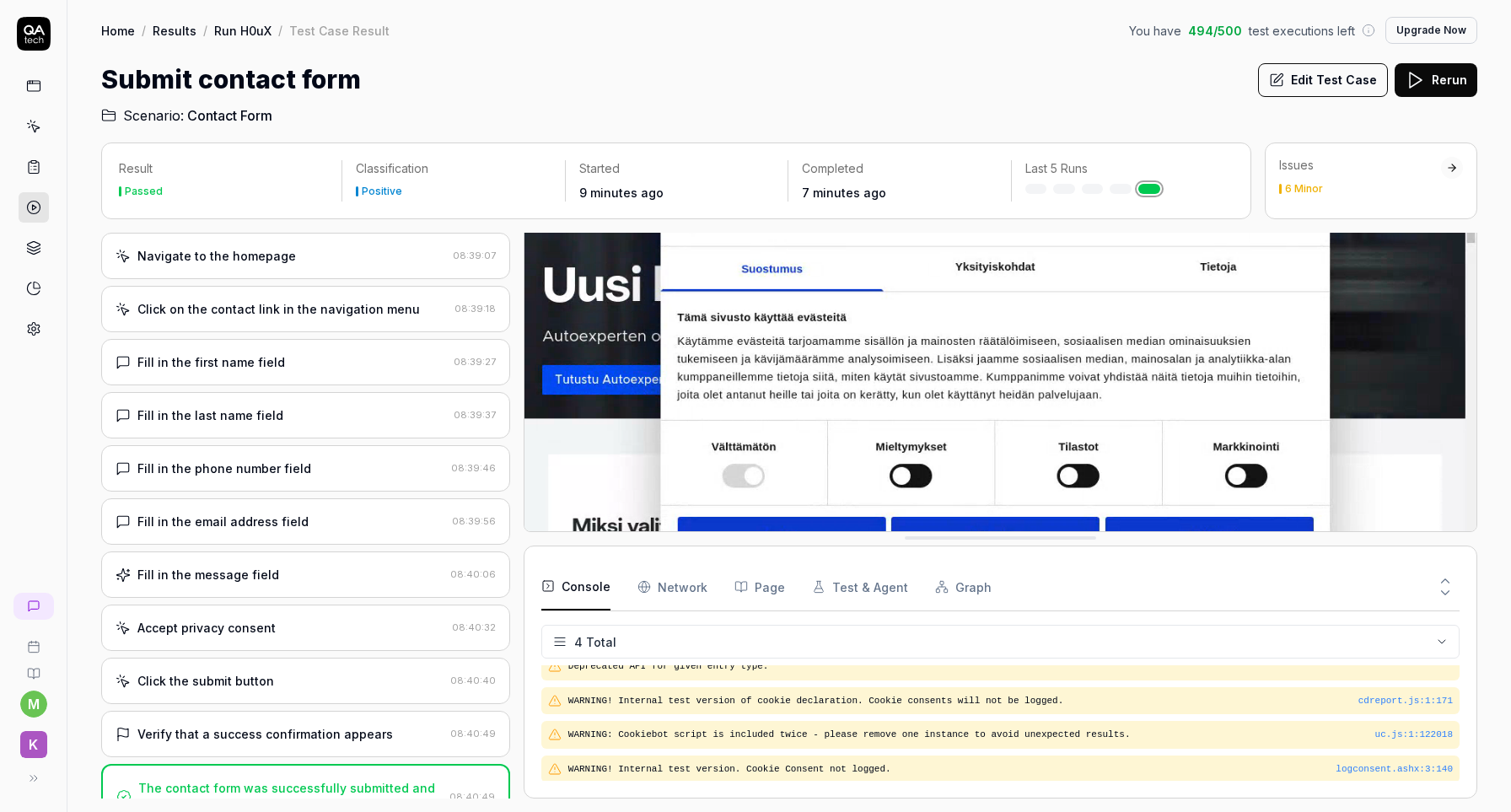
click at [1449, 601] on button at bounding box center [1444, 596] width 28 height 22
click at [1429, 585] on div at bounding box center [1239, 587] width 441 height 48
click at [1457, 579] on button at bounding box center [1444, 578] width 28 height 22
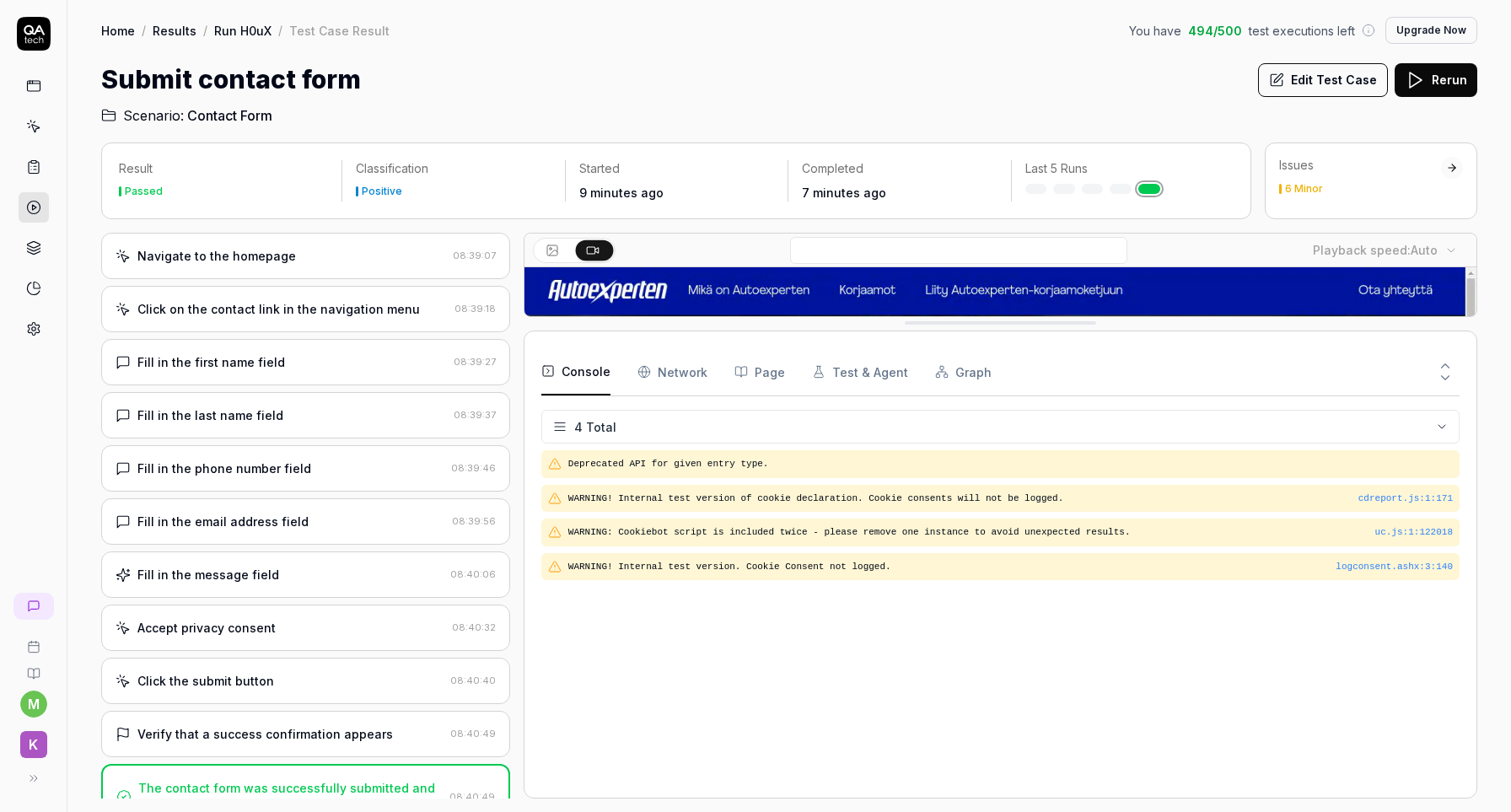
click at [1441, 372] on icon at bounding box center [1445, 377] width 16 height 16
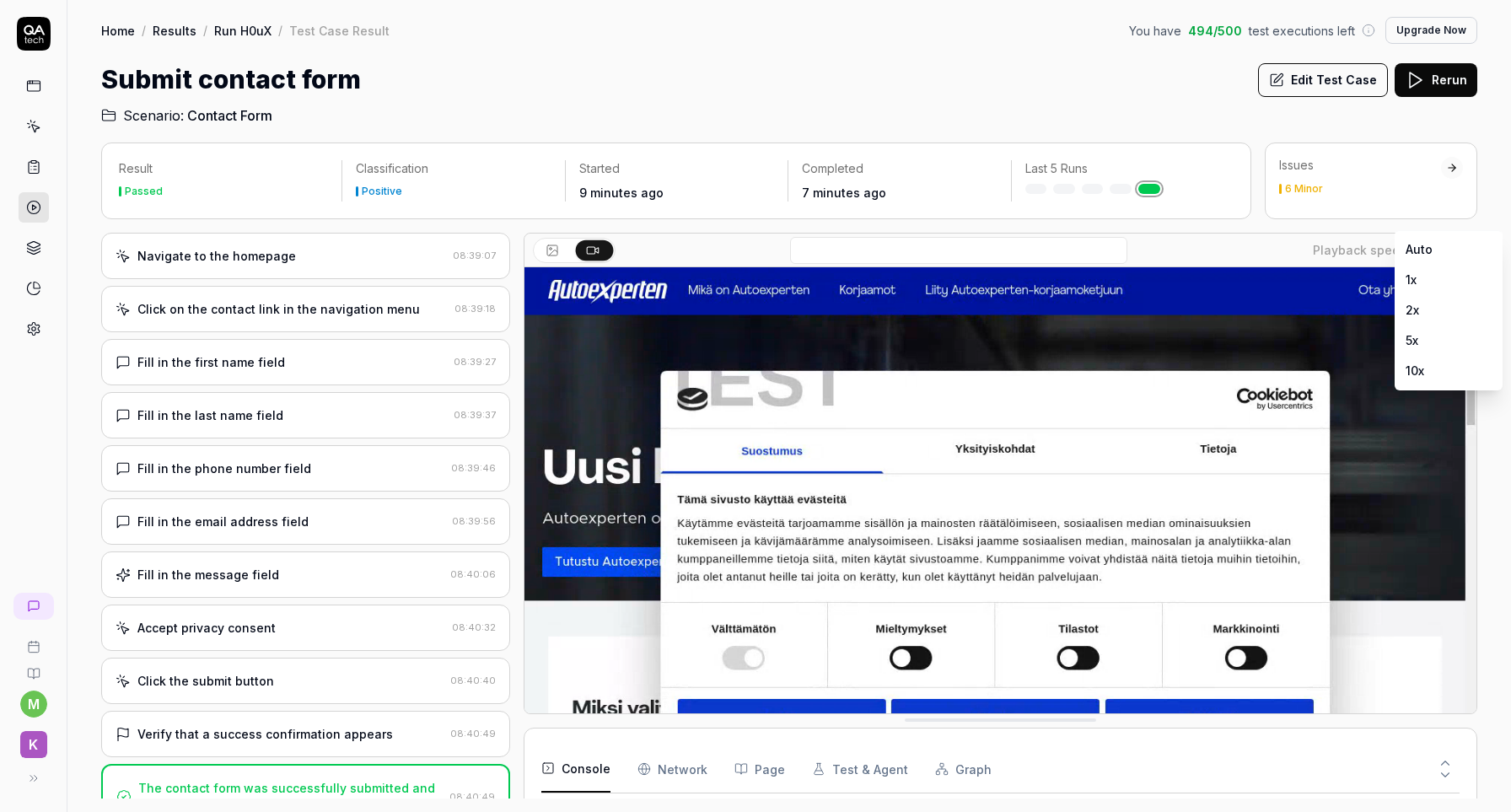
click at [1452, 246] on body "m k Home / Results / Run H0uX / Test Case Result You have 494 / 500 test execut…" at bounding box center [756, 406] width 1511 height 812
click at [1503, 222] on html "m k Home / Results / Run H0uX / Test Case Result You have 494 / 500 test execut…" at bounding box center [756, 406] width 1511 height 812
click at [803, 93] on div "Submit contact form Edit Test Case Rerun" at bounding box center [788, 79] width 1376 height 38
click at [31, 788] on button at bounding box center [33, 777] width 34 height 34
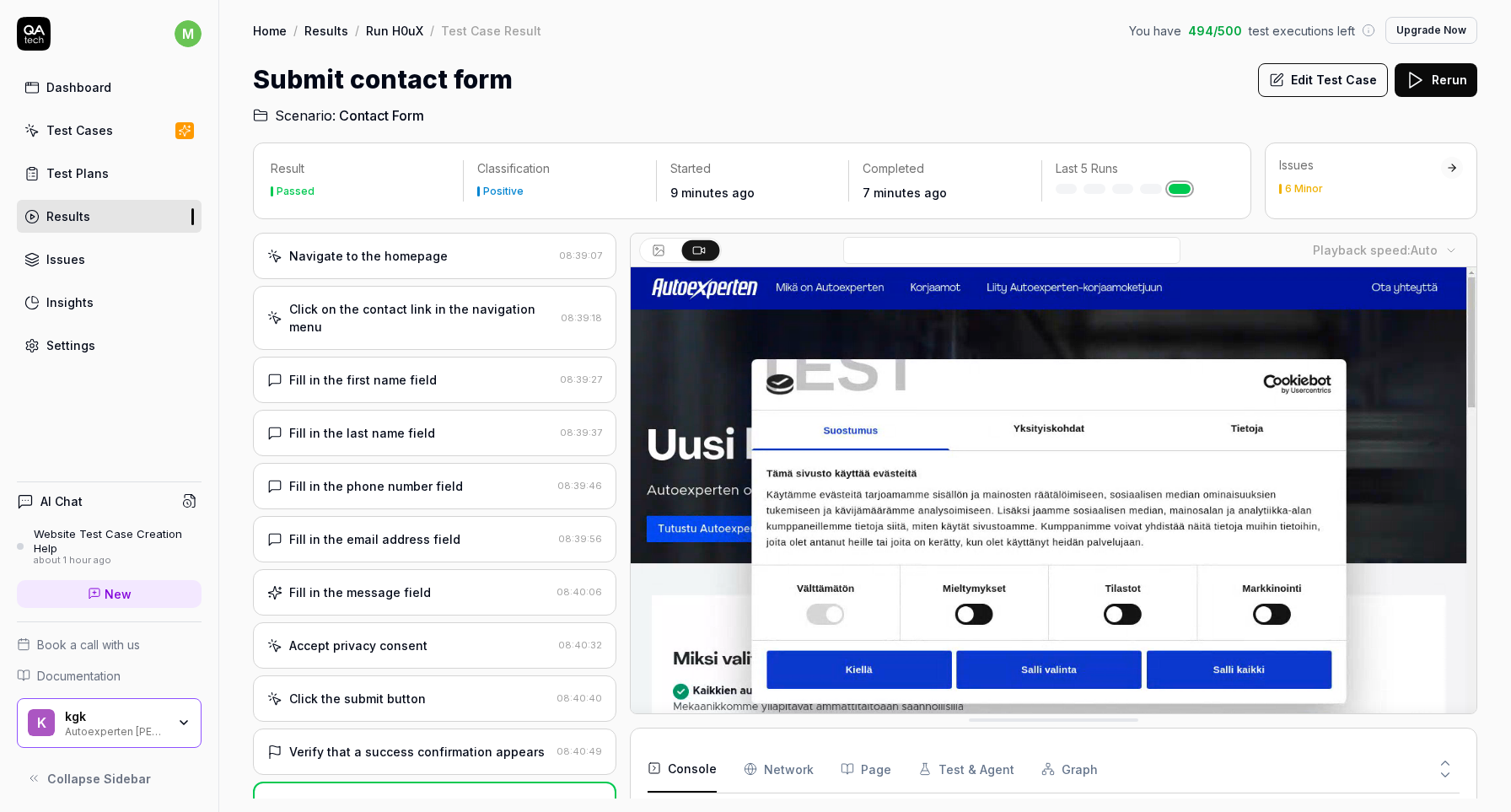
click at [1007, 123] on h2 "Scenario: Contact Form" at bounding box center [864, 112] width 1224 height 27
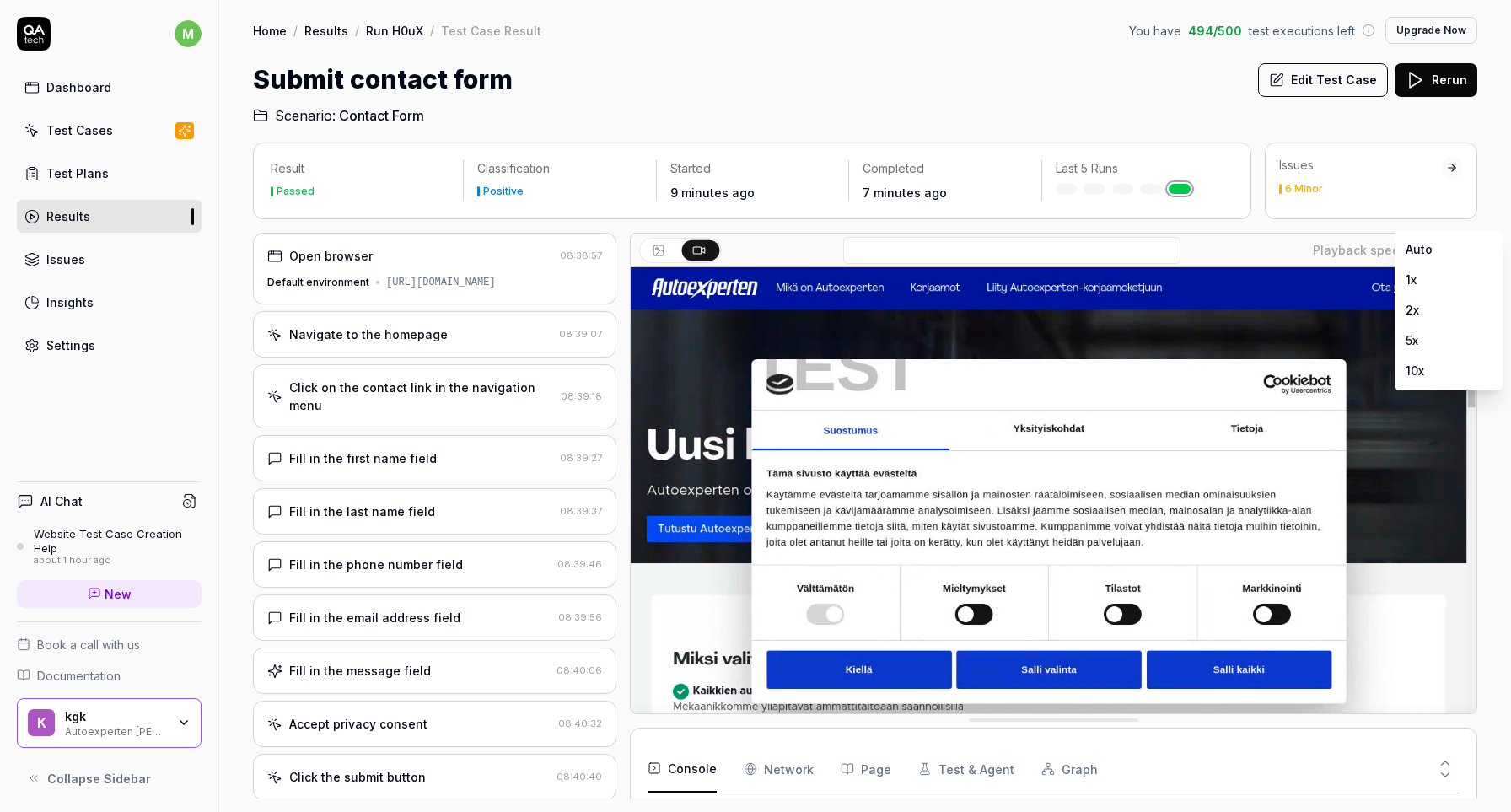
click at [1450, 245] on body "m Dashboard Test Cases Test Plans Results Issues Insights Settings AI Chat Webs…" at bounding box center [756, 406] width 1511 height 812
click at [1504, 168] on html "m Dashboard Test Cases Test Plans Results Issues Insights Settings AI Chat Webs…" at bounding box center [756, 406] width 1511 height 812
click at [1444, 763] on icon at bounding box center [1445, 763] width 16 height 16
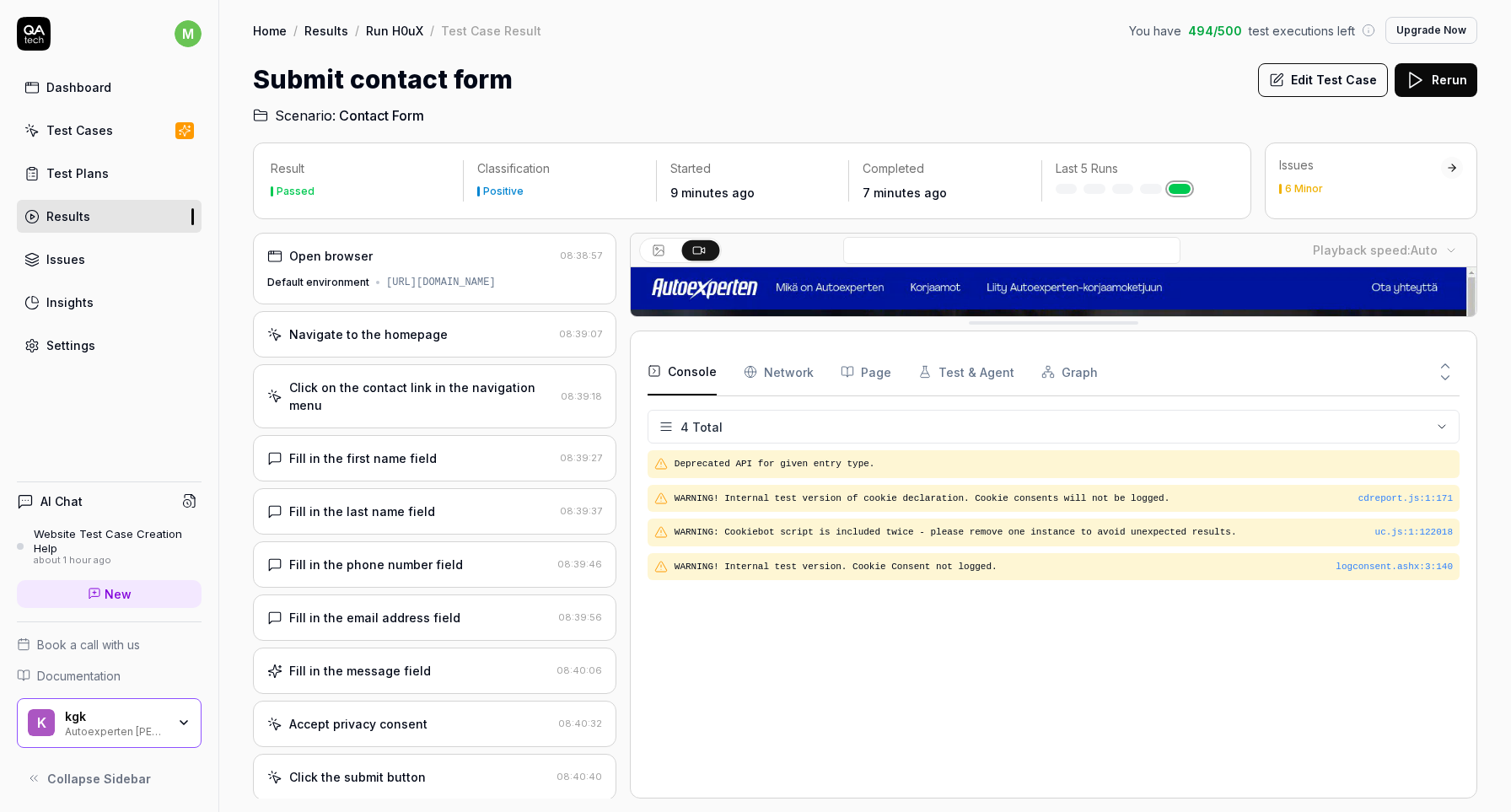
click at [98, 135] on div "Test Cases" at bounding box center [80, 130] width 67 height 17
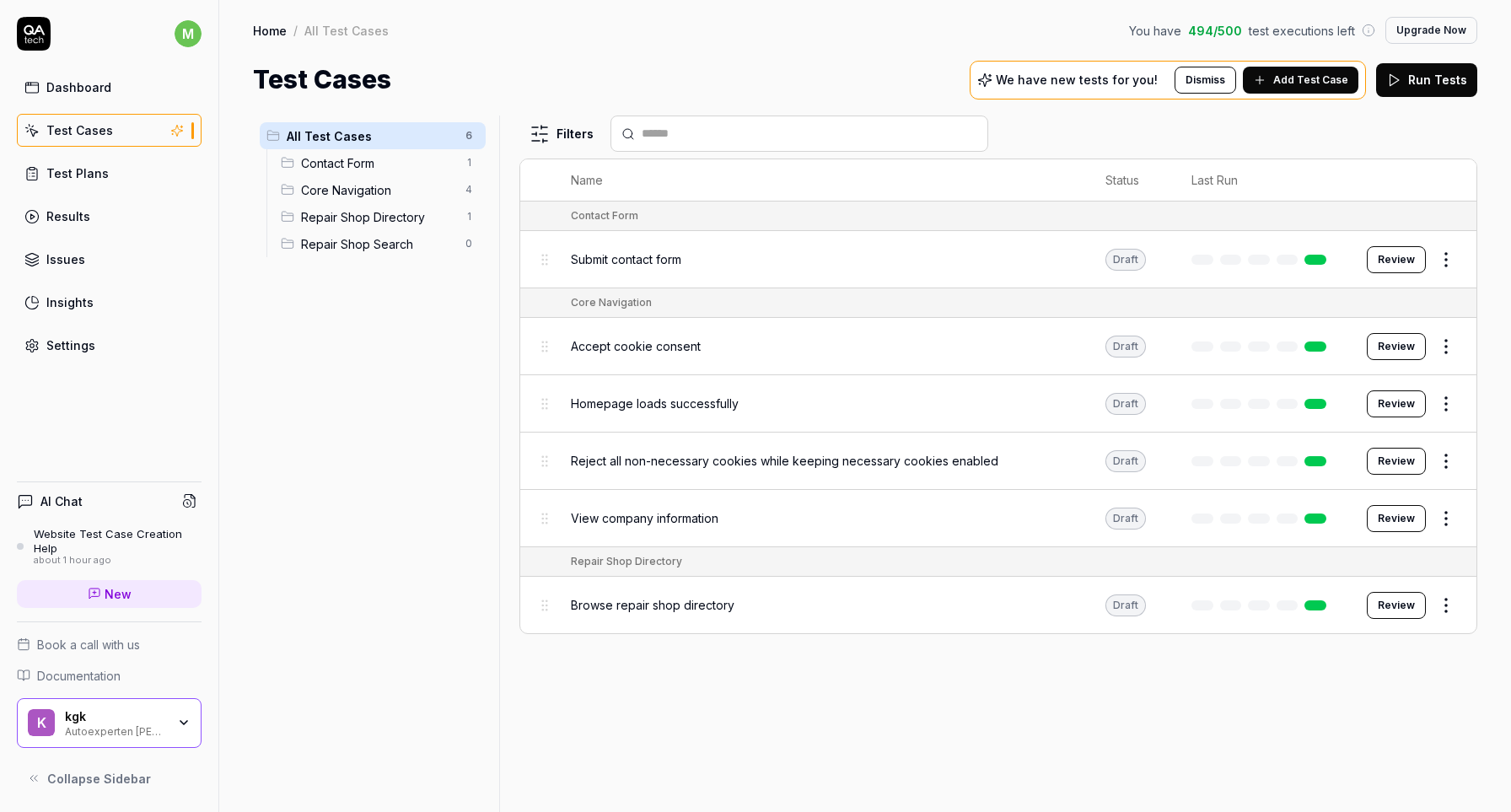
click at [382, 217] on span "Repair Shop Directory" at bounding box center [378, 216] width 154 height 17
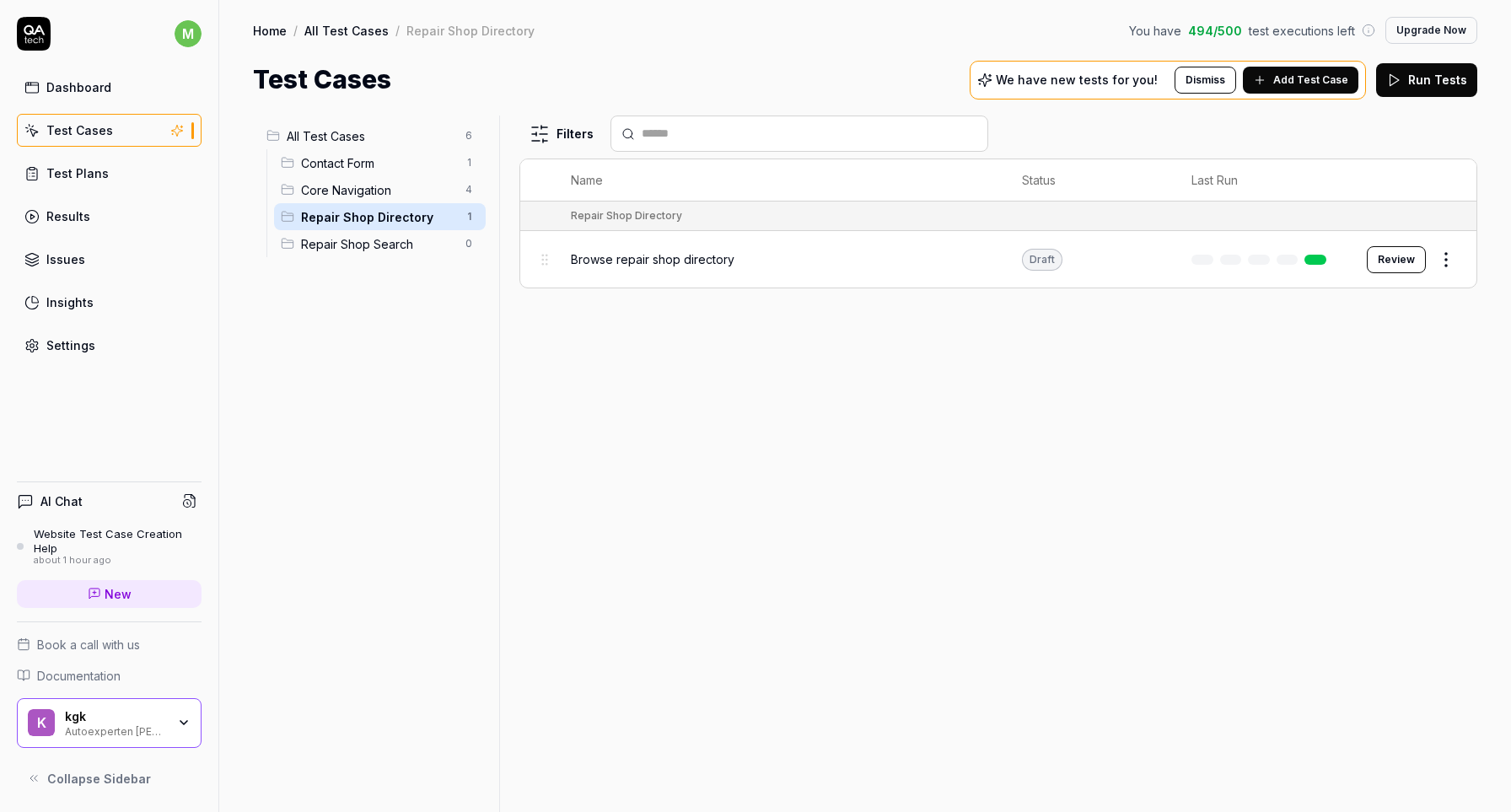
click at [407, 182] on span "Core Navigation" at bounding box center [378, 189] width 154 height 17
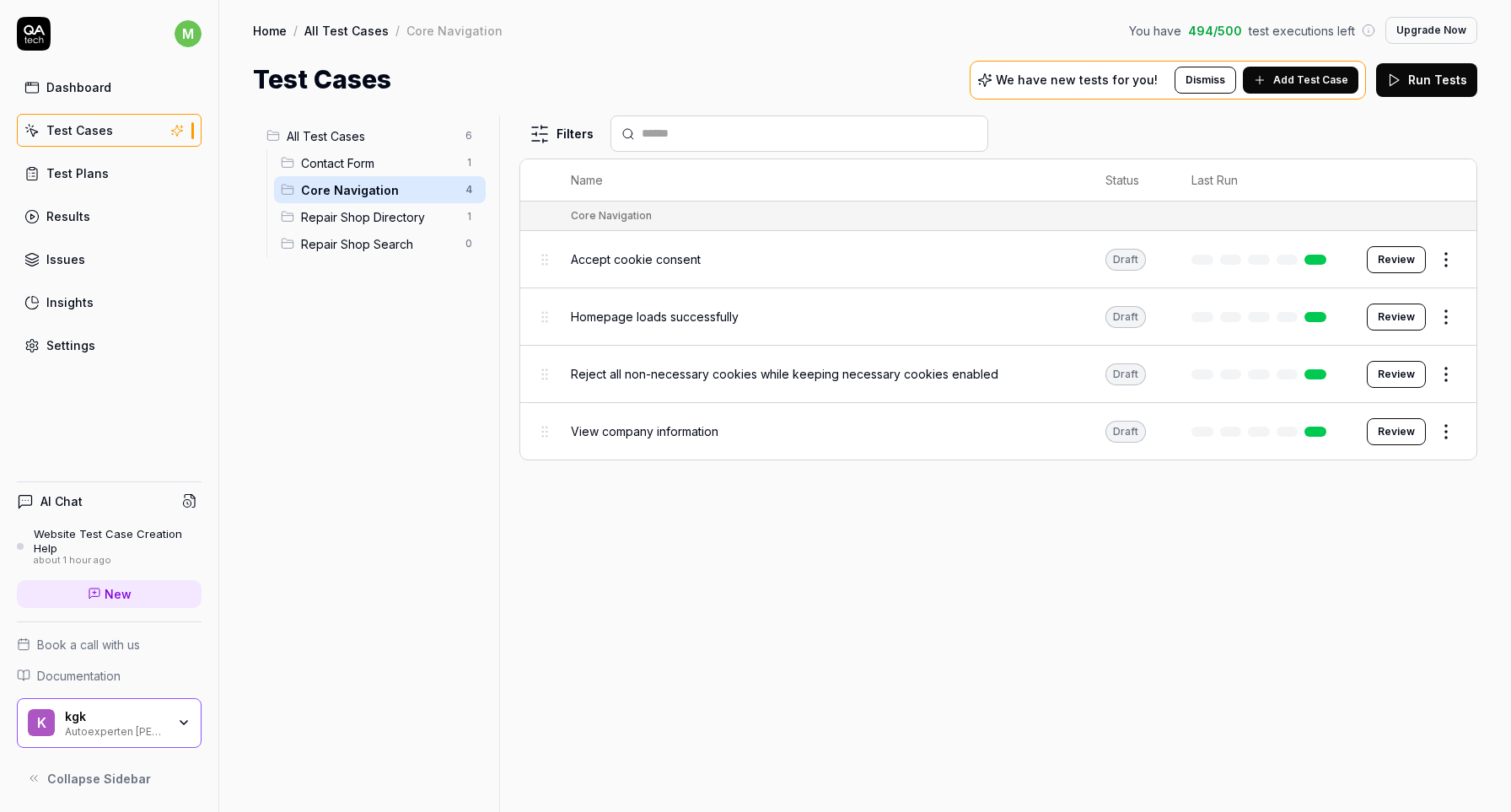
click at [650, 422] on span "View company information" at bounding box center [644, 430] width 147 height 17
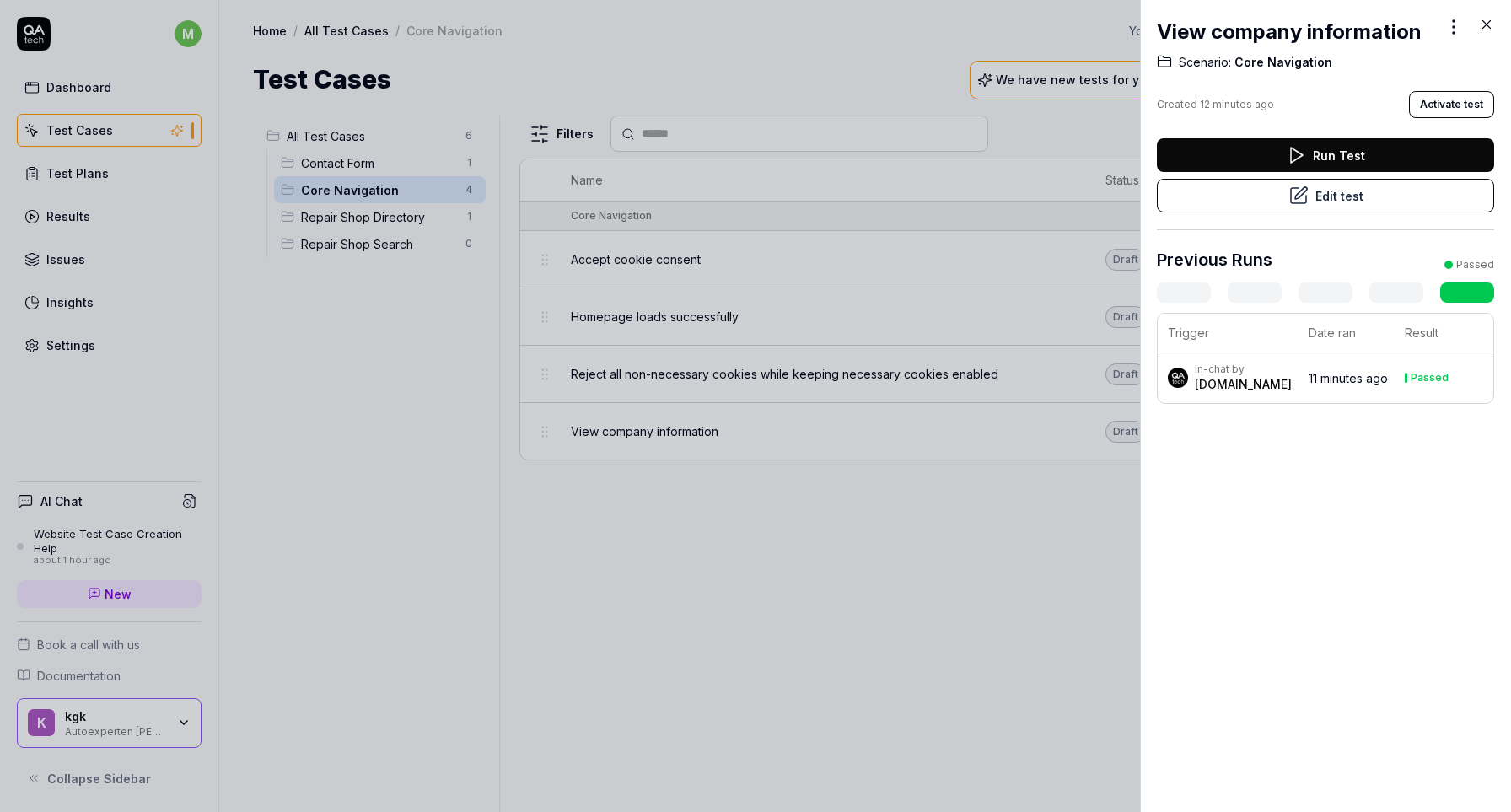
click at [403, 500] on div at bounding box center [756, 406] width 1511 height 812
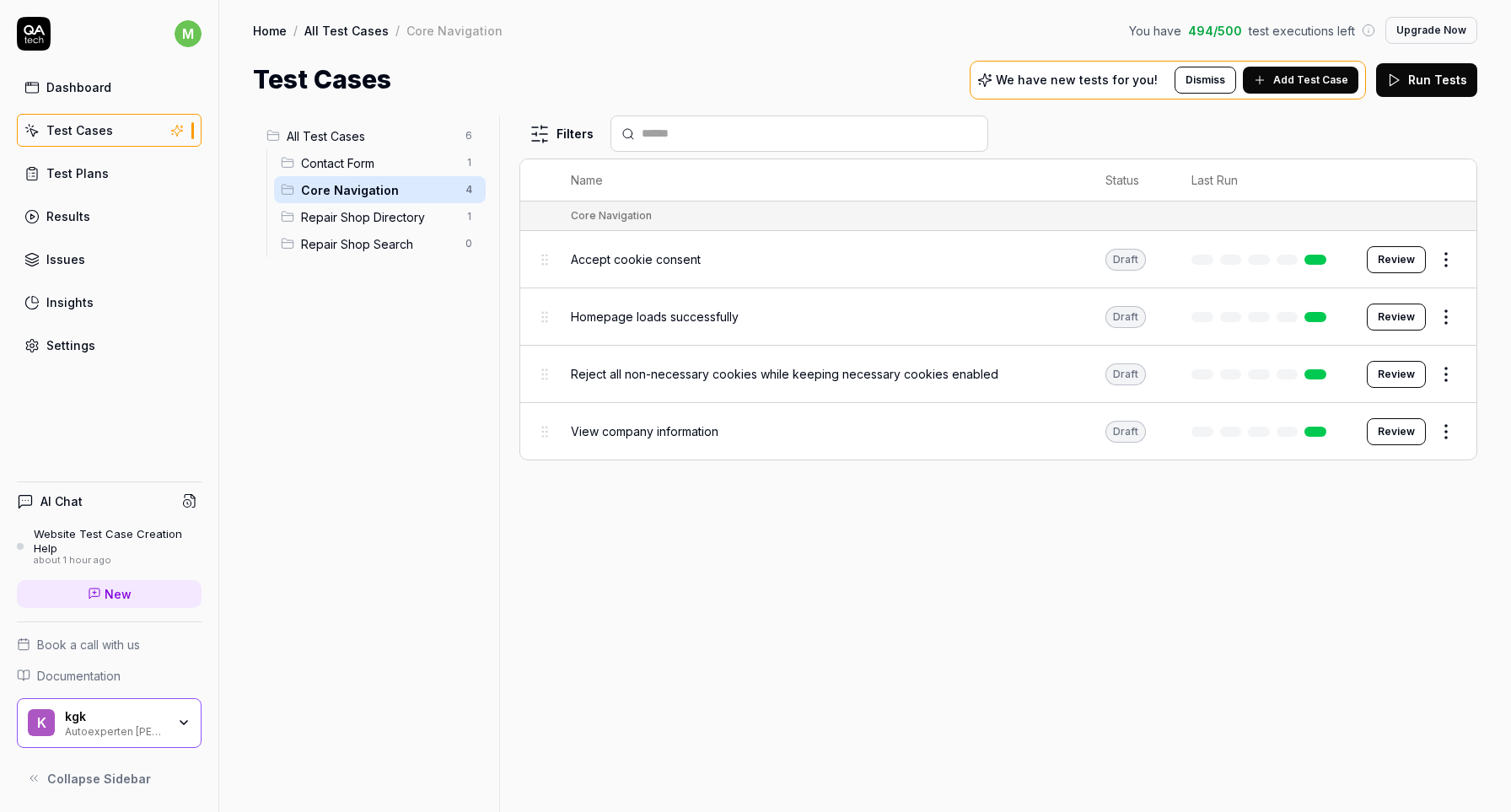
click at [93, 639] on span "Book a call with us" at bounding box center [89, 644] width 103 height 17
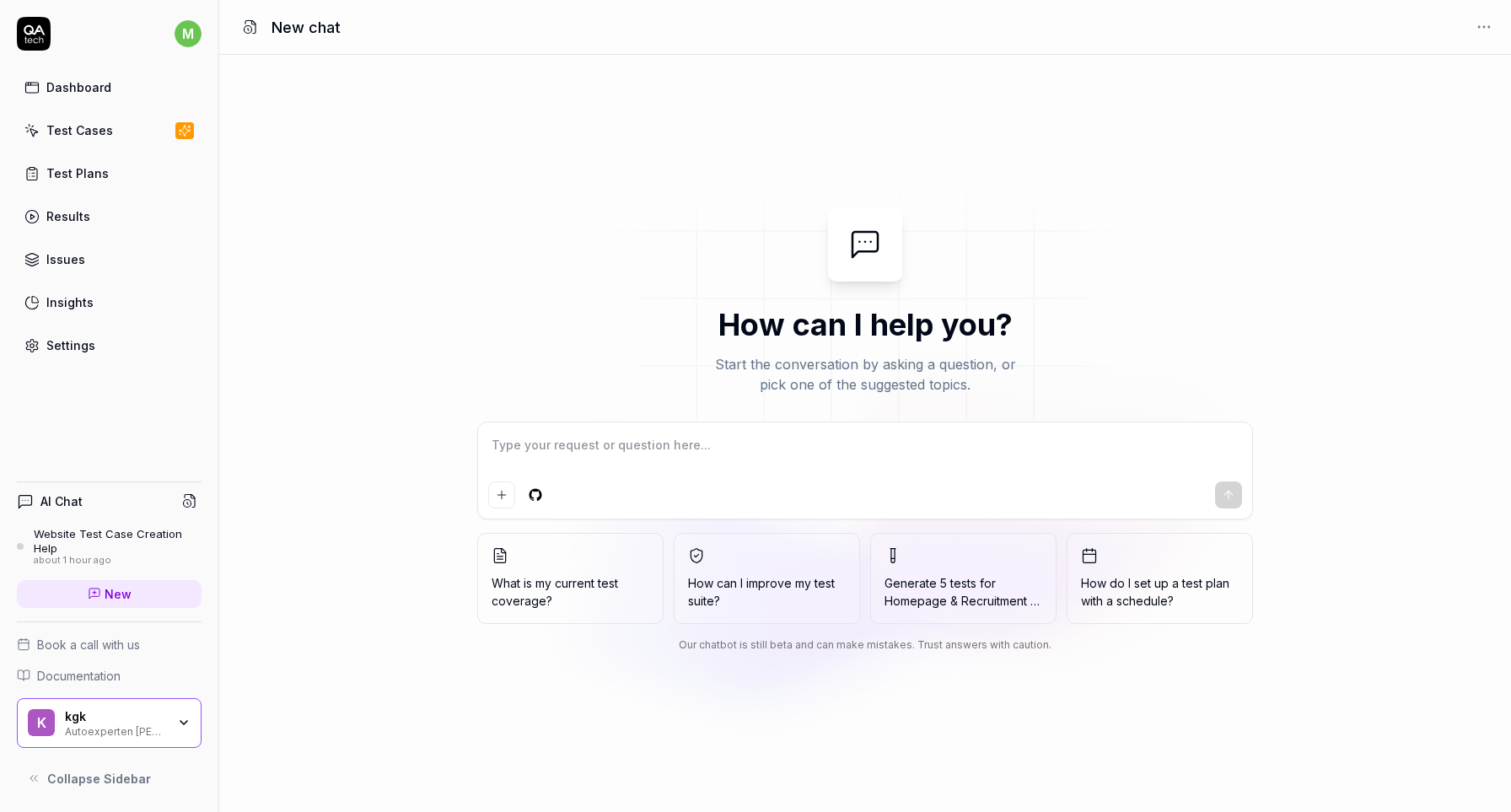
type textarea "*"
click at [48, 120] on link "Test Cases" at bounding box center [109, 130] width 185 height 33
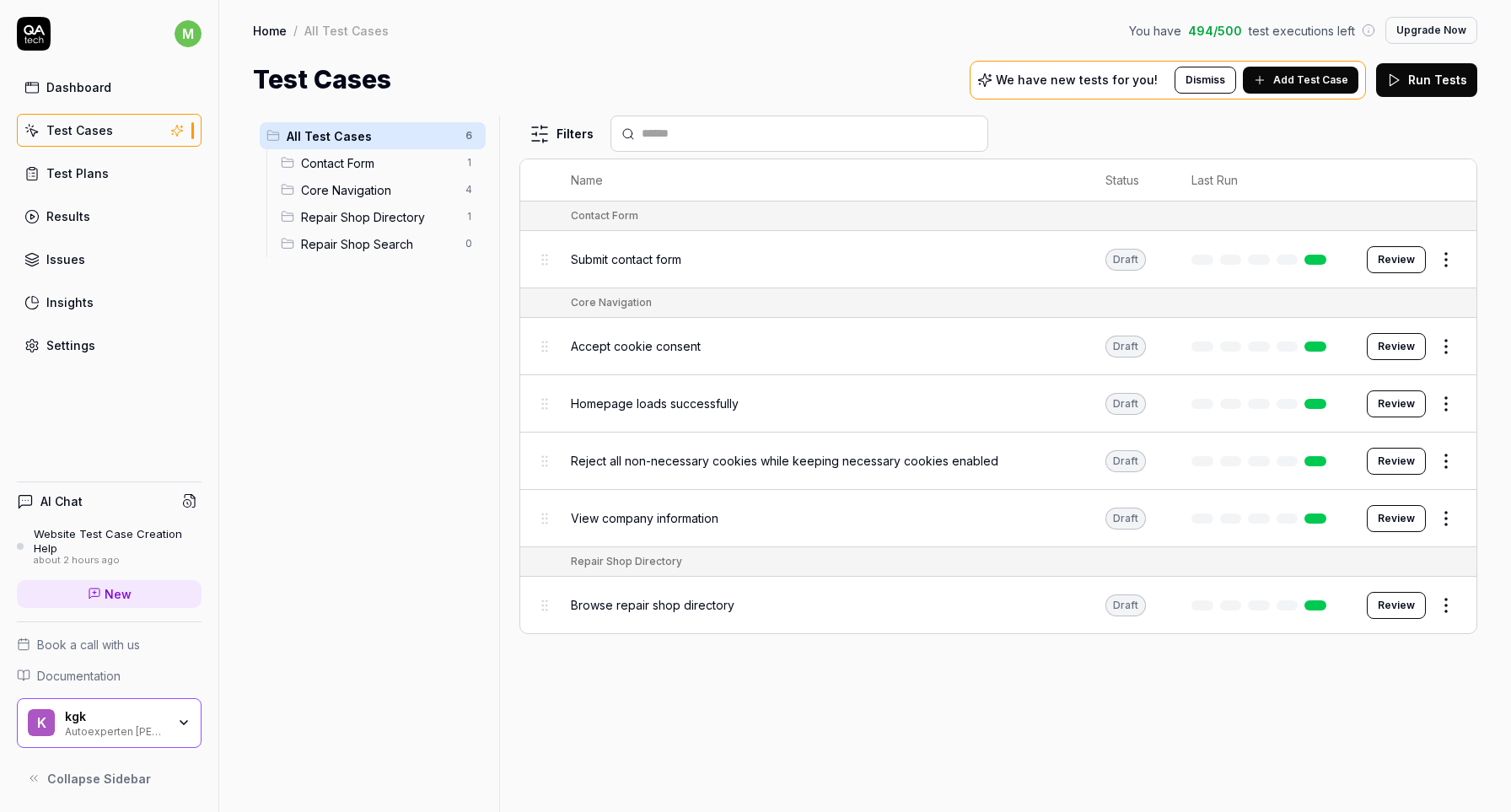
click at [1114, 80] on p "We have new tests for you!" at bounding box center [1076, 80] width 162 height 12
click at [1318, 89] on button "Add Test Case" at bounding box center [1300, 80] width 115 height 27
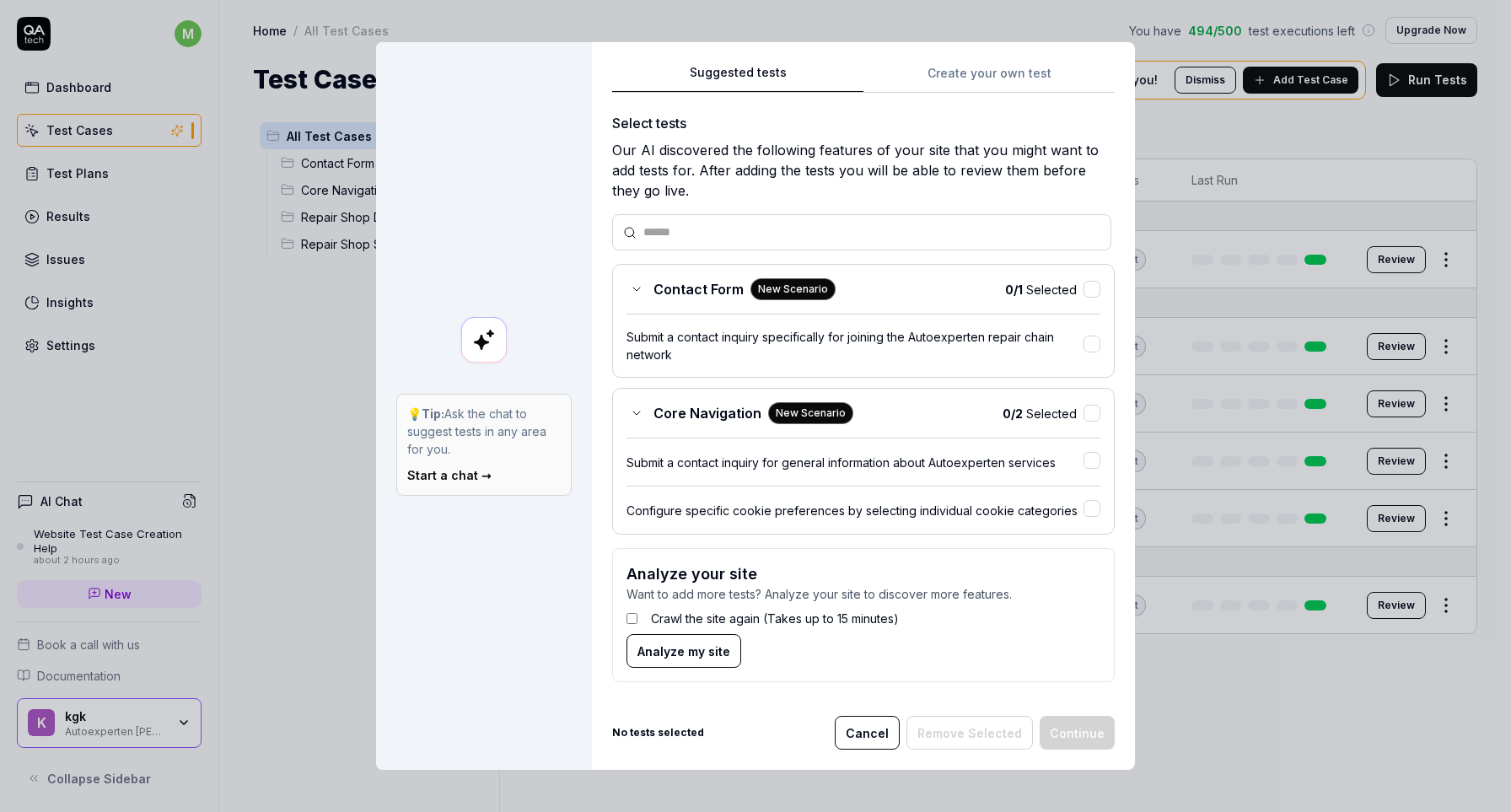
click at [658, 646] on span "Analyze my site" at bounding box center [683, 651] width 92 height 17
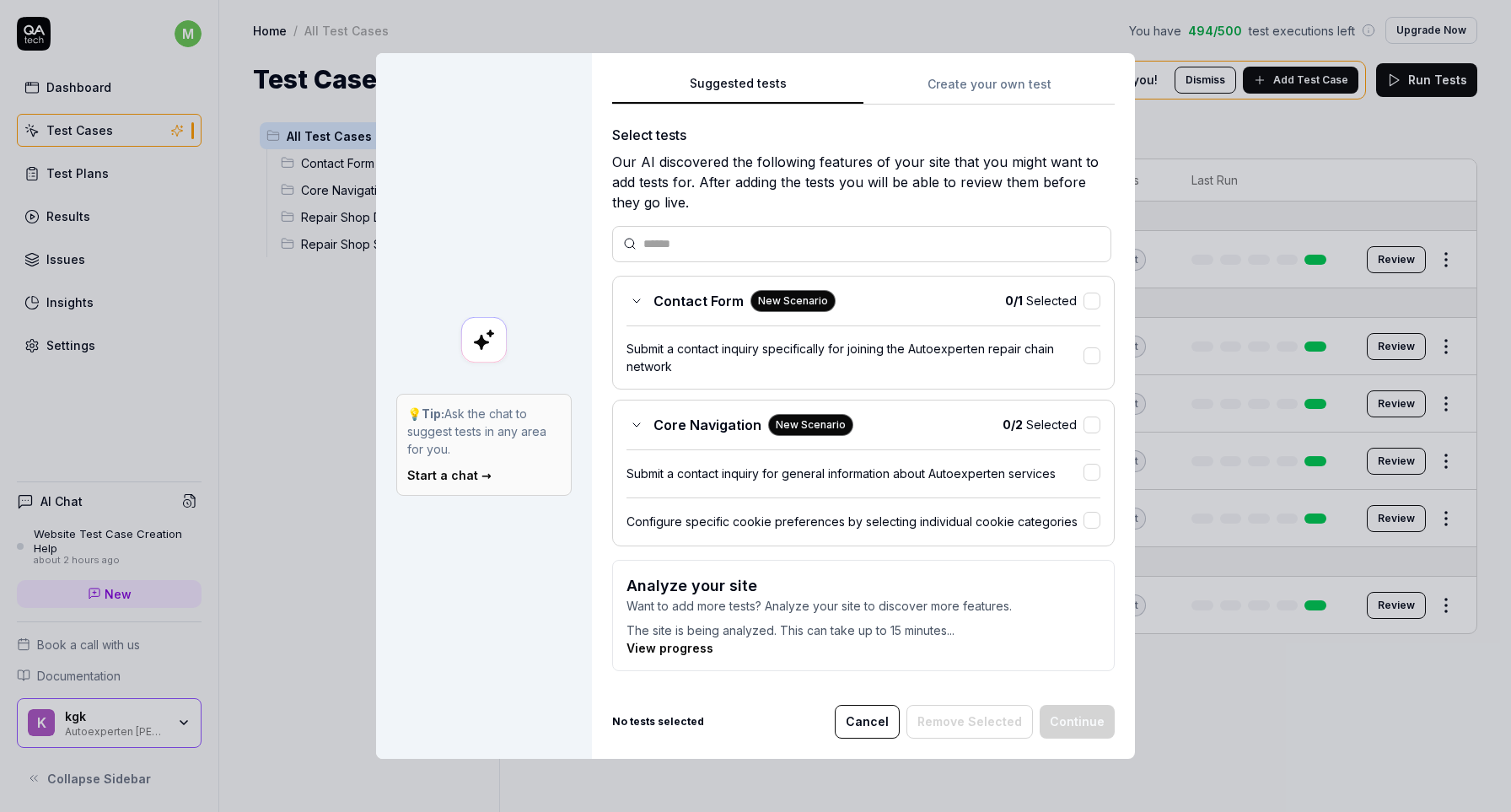
click at [860, 707] on button "Cancel" at bounding box center [866, 721] width 65 height 34
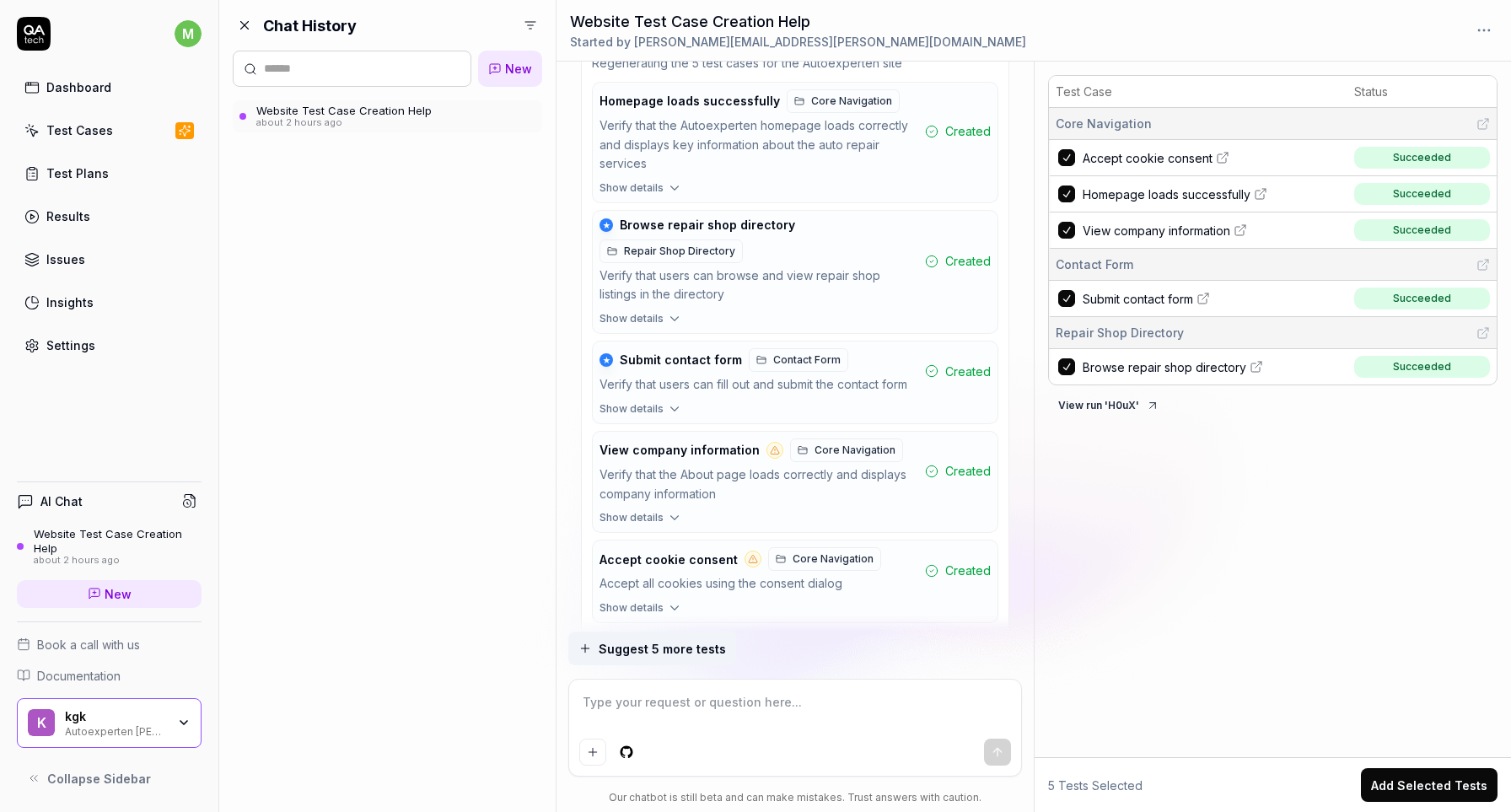
scroll to position [2404, 0]
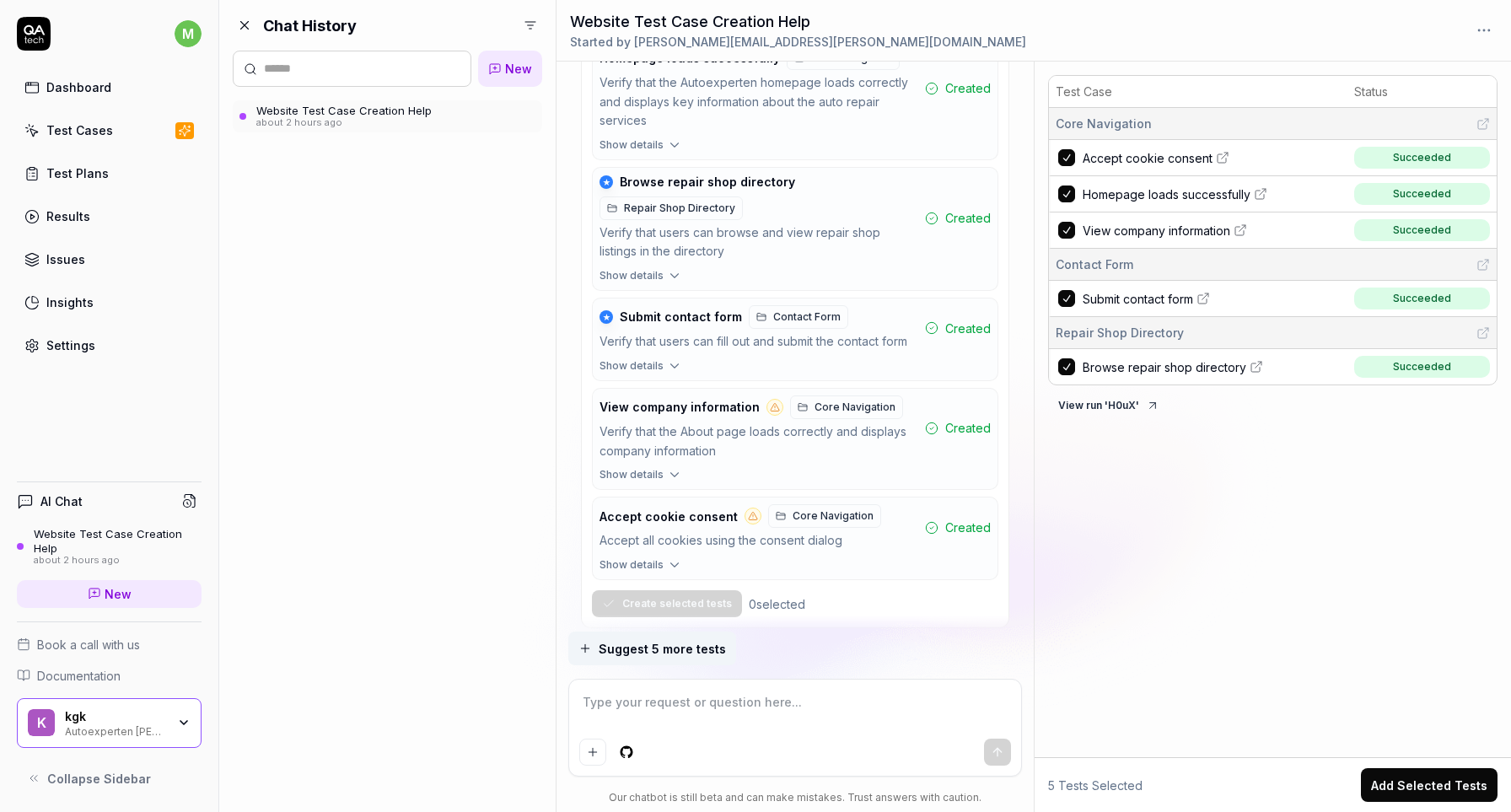
click at [100, 120] on link "Test Cases" at bounding box center [109, 130] width 185 height 33
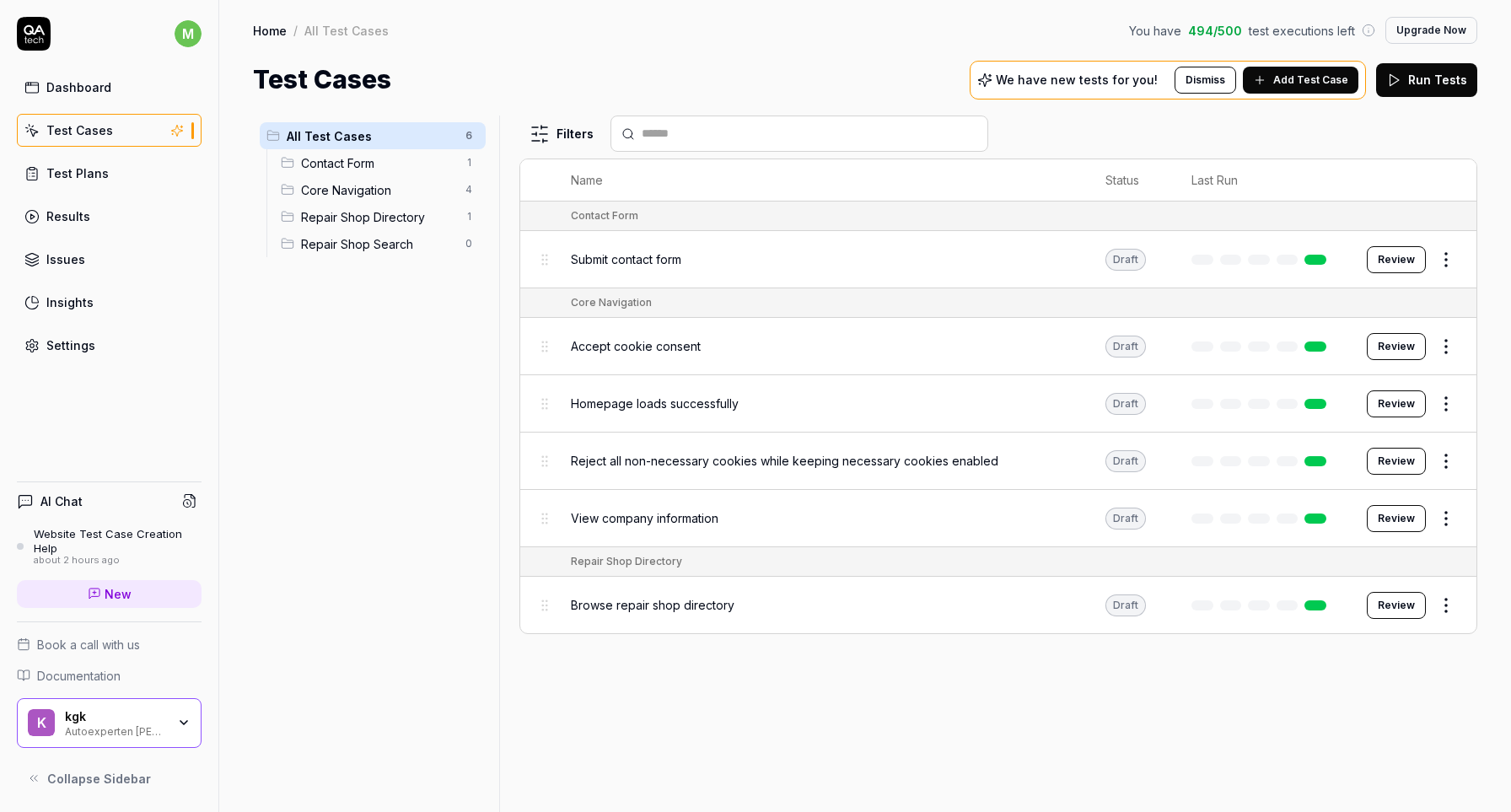
click at [1353, 79] on button "Add Test Case" at bounding box center [1300, 80] width 115 height 27
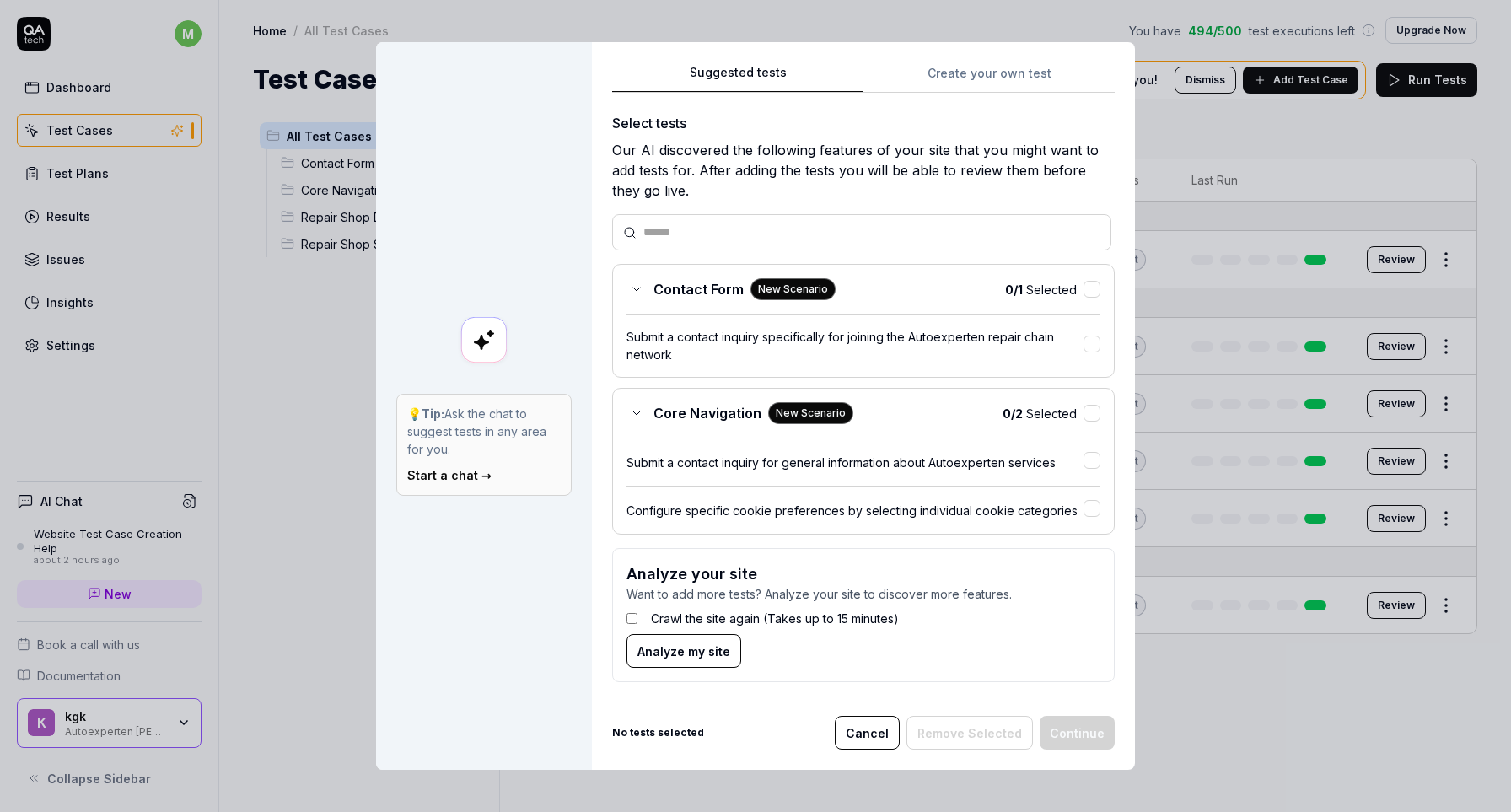
click at [453, 480] on link "Start a chat →" at bounding box center [450, 475] width 84 height 15
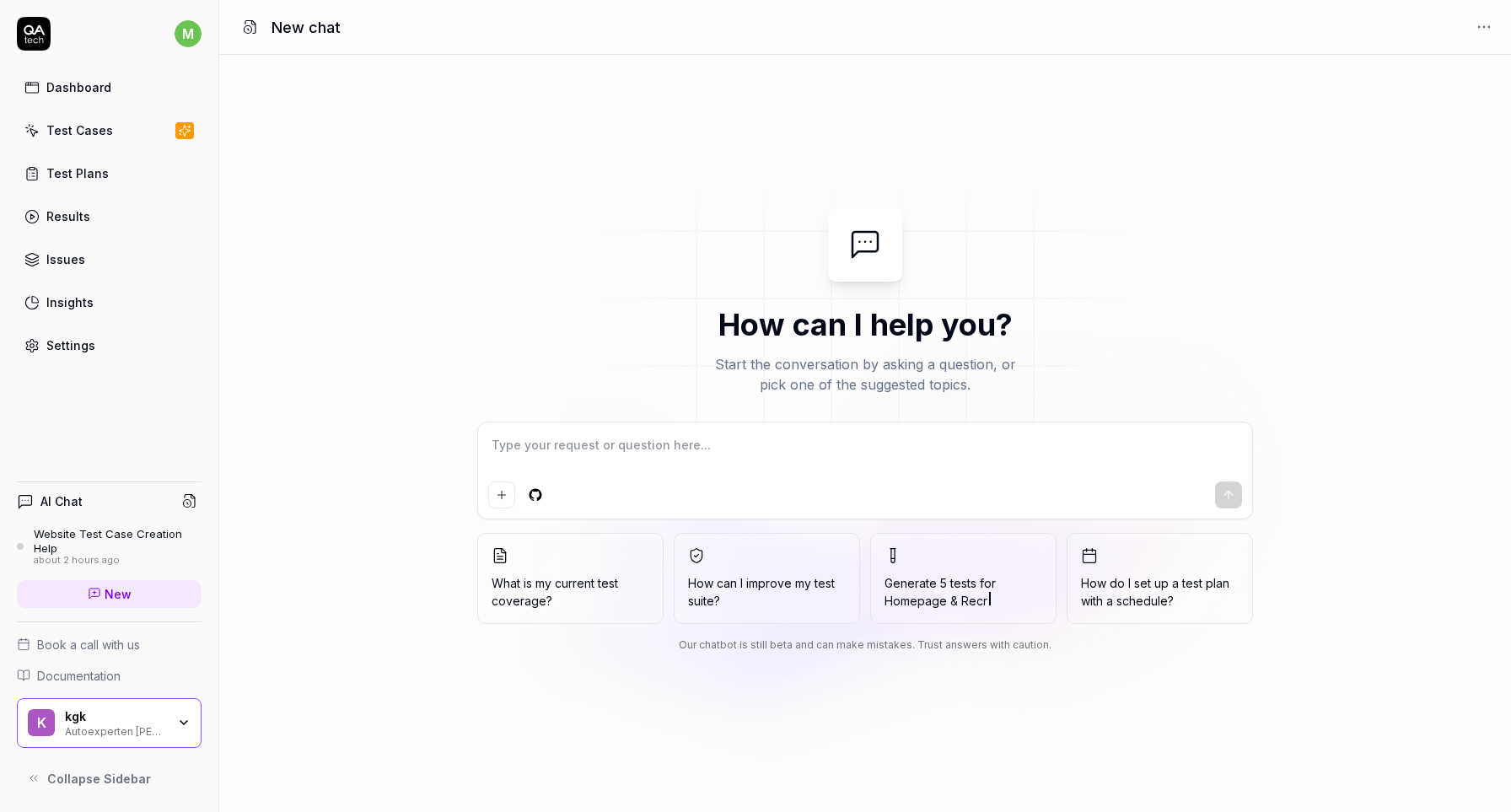
click at [362, 421] on div "How can I help you? Start the conversation by asking a question, or pick one of…" at bounding box center [864, 432] width 1291 height 451
click at [69, 127] on div "Test Cases" at bounding box center [80, 130] width 67 height 17
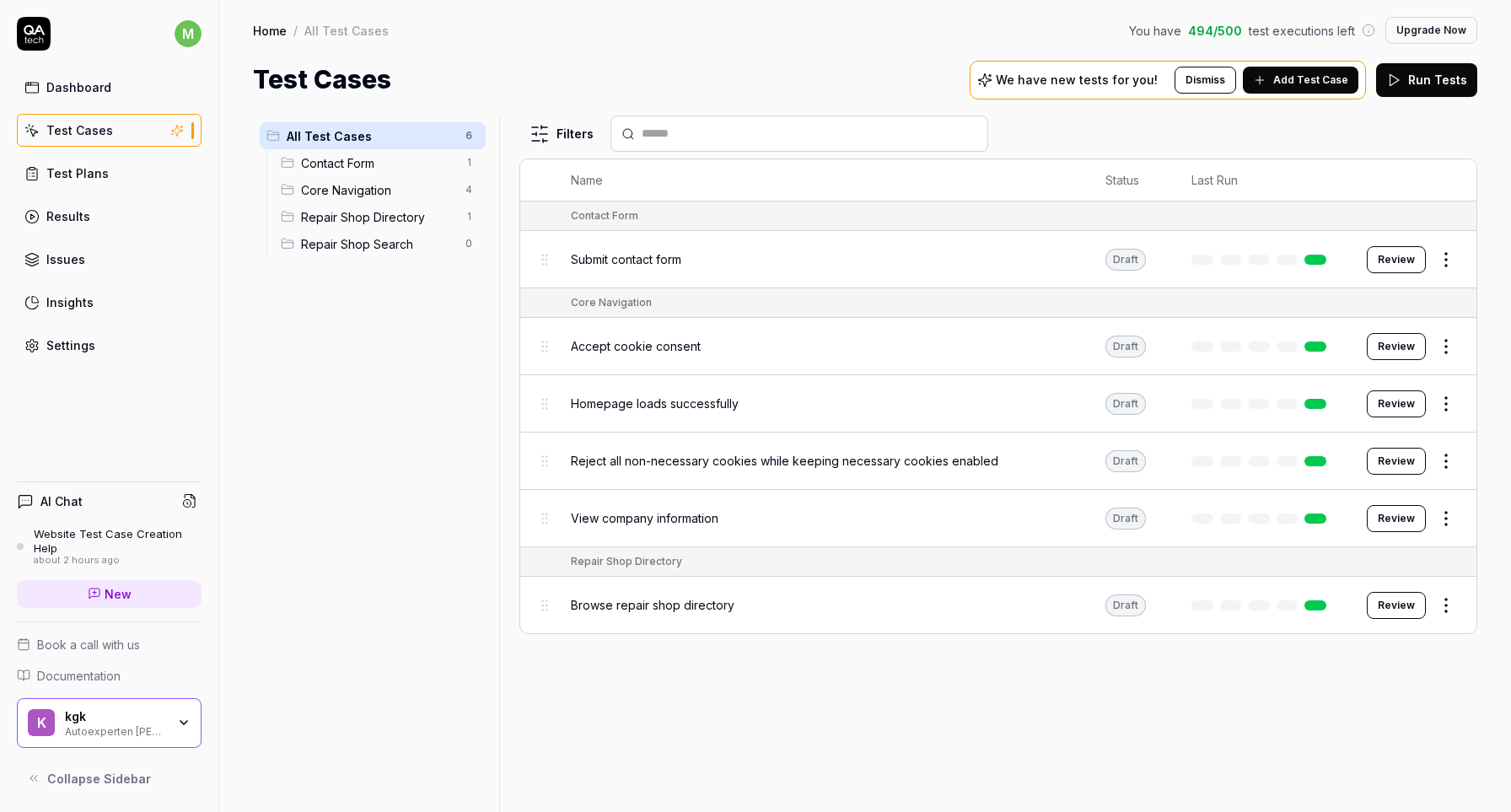
click at [70, 94] on div "Dashboard" at bounding box center [79, 87] width 65 height 17
type textarea "*"
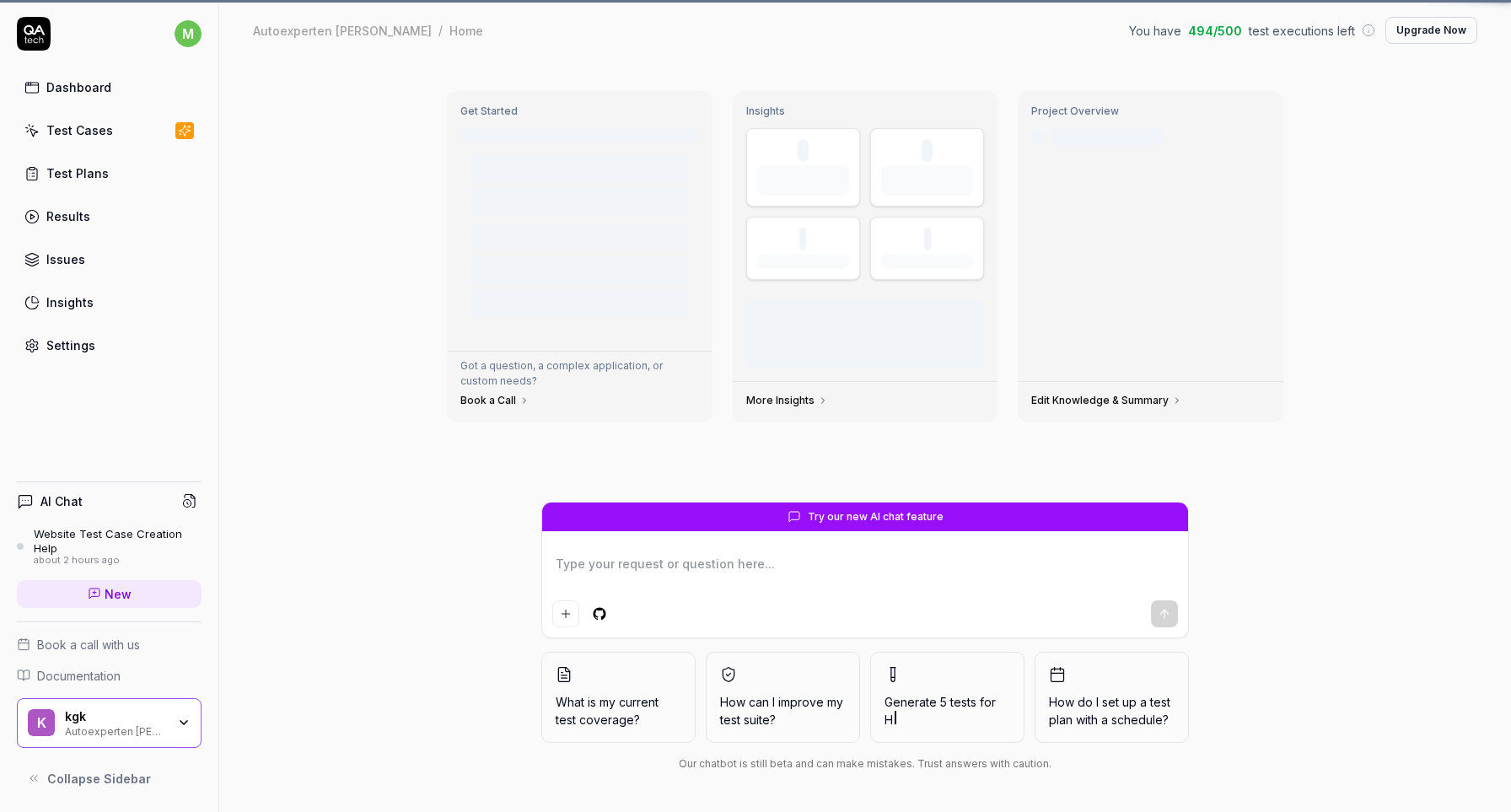
click at [97, 220] on link "Results" at bounding box center [109, 216] width 185 height 33
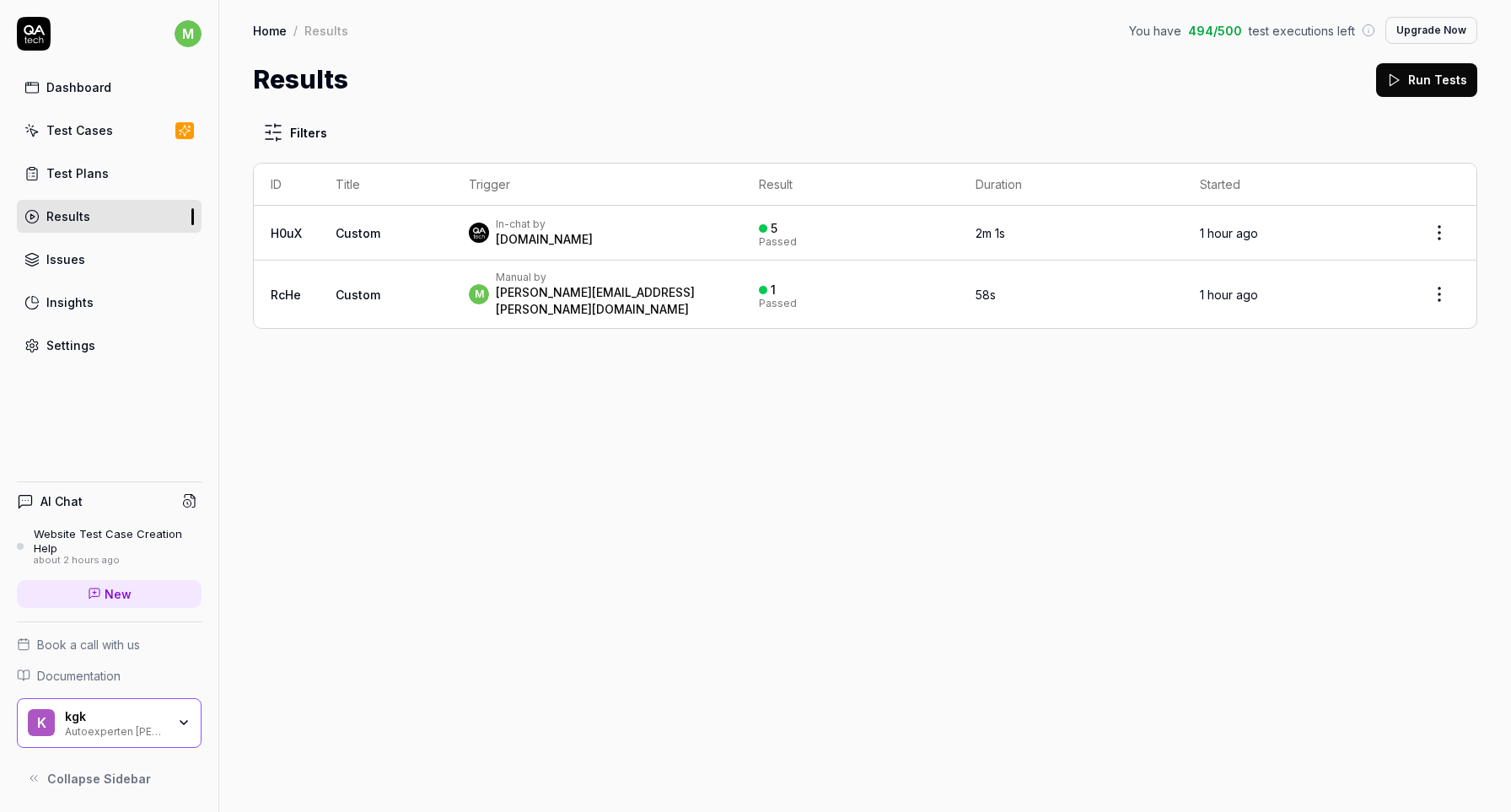
click at [103, 176] on div "Test Plans" at bounding box center [78, 173] width 62 height 17
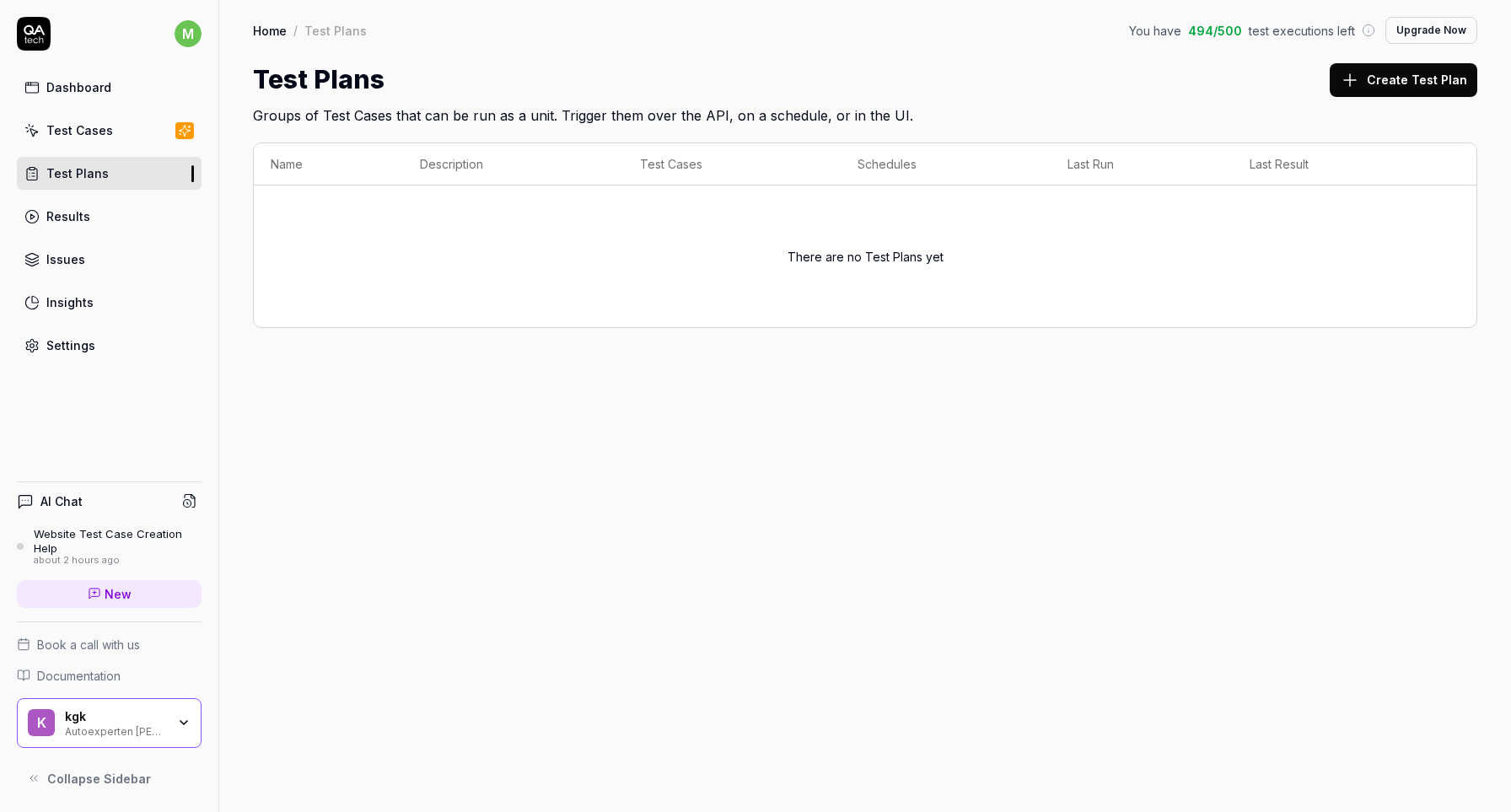
click at [117, 261] on link "Issues" at bounding box center [109, 259] width 185 height 33
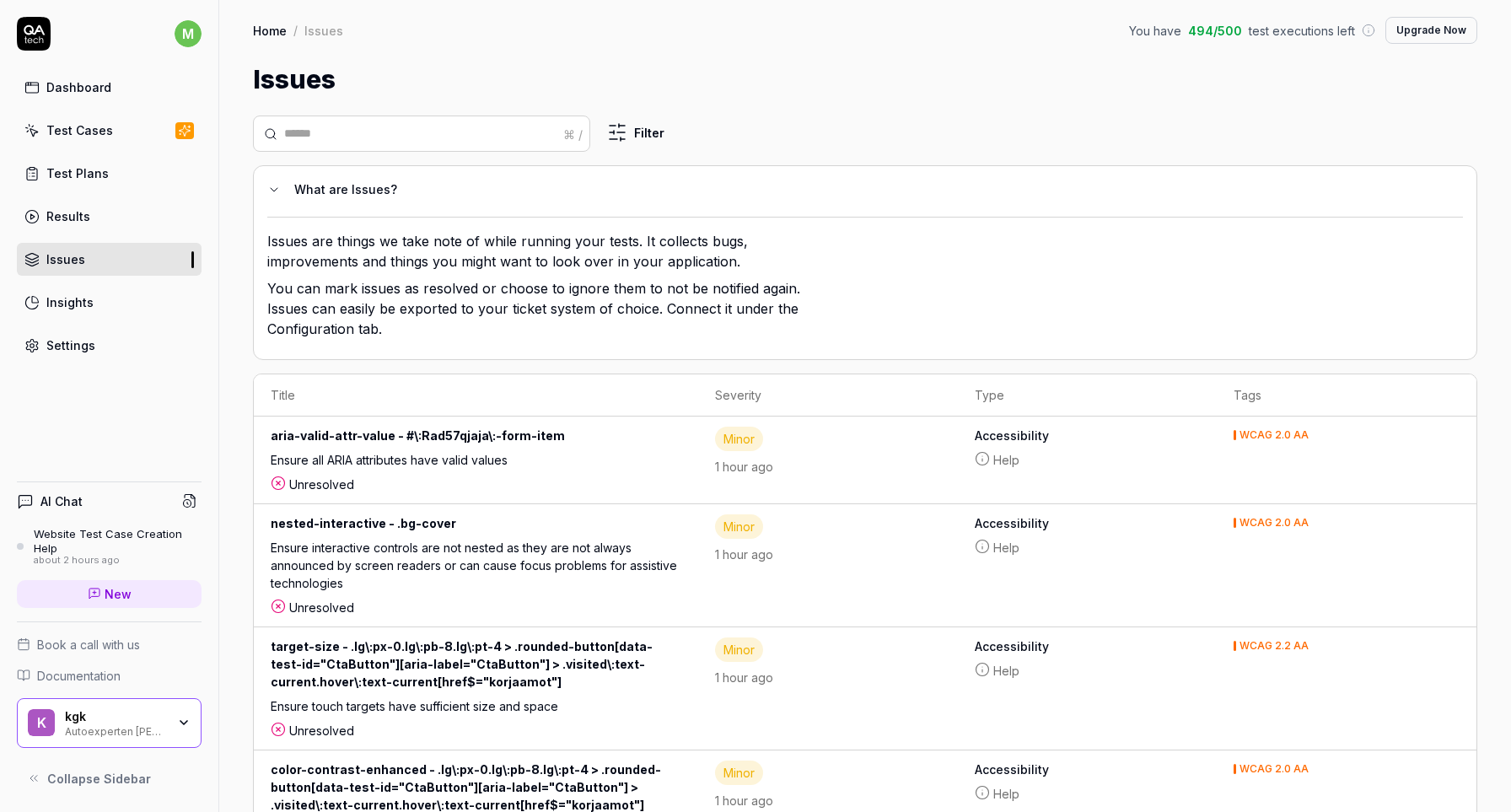
click at [120, 290] on link "Insights" at bounding box center [109, 302] width 185 height 33
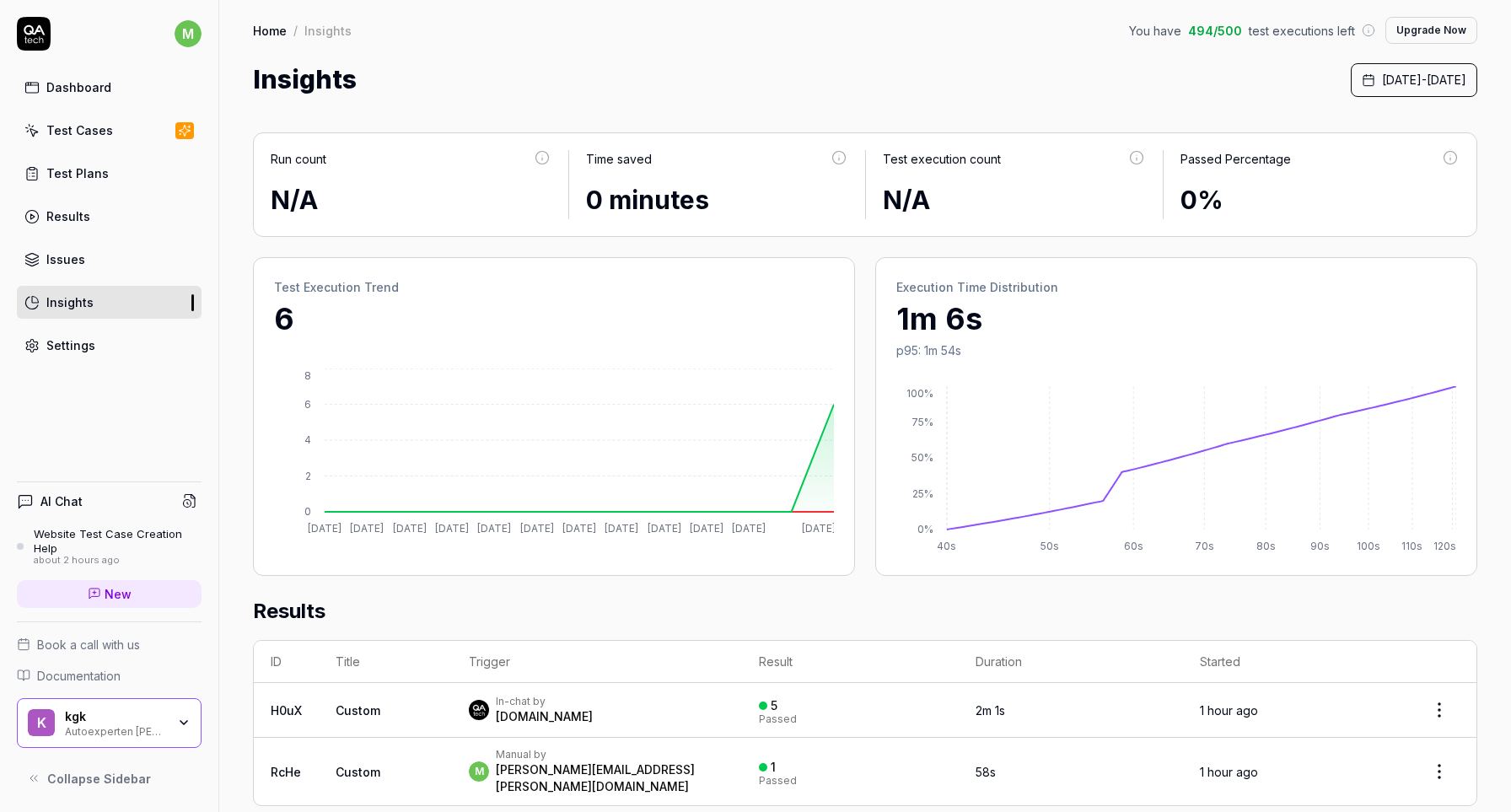
click at [109, 365] on div "m Dashboard Test Cases Test Plans Results Issues Insights Settings AI Chat Webs…" at bounding box center [109, 406] width 219 height 812
click at [108, 347] on link "Settings" at bounding box center [109, 345] width 185 height 33
